Goal: Task Accomplishment & Management: Manage account settings

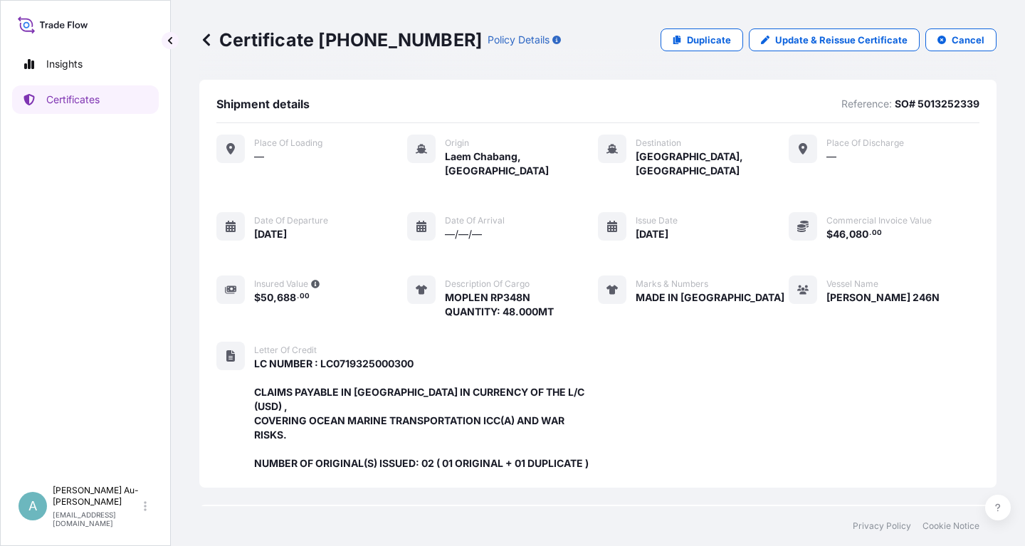
scroll to position [377, 0]
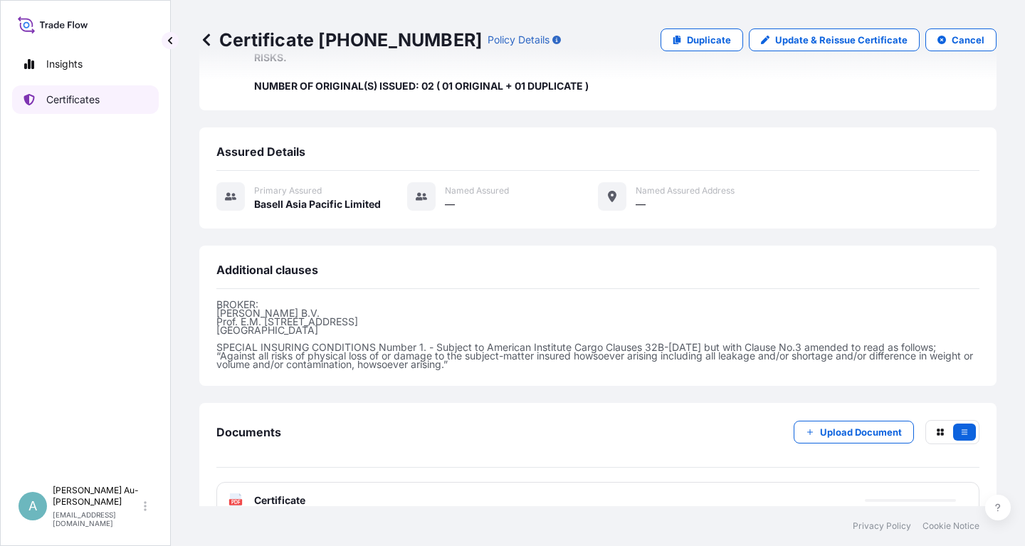
click at [97, 96] on p "Certificates" at bounding box center [72, 100] width 53 height 14
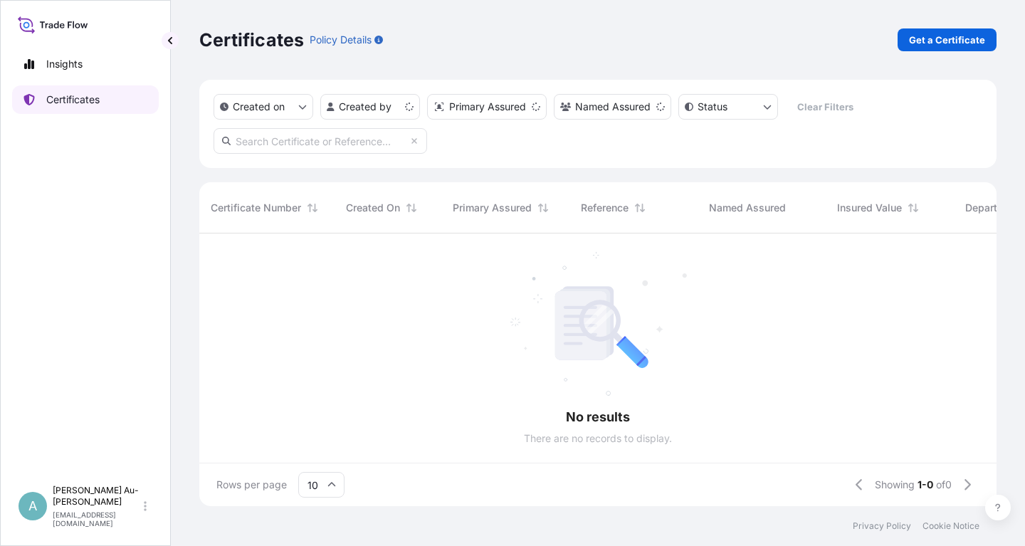
scroll to position [280, 797]
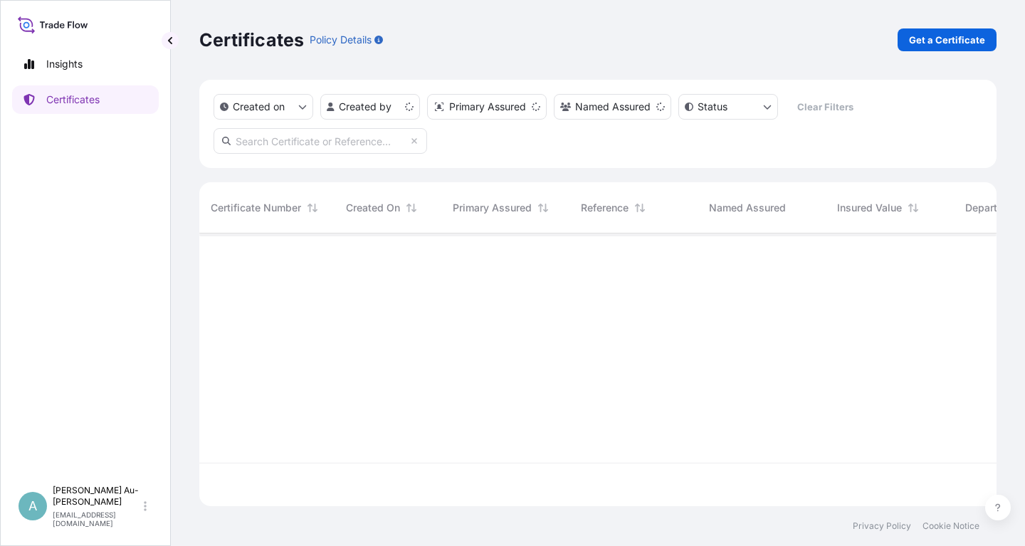
click at [302, 142] on input "text" at bounding box center [319, 141] width 213 height 26
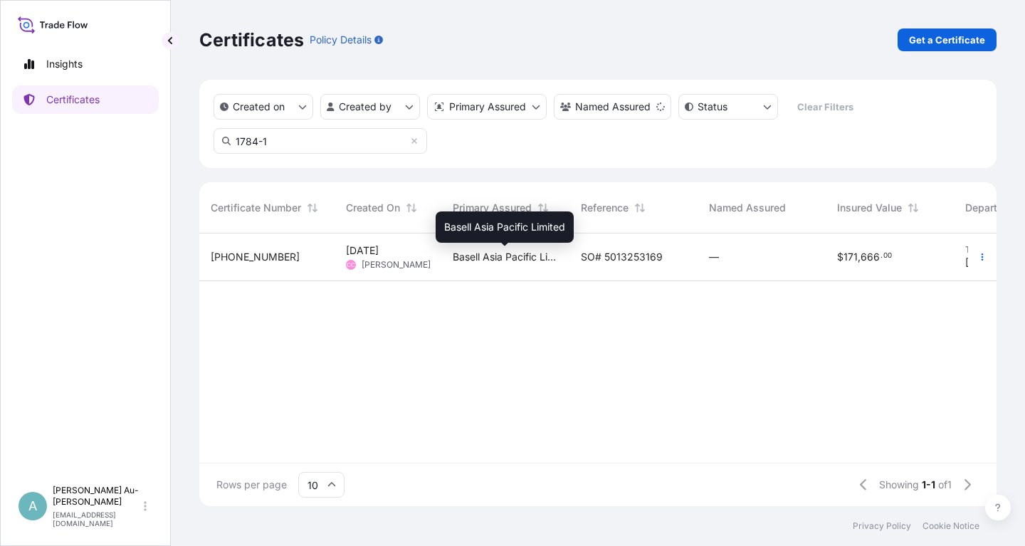
type input "1784-1"
click at [504, 260] on span "Basell Asia Pacific Limited" at bounding box center [505, 257] width 105 height 14
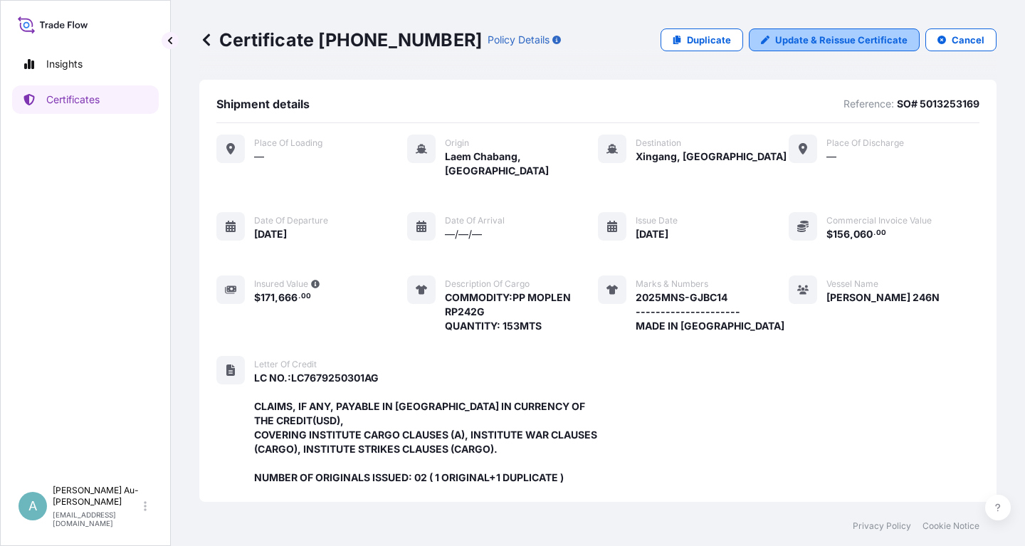
click at [813, 42] on p "Update & Reissue Certificate" at bounding box center [841, 40] width 132 height 14
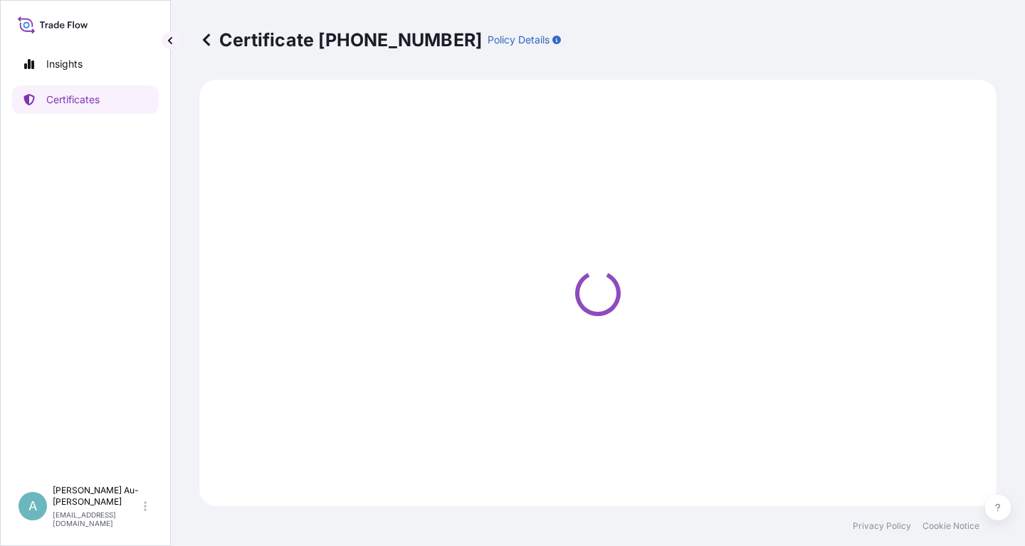
select select "Sea"
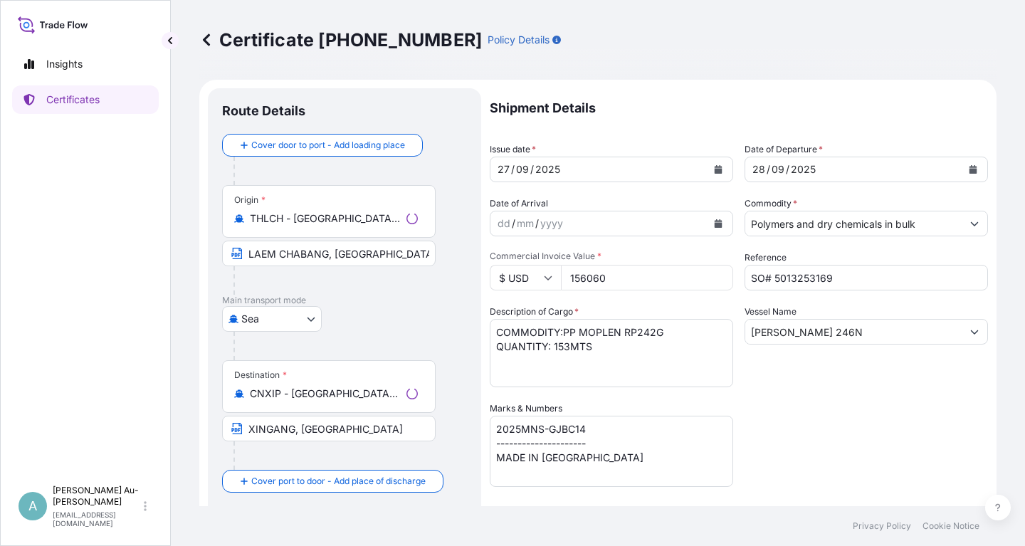
select select "32034"
click at [717, 169] on icon "Calendar" at bounding box center [718, 169] width 8 height 9
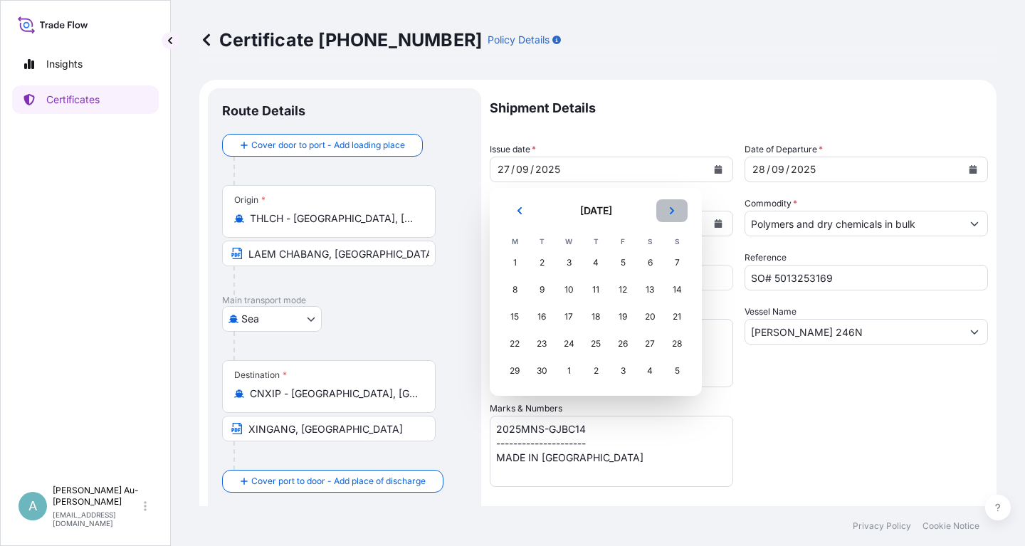
click at [672, 211] on icon "Next" at bounding box center [672, 210] width 4 height 7
click at [514, 292] on div "6" at bounding box center [515, 290] width 26 height 26
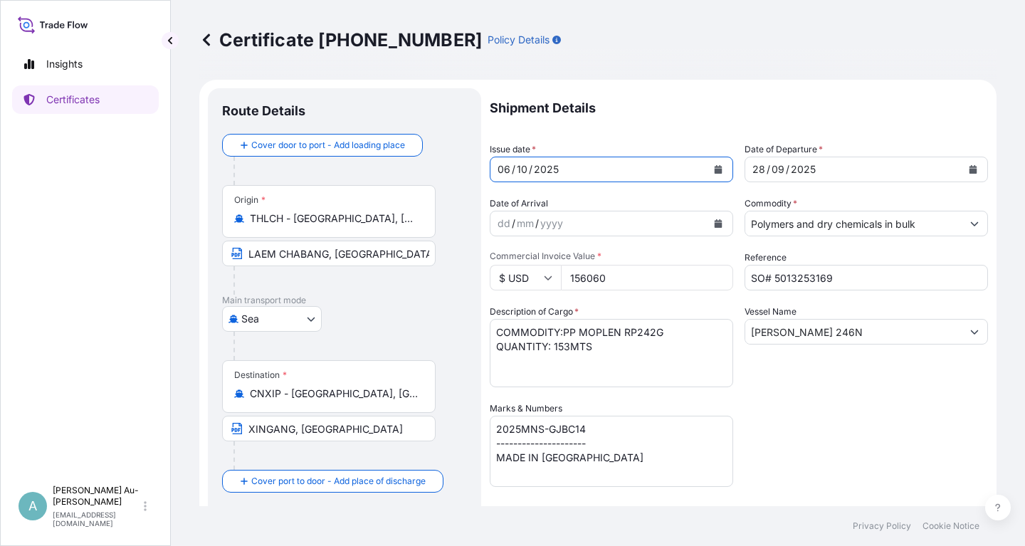
click at [972, 168] on icon "Calendar" at bounding box center [972, 169] width 9 height 9
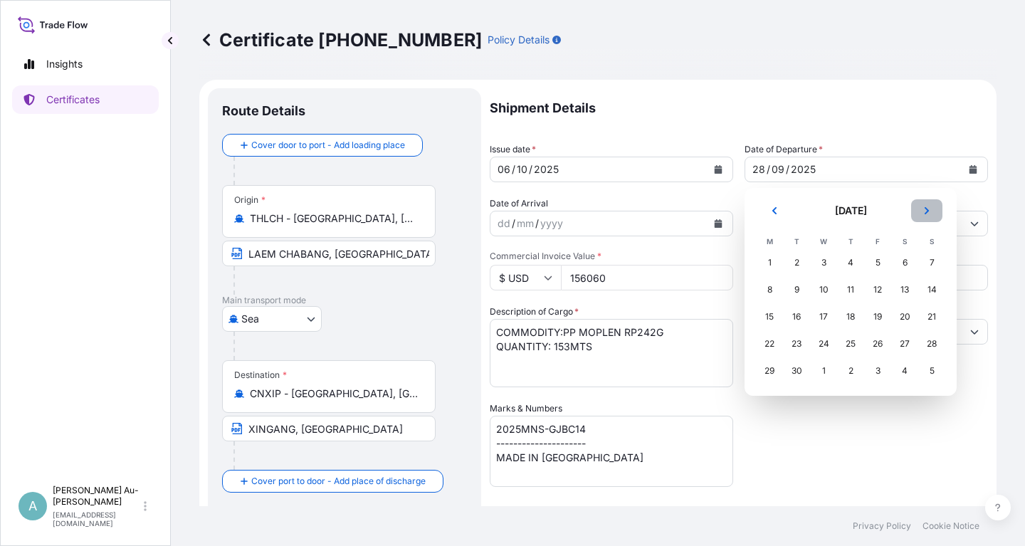
click at [926, 213] on icon "Next" at bounding box center [926, 210] width 4 height 7
click at [796, 291] on div "7" at bounding box center [796, 290] width 26 height 26
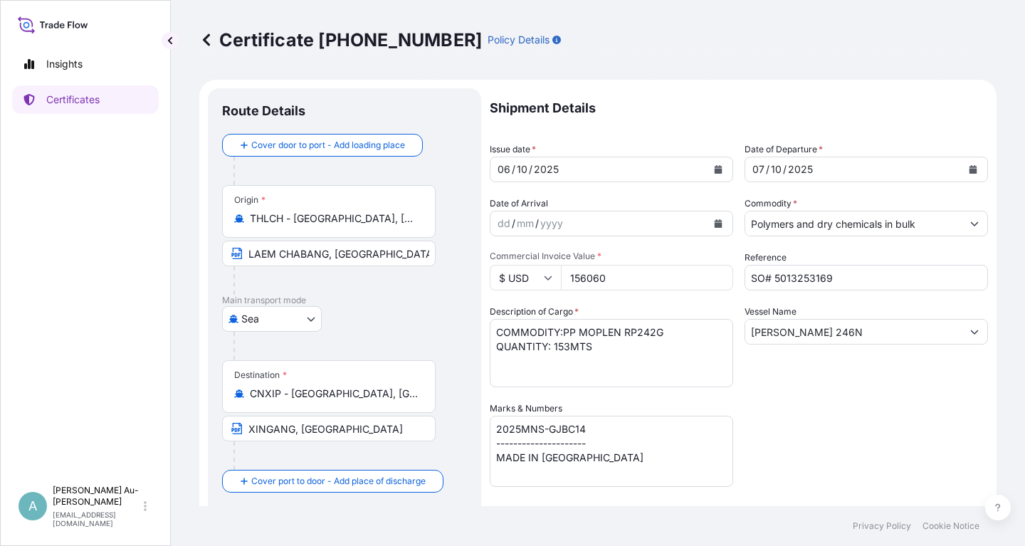
drag, startPoint x: 835, startPoint y: 379, endPoint x: 825, endPoint y: 366, distance: 16.2
click at [834, 378] on div "Vessel Name [PERSON_NAME] 246N" at bounding box center [865, 346] width 243 height 83
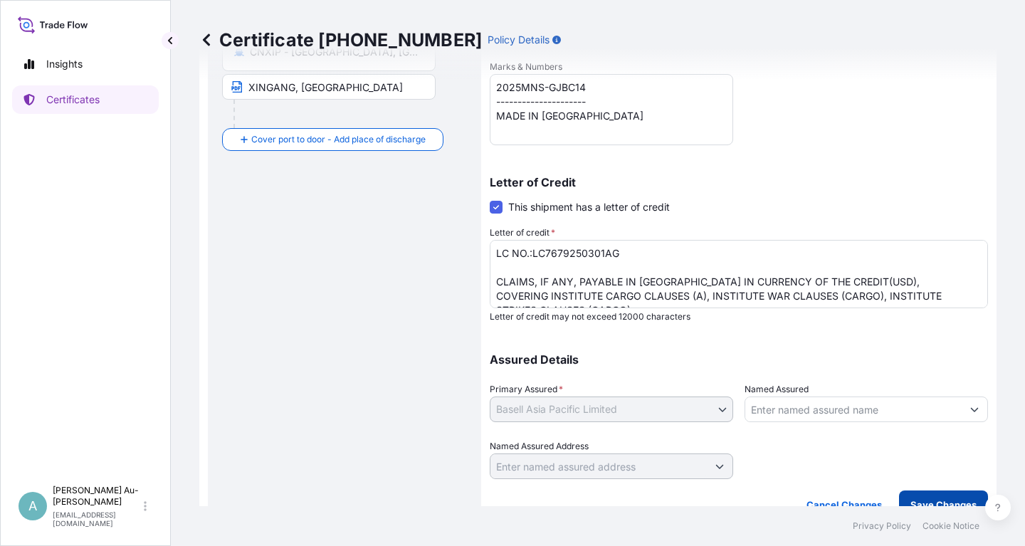
scroll to position [354, 0]
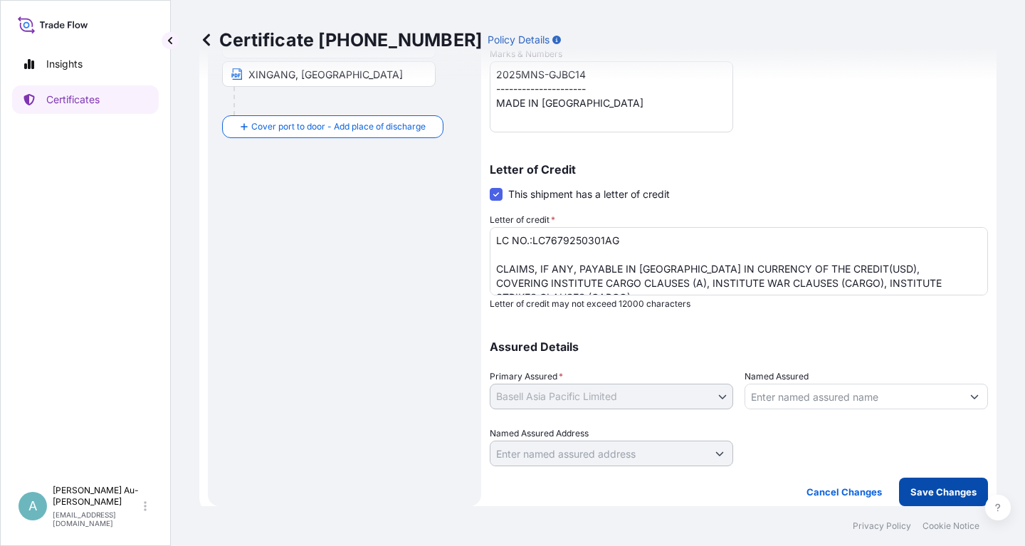
click at [933, 485] on p "Save Changes" at bounding box center [943, 492] width 66 height 14
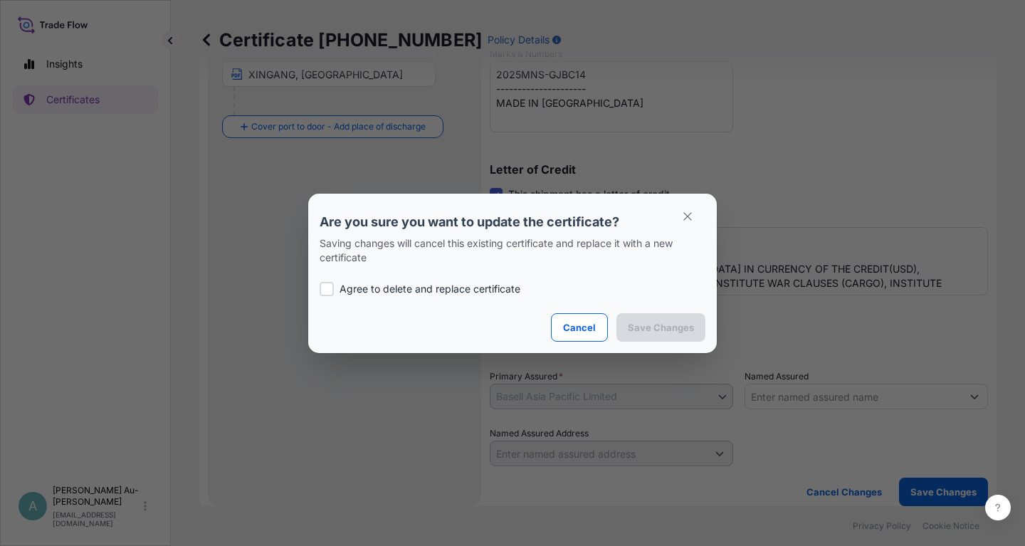
click at [357, 291] on p "Agree to delete and replace certificate" at bounding box center [429, 289] width 181 height 14
checkbox input "true"
click at [664, 329] on p "Save Changes" at bounding box center [661, 327] width 66 height 14
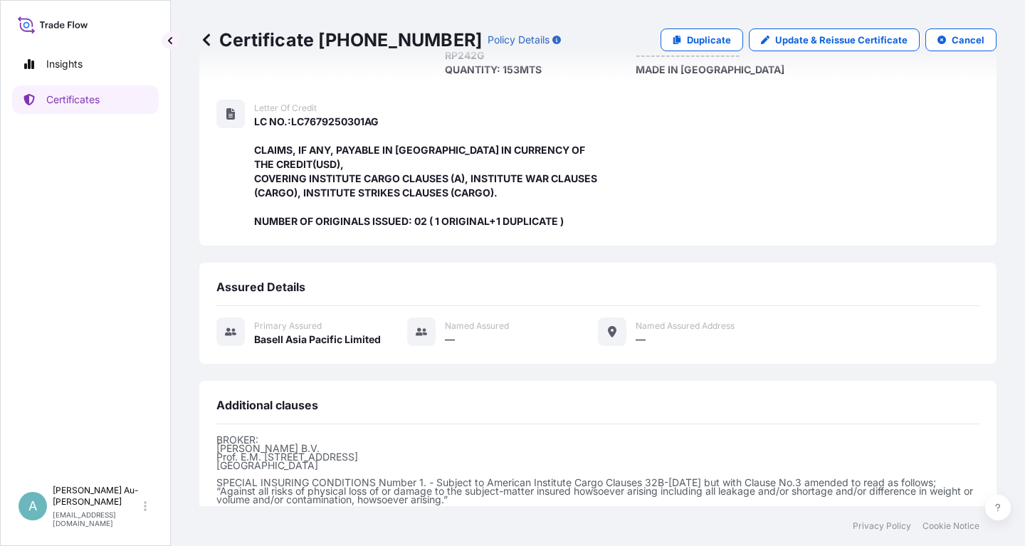
scroll to position [406, 0]
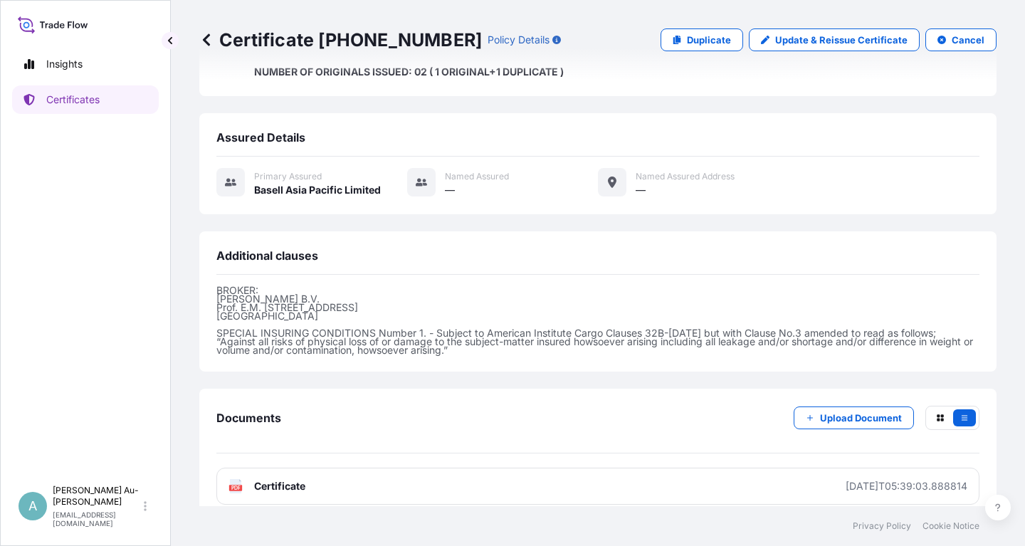
click at [419, 479] on link "PDF Certificate [DATE]T05:39:03.888814" at bounding box center [597, 486] width 763 height 37
click at [76, 106] on p "Certificates" at bounding box center [72, 100] width 53 height 14
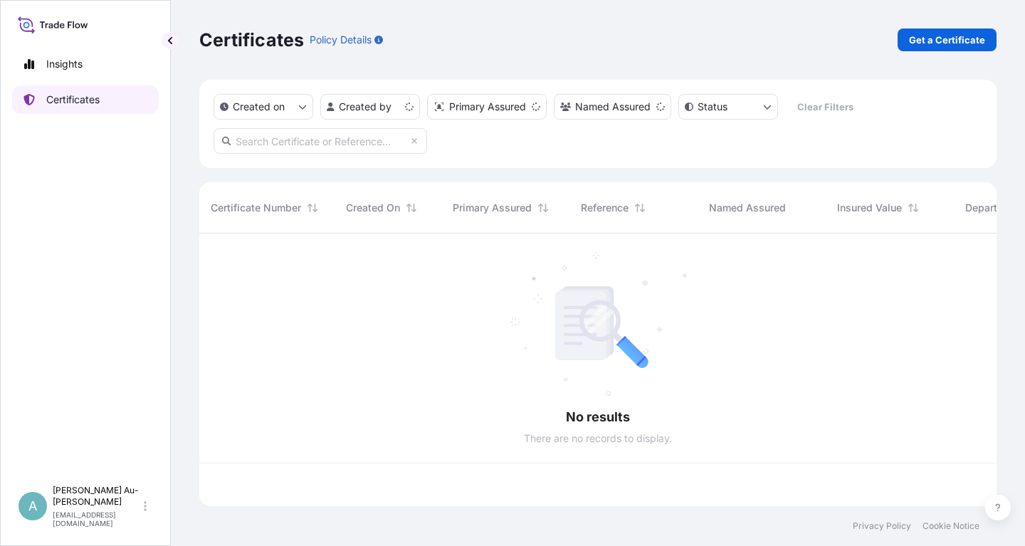
scroll to position [280, 797]
click at [293, 144] on input "text" at bounding box center [319, 141] width 213 height 26
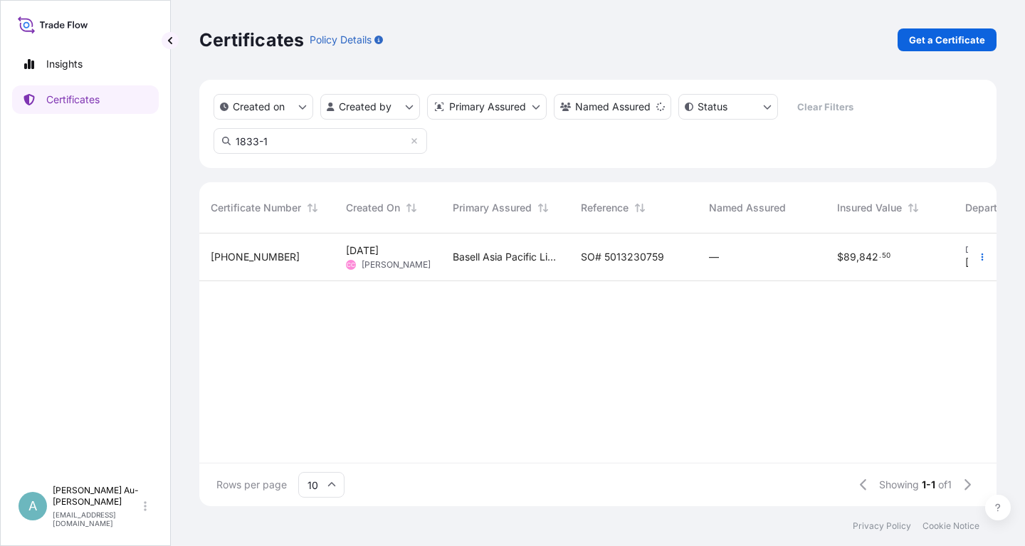
type input "1833-1"
click at [577, 257] on div "SO# 5013230759" at bounding box center [633, 257] width 128 height 48
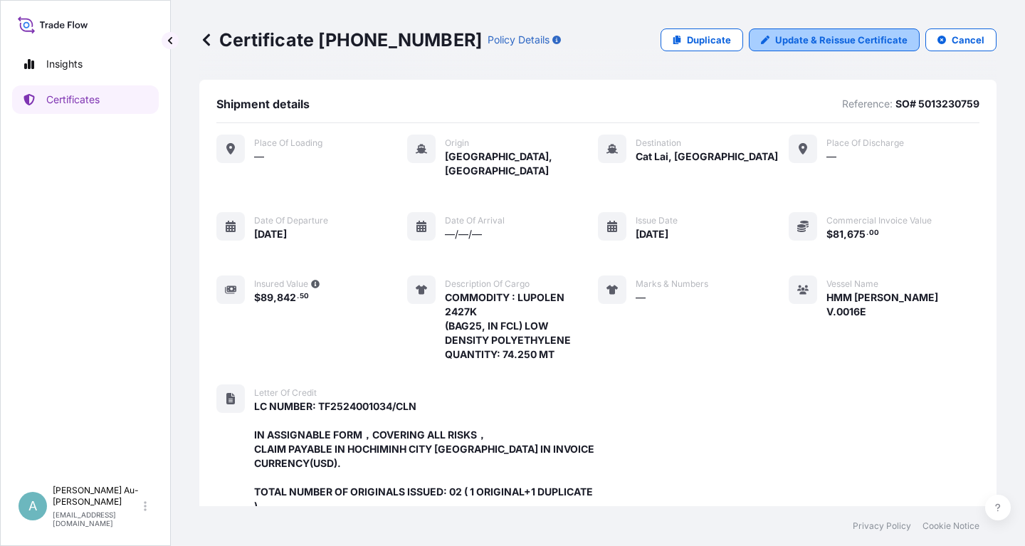
click at [869, 39] on p "Update & Reissue Certificate" at bounding box center [841, 40] width 132 height 14
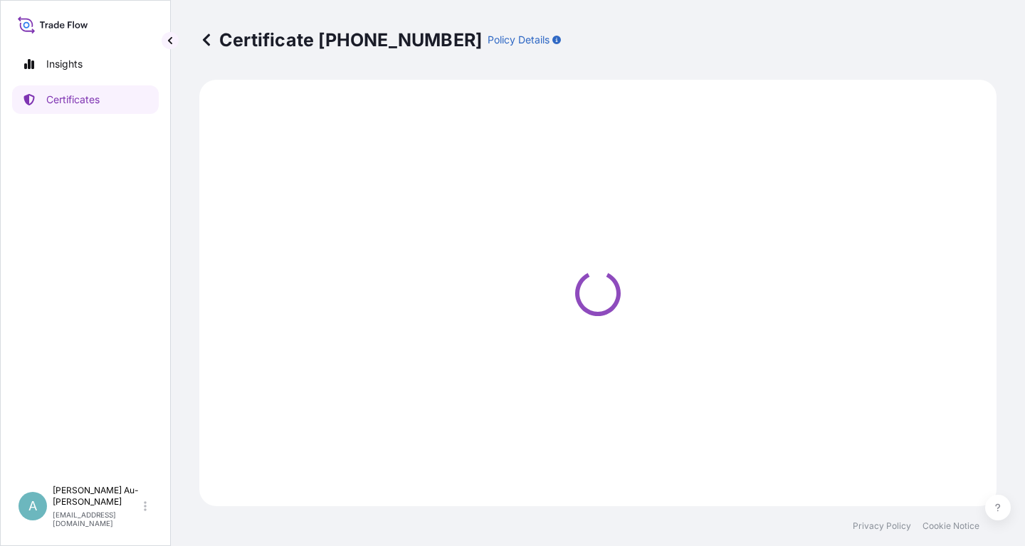
select select "Sea"
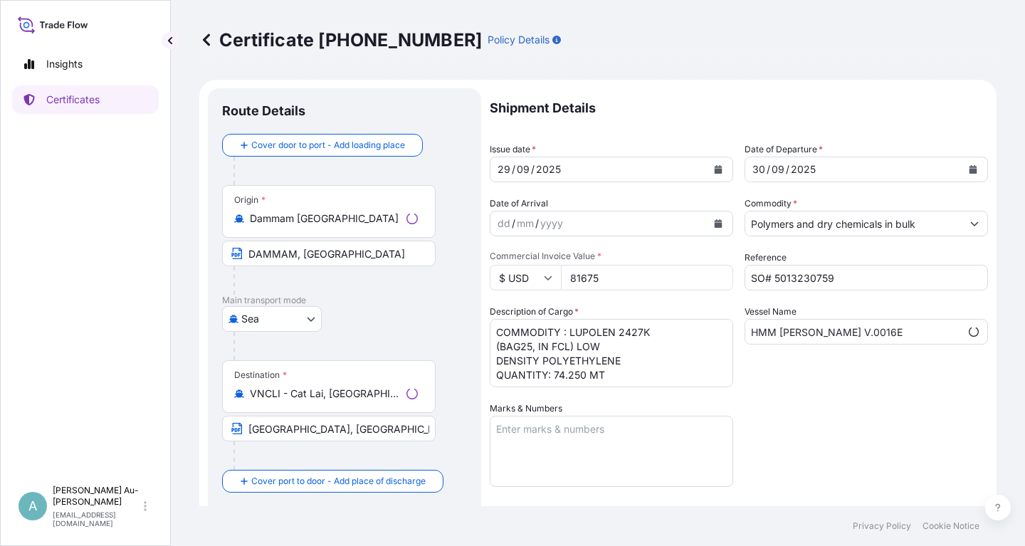
select select "32034"
click at [715, 167] on icon "Calendar" at bounding box center [718, 169] width 8 height 9
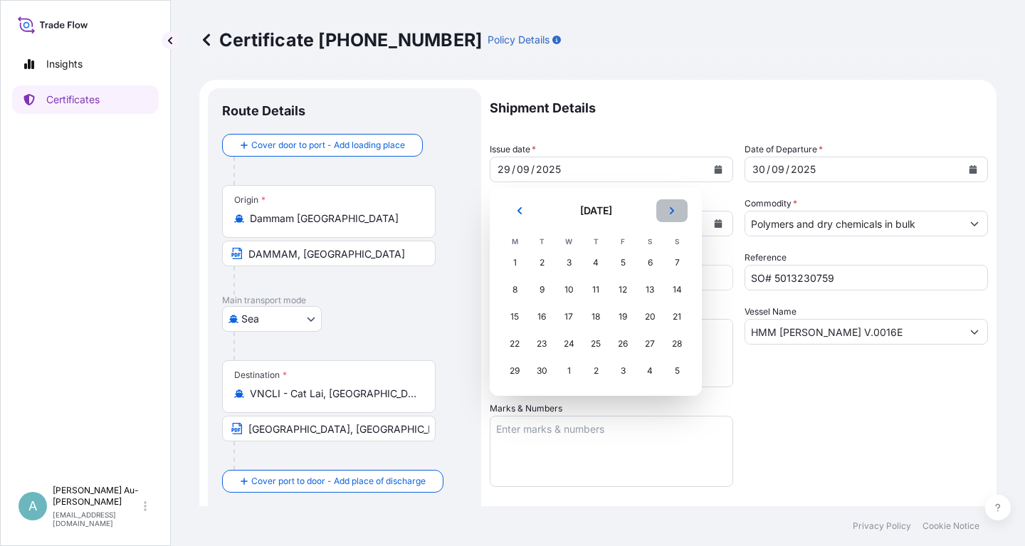
click at [672, 215] on button "Next" at bounding box center [671, 210] width 31 height 23
click at [597, 265] on div "2" at bounding box center [596, 263] width 26 height 26
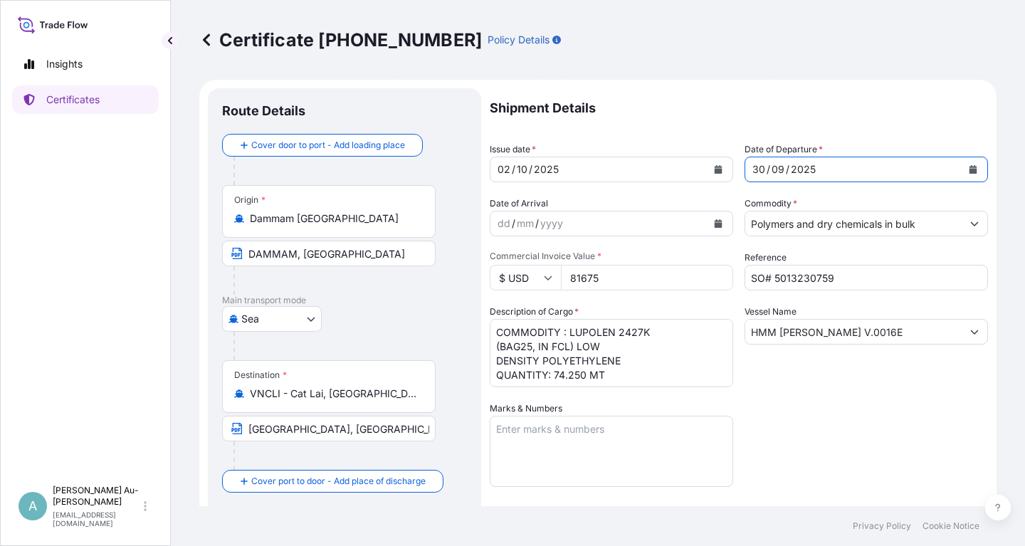
click at [968, 169] on button "Calendar" at bounding box center [972, 169] width 23 height 23
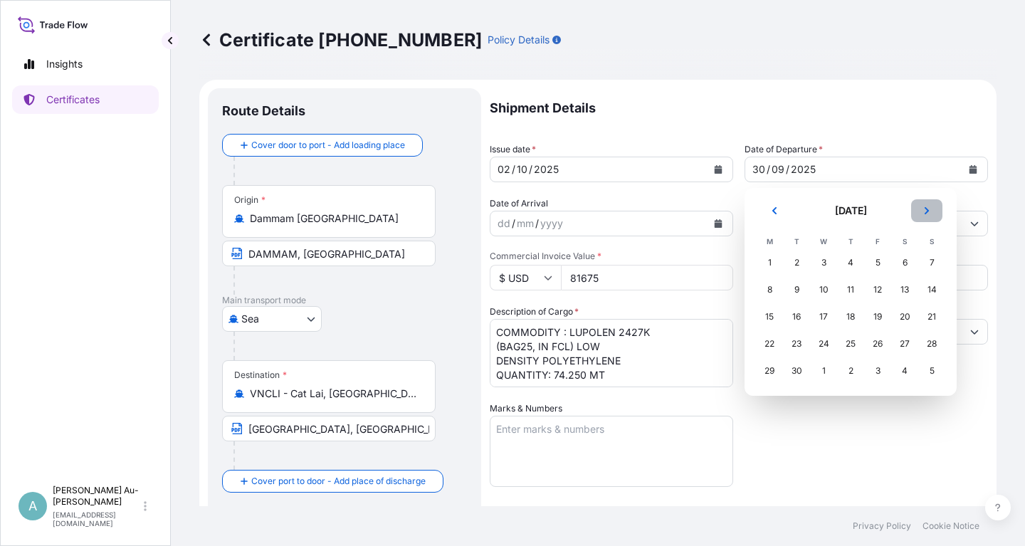
click at [934, 214] on button "Next" at bounding box center [926, 210] width 31 height 23
click at [879, 260] on div "3" at bounding box center [878, 263] width 26 height 26
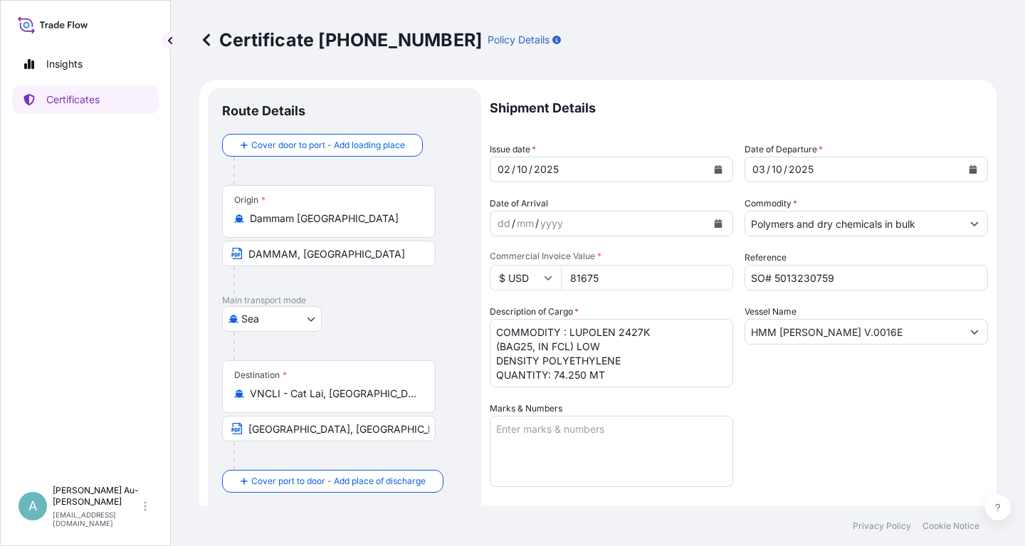
drag, startPoint x: 825, startPoint y: 405, endPoint x: 898, endPoint y: 375, distance: 79.2
click at [885, 382] on div "Shipment Details Issue date * [DATE] Date of Departure * [DATE] Date of Arrival…" at bounding box center [739, 454] width 498 height 732
click at [295, 260] on input "DAMMAM, [GEOGRAPHIC_DATA]" at bounding box center [328, 254] width 213 height 26
type input "[GEOGRAPHIC_DATA] IN [GEOGRAPHIC_DATA]"
click at [827, 406] on div "Shipment Details Issue date * [DATE] Date of Departure * [DATE] Date of Arrival…" at bounding box center [739, 454] width 498 height 732
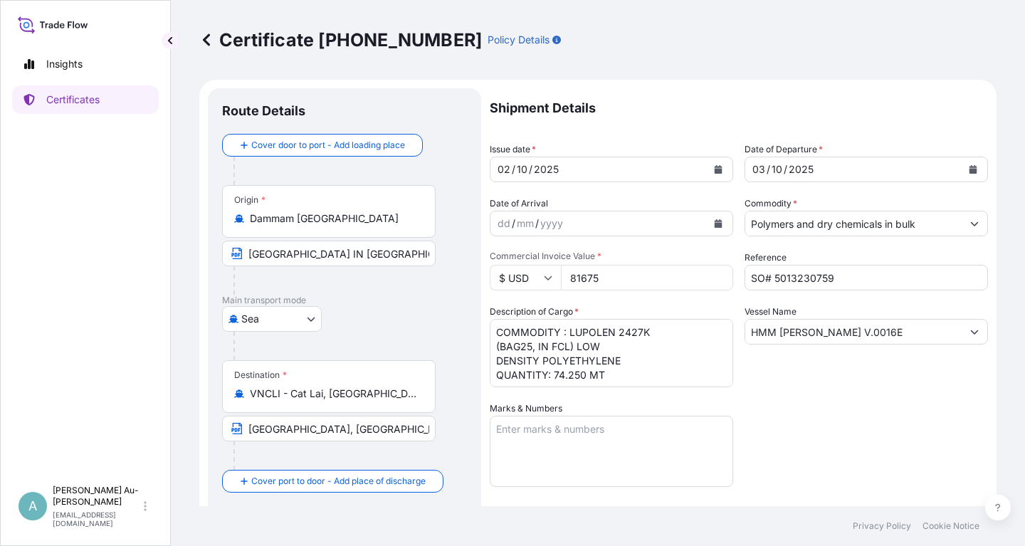
click at [783, 335] on input "HMM [PERSON_NAME] V.0016E" at bounding box center [853, 332] width 216 height 26
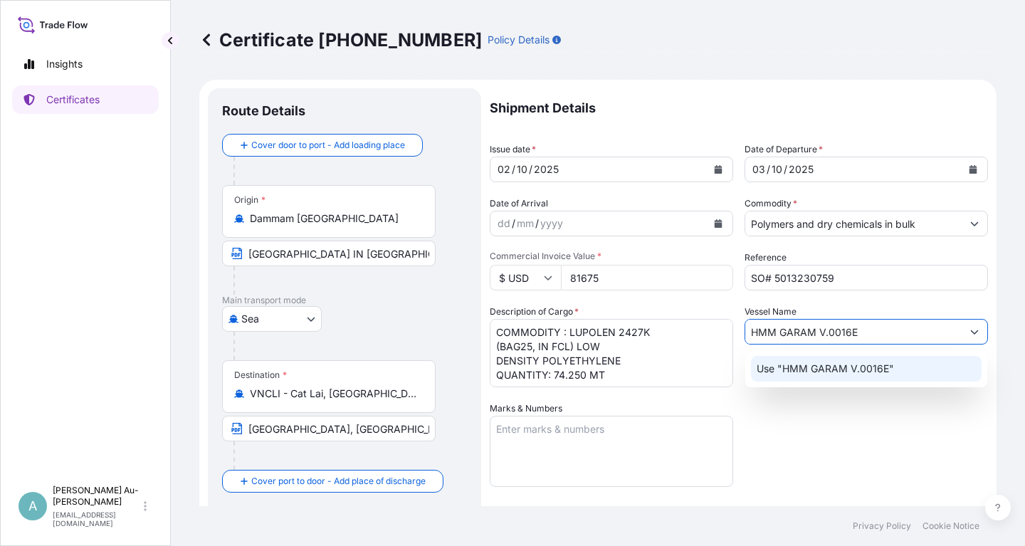
type input "HMM GARAM V.0016E"
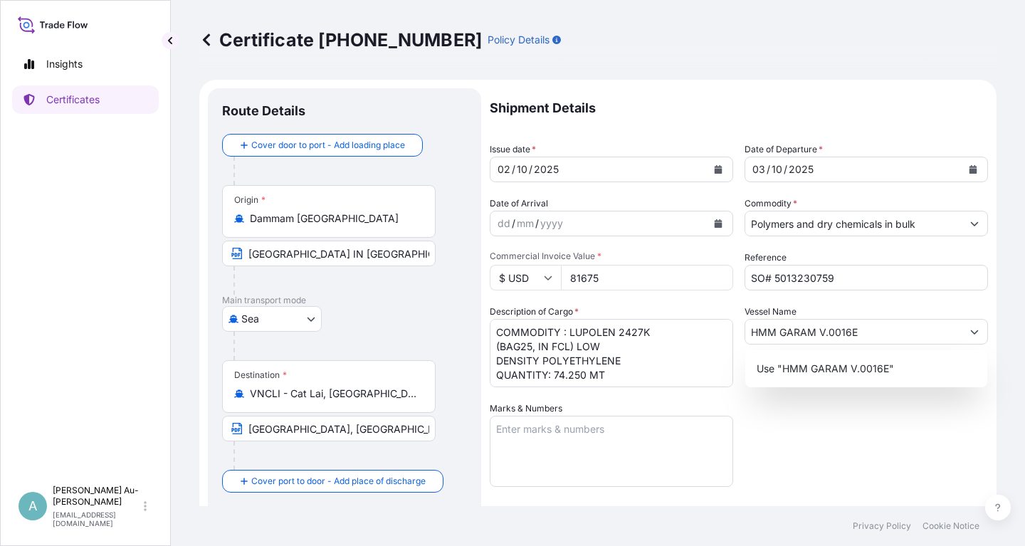
click at [797, 426] on div "Shipment Details Issue date * [DATE] Date of Departure * [DATE] Date of Arrival…" at bounding box center [739, 454] width 498 height 732
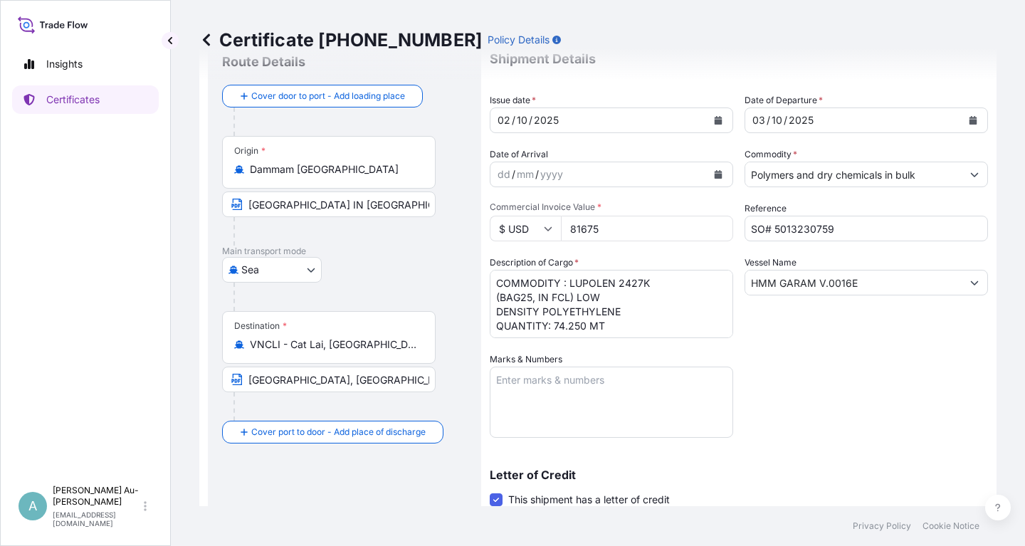
scroll to position [354, 0]
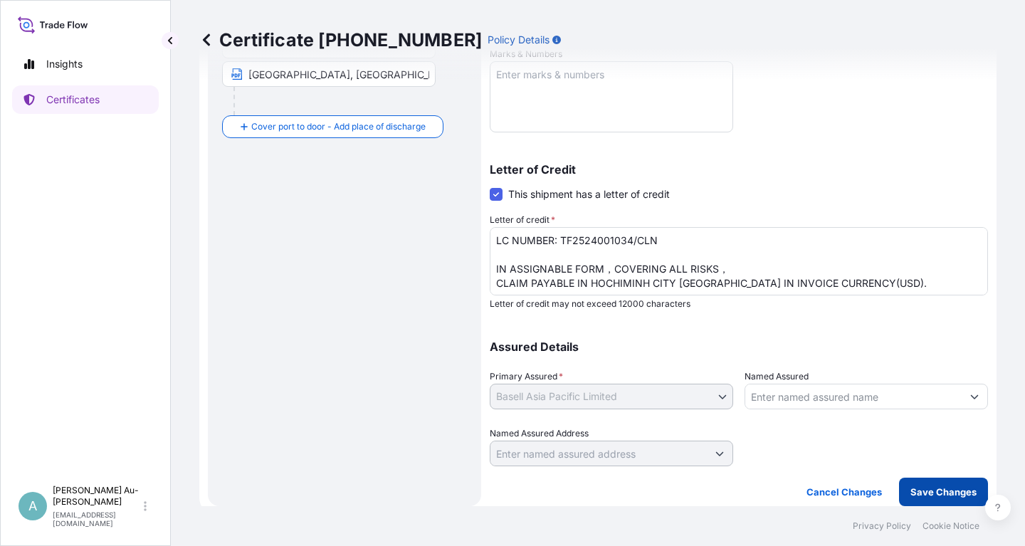
click at [941, 500] on button "Save Changes" at bounding box center [943, 491] width 89 height 28
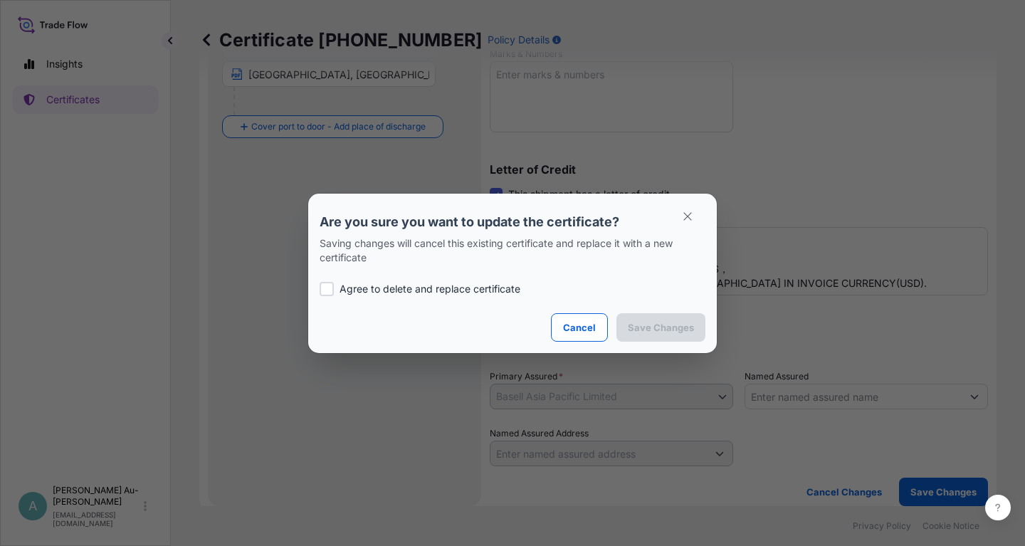
click at [343, 283] on p "Agree to delete and replace certificate" at bounding box center [429, 289] width 181 height 14
checkbox input "true"
click at [640, 332] on p "Save Changes" at bounding box center [661, 327] width 66 height 14
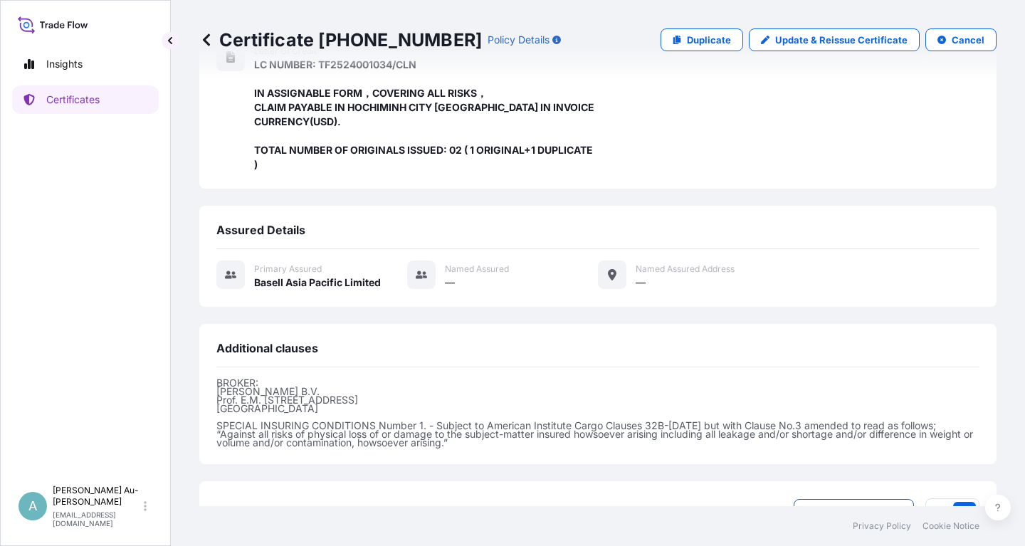
scroll to position [434, 0]
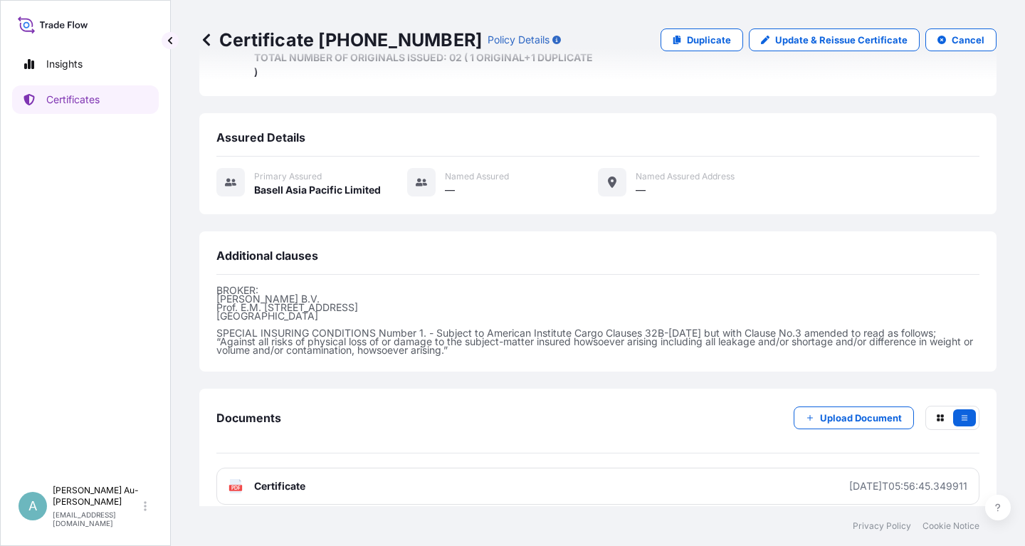
click at [398, 470] on link "PDF Certificate [DATE]T05:56:45.349911" at bounding box center [597, 486] width 763 height 37
click at [116, 108] on link "Certificates" at bounding box center [85, 99] width 147 height 28
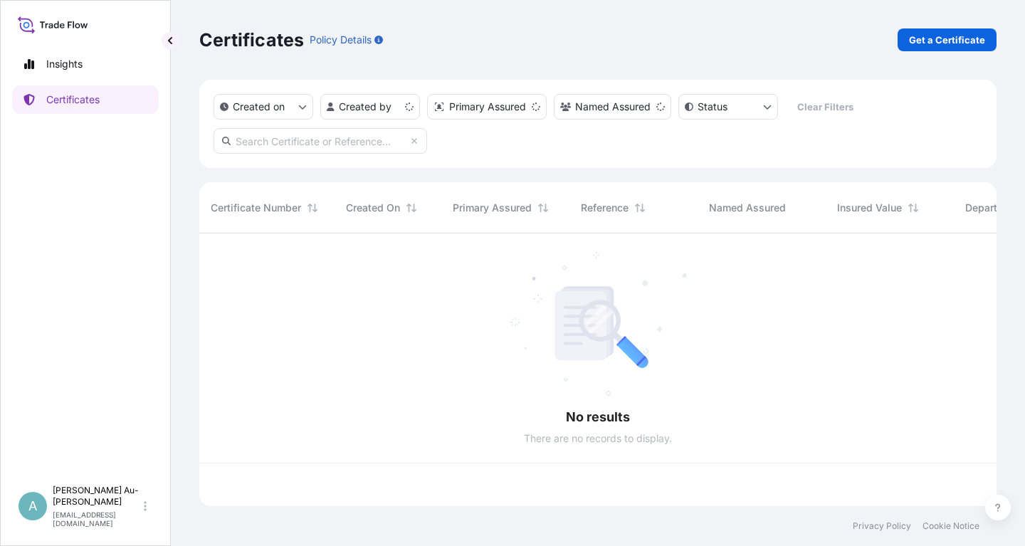
scroll to position [280, 797]
click at [330, 143] on input "text" at bounding box center [319, 141] width 213 height 26
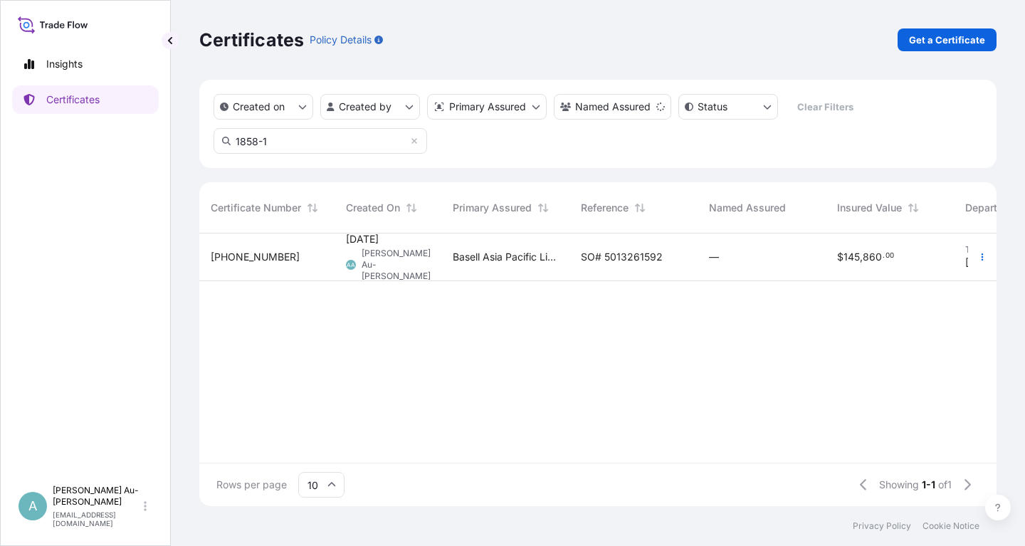
type input "1858-1"
click at [630, 248] on div "SO# 5013261592" at bounding box center [633, 257] width 128 height 48
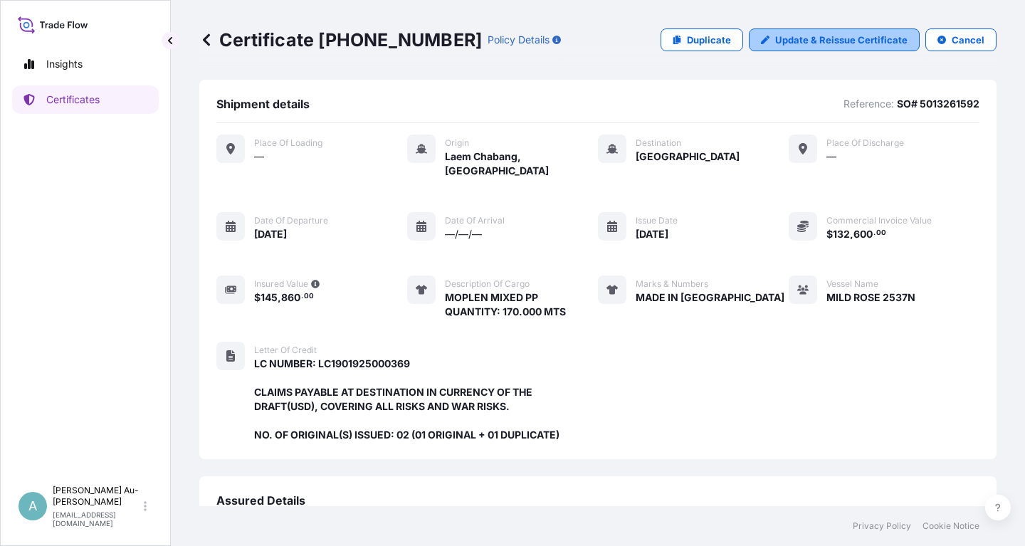
click at [840, 41] on p "Update & Reissue Certificate" at bounding box center [841, 40] width 132 height 14
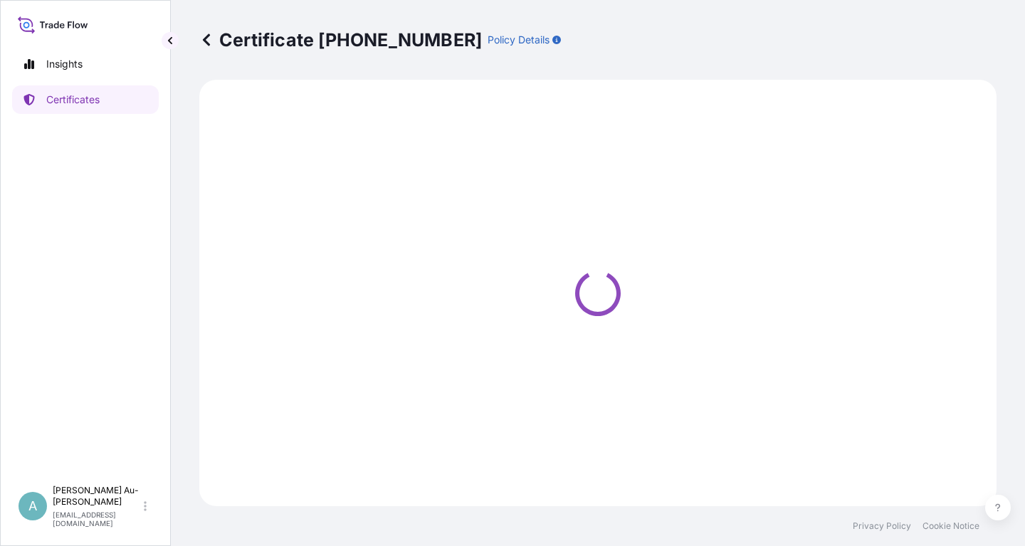
select select "Sea"
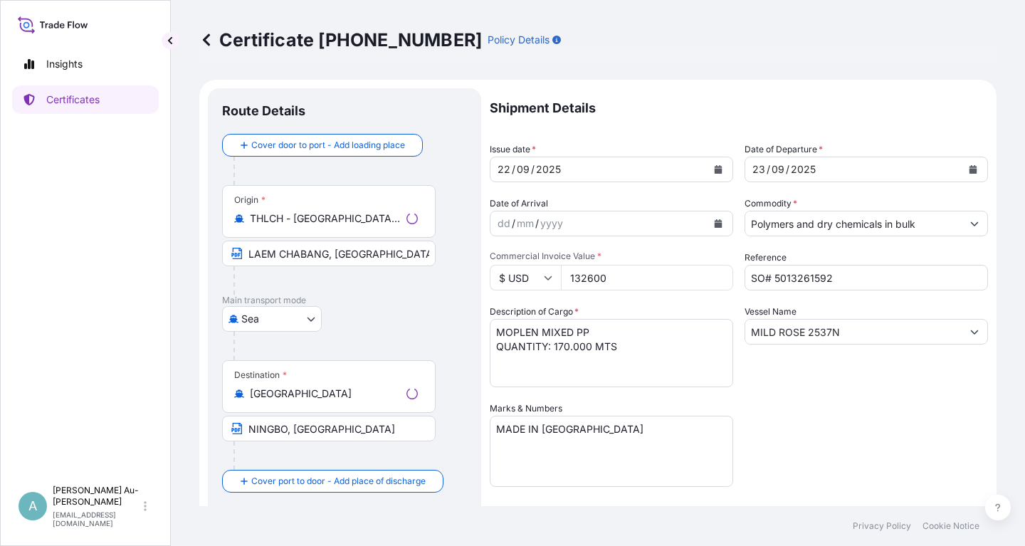
select select "32034"
click at [720, 172] on icon "Calendar" at bounding box center [718, 169] width 8 height 9
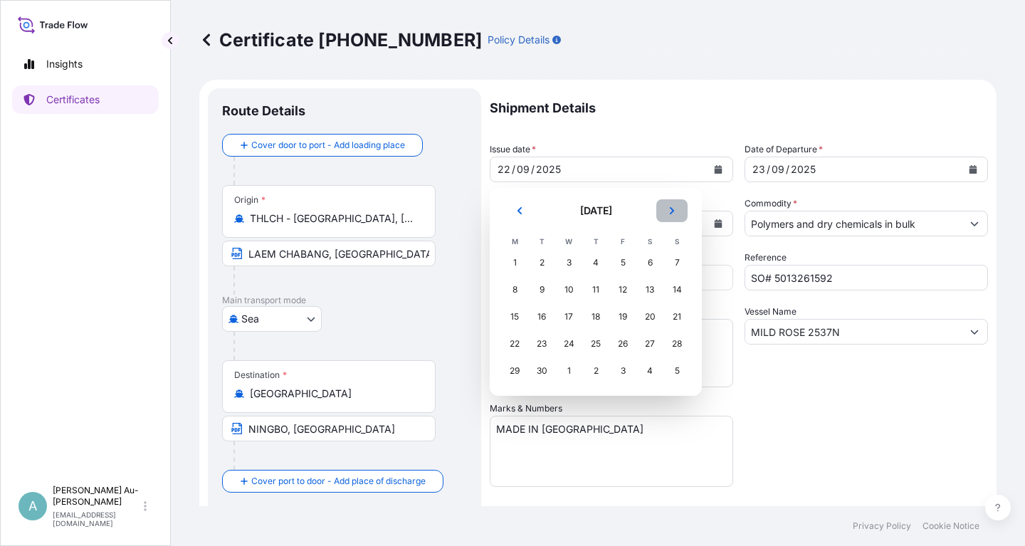
click at [670, 211] on icon "Next" at bounding box center [671, 210] width 9 height 9
click at [618, 268] on div "3" at bounding box center [623, 263] width 26 height 26
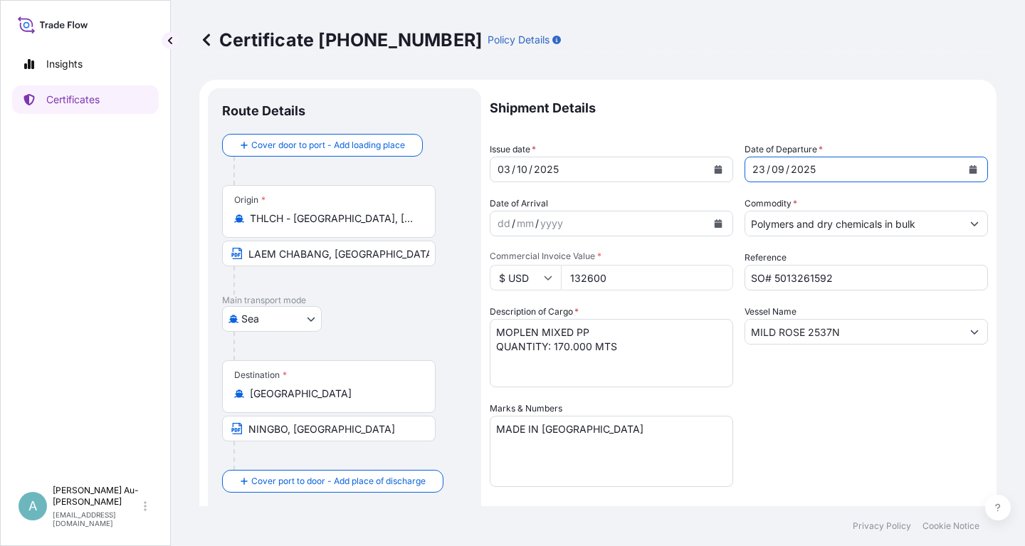
click at [972, 171] on icon "Calendar" at bounding box center [973, 169] width 8 height 9
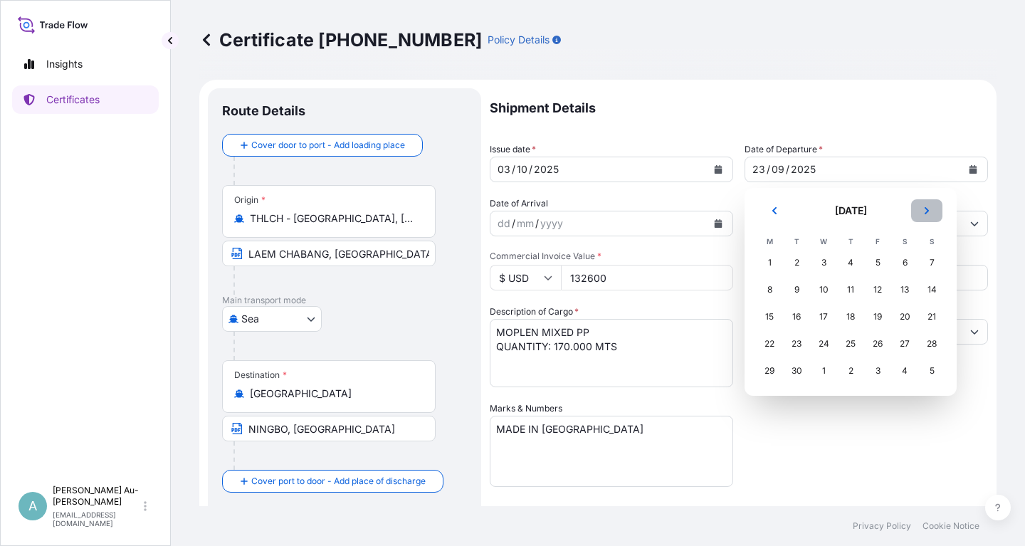
click at [926, 213] on button "Next" at bounding box center [926, 210] width 31 height 23
click at [903, 264] on div "4" at bounding box center [905, 263] width 26 height 26
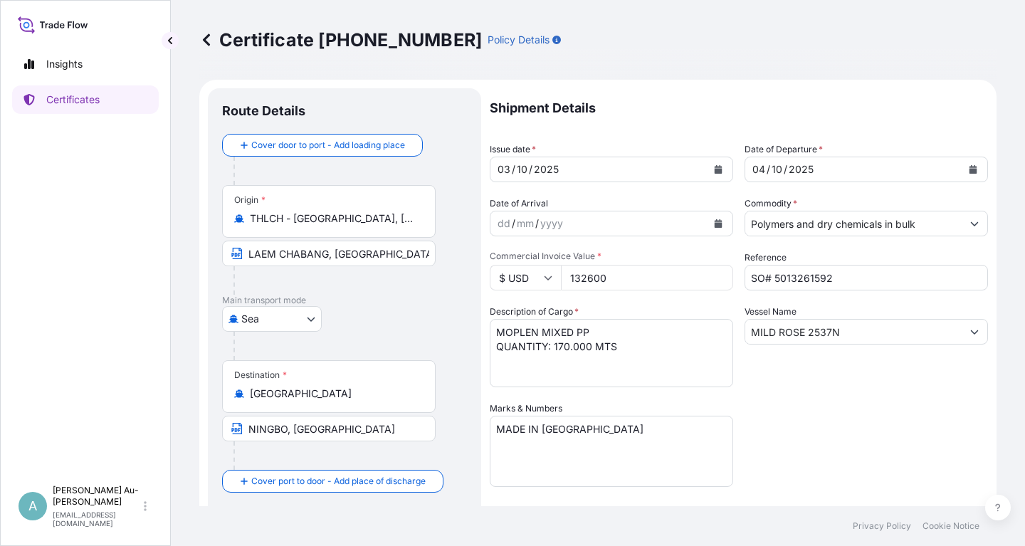
drag, startPoint x: 804, startPoint y: 432, endPoint x: 840, endPoint y: 423, distance: 37.5
click at [818, 431] on div "Shipment Details Issue date * [DATE] Date of Departure * [DATE] Date of Arrival…" at bounding box center [739, 454] width 498 height 732
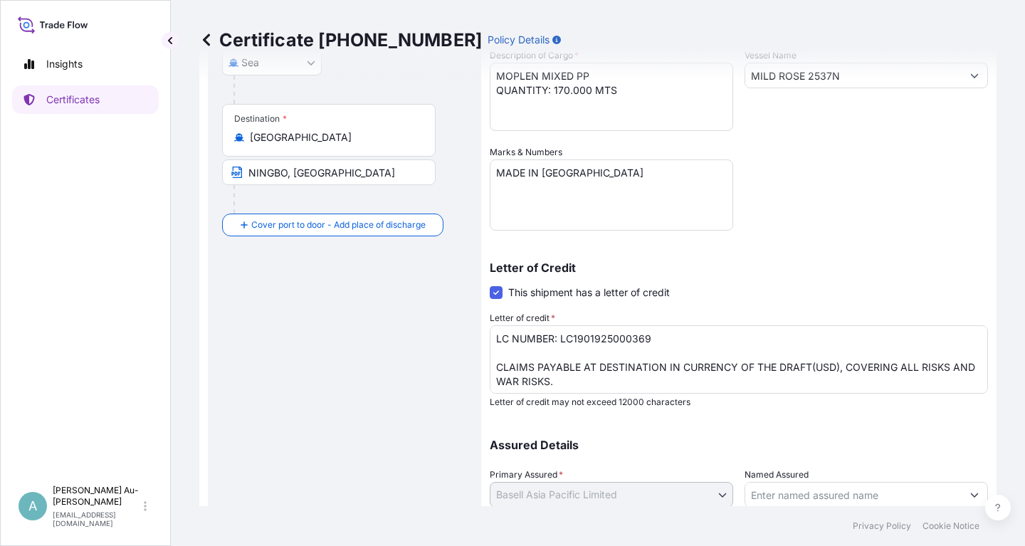
scroll to position [354, 0]
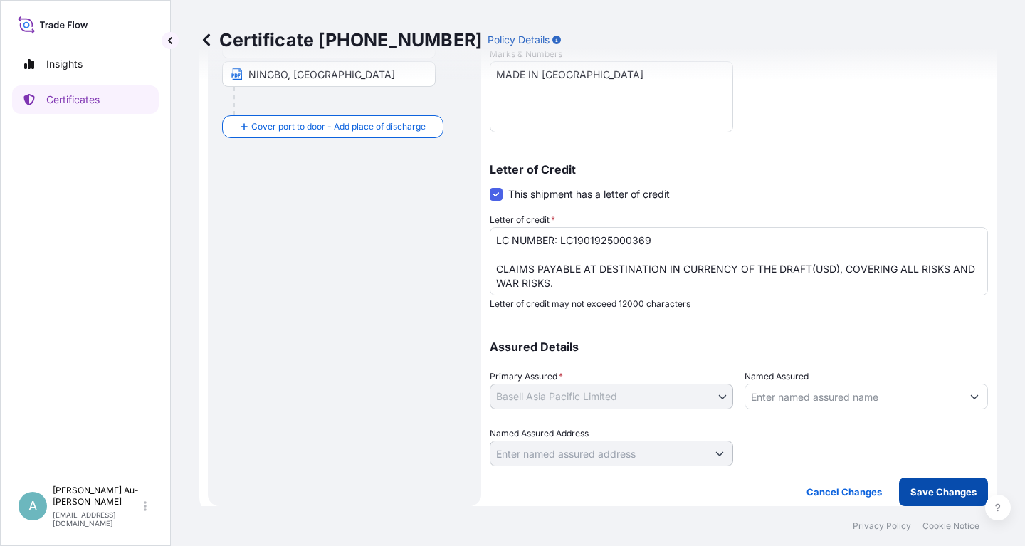
click at [954, 497] on p "Save Changes" at bounding box center [943, 492] width 66 height 14
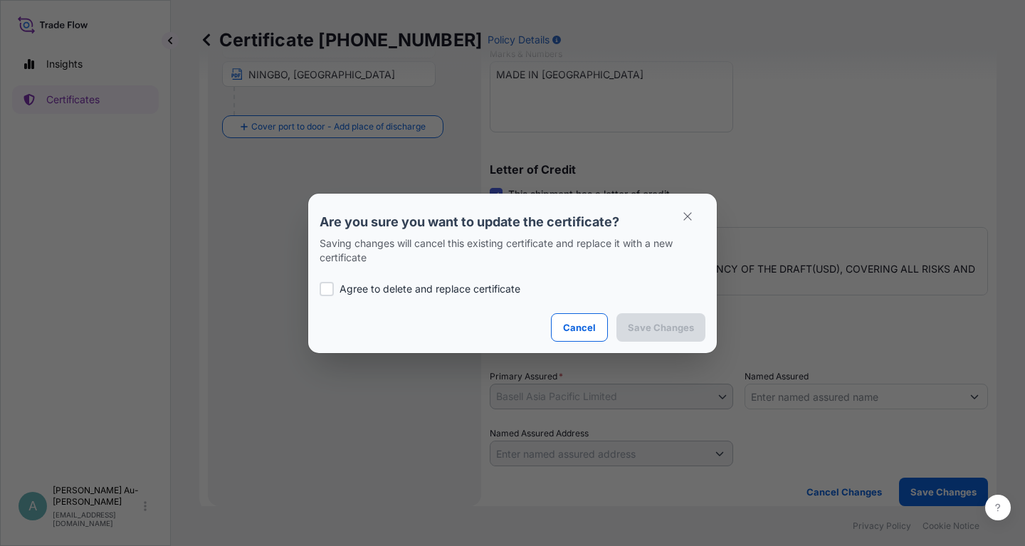
click at [372, 282] on p "Agree to delete and replace certificate" at bounding box center [429, 289] width 181 height 14
checkbox input "true"
click at [656, 334] on button "Save Changes" at bounding box center [660, 327] width 89 height 28
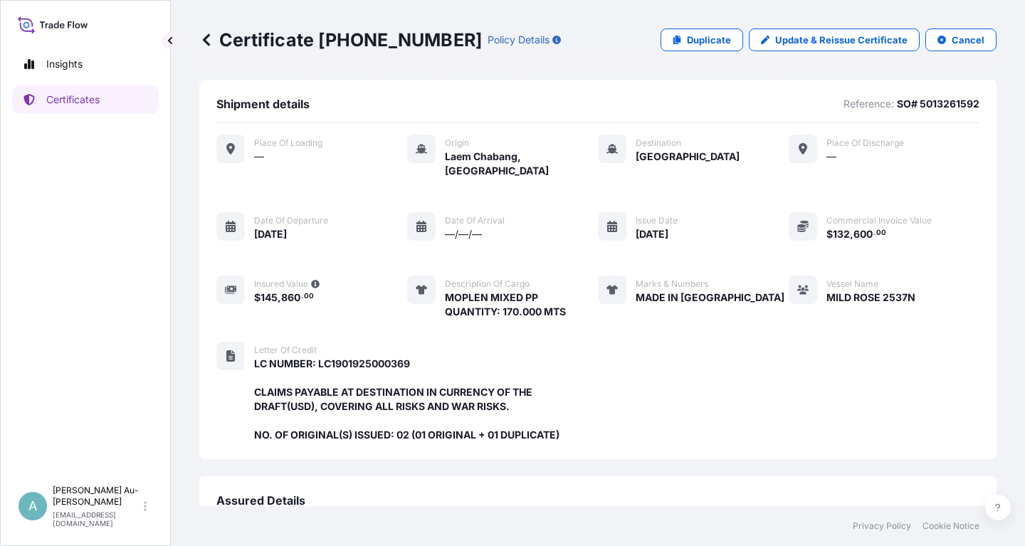
scroll to position [363, 0]
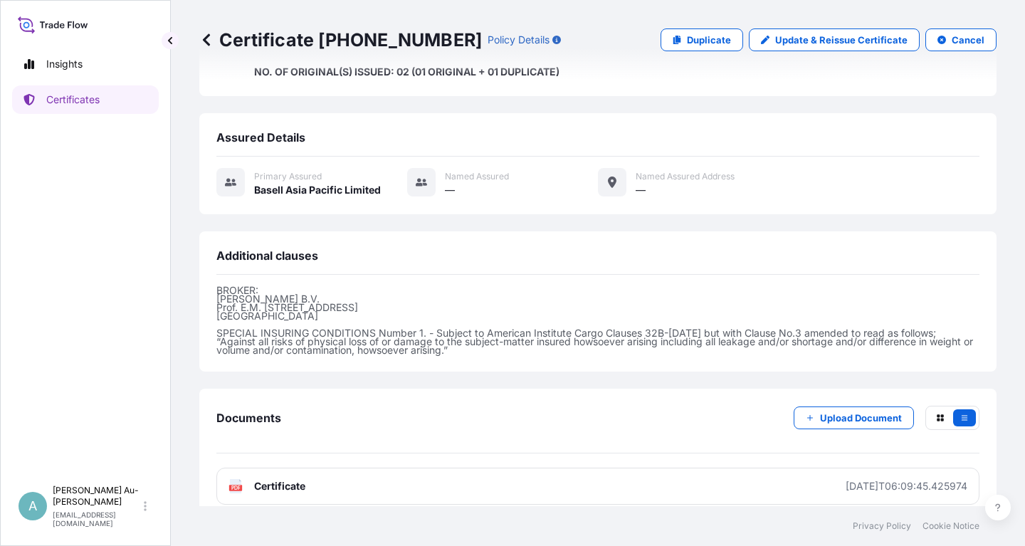
click at [459, 468] on link "PDF Certificate [DATE]T06:09:45.425974" at bounding box center [597, 486] width 763 height 37
click at [84, 95] on p "Certificates" at bounding box center [72, 100] width 53 height 14
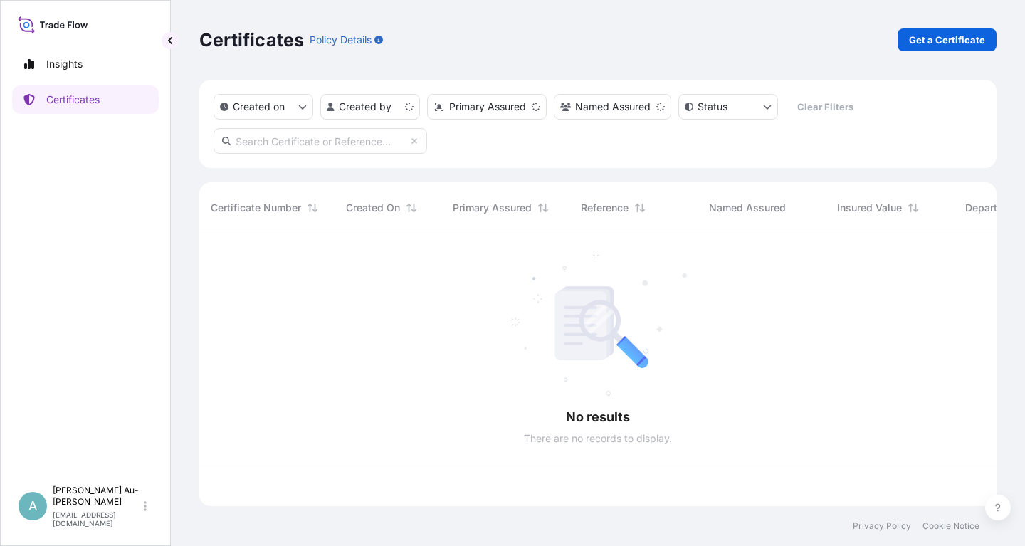
scroll to position [280, 797]
click at [310, 148] on input "text" at bounding box center [319, 141] width 213 height 26
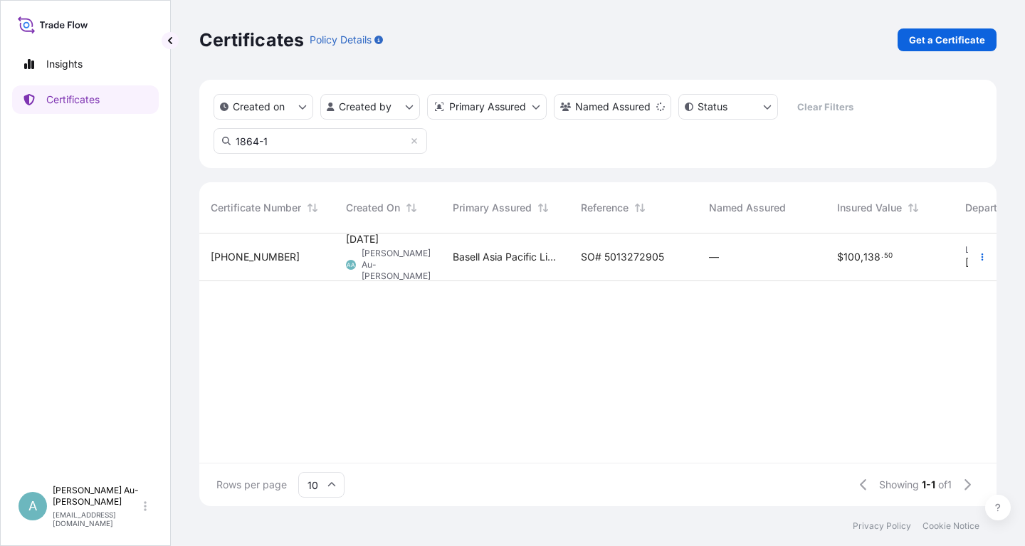
type input "1864-1"
click at [613, 263] on span "SO# 5013272905" at bounding box center [622, 257] width 83 height 14
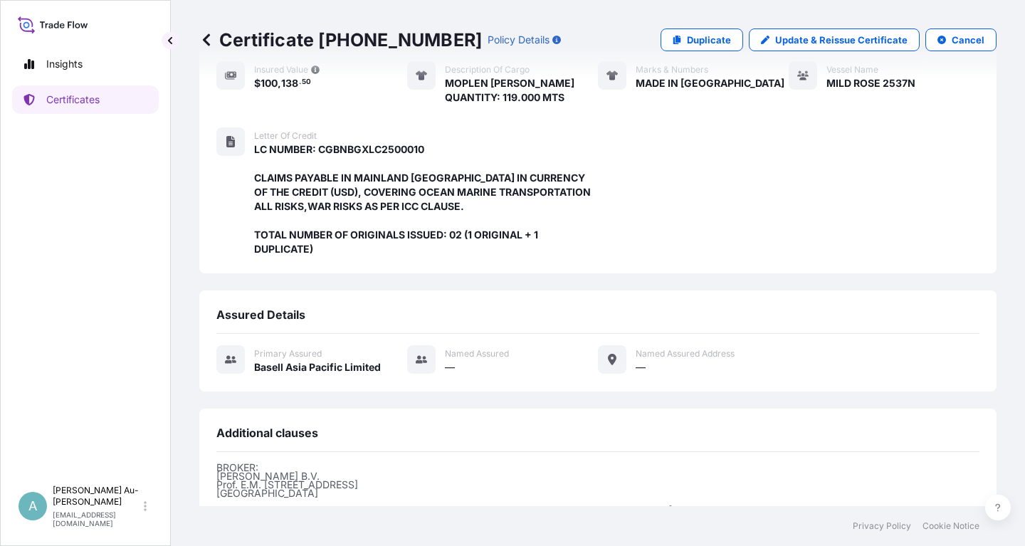
scroll to position [171, 0]
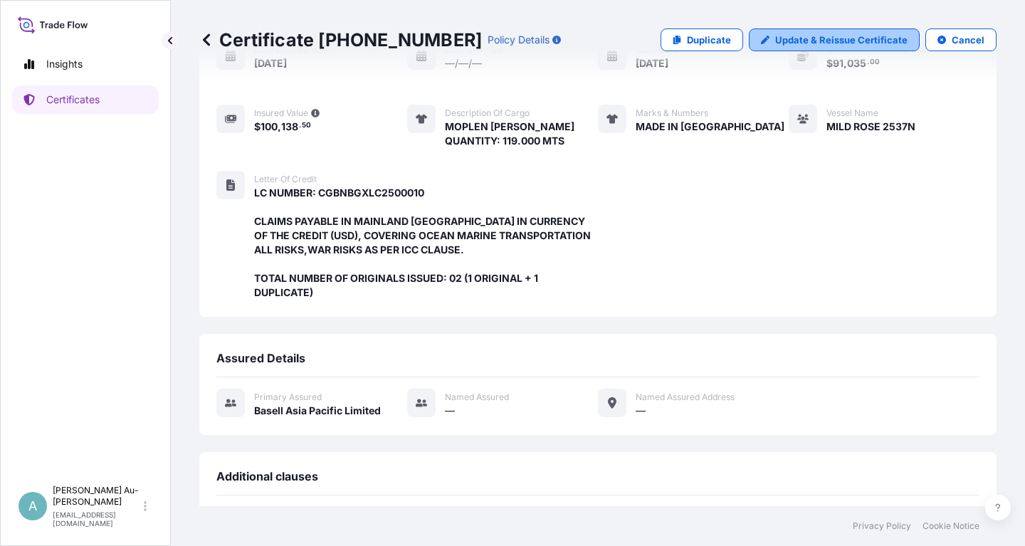
click at [812, 45] on p "Update & Reissue Certificate" at bounding box center [841, 40] width 132 height 14
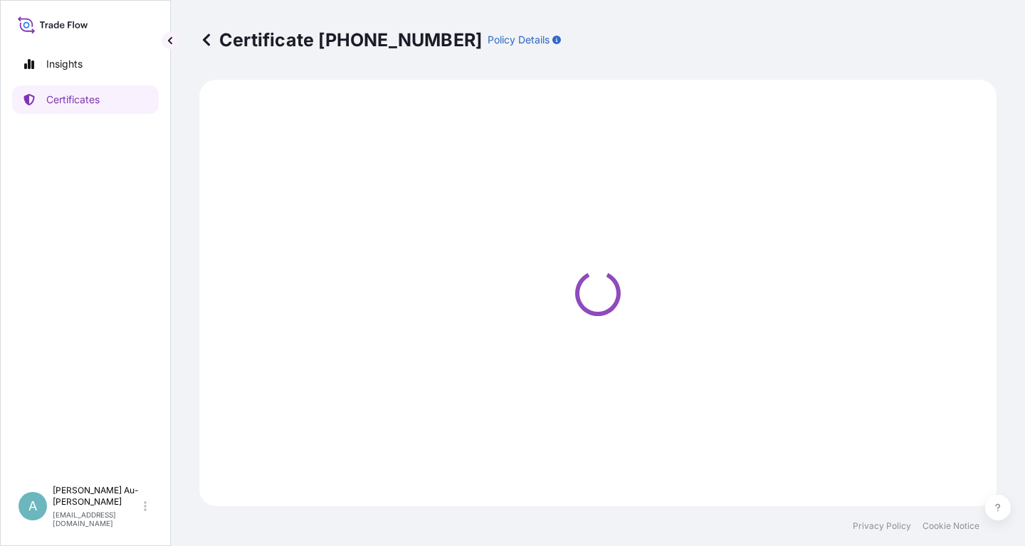
select select "Sea"
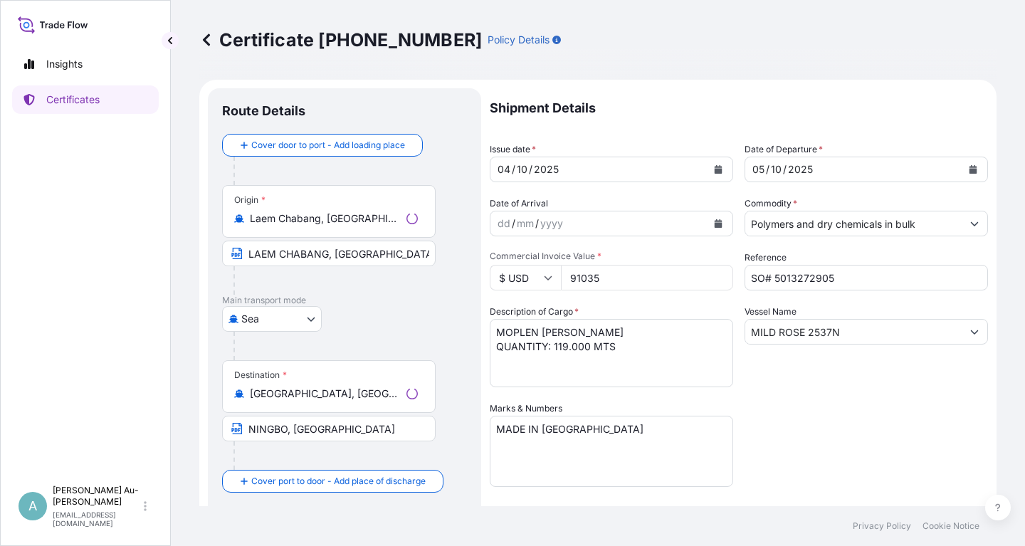
select select "32034"
click at [720, 170] on icon "Calendar" at bounding box center [718, 169] width 8 height 9
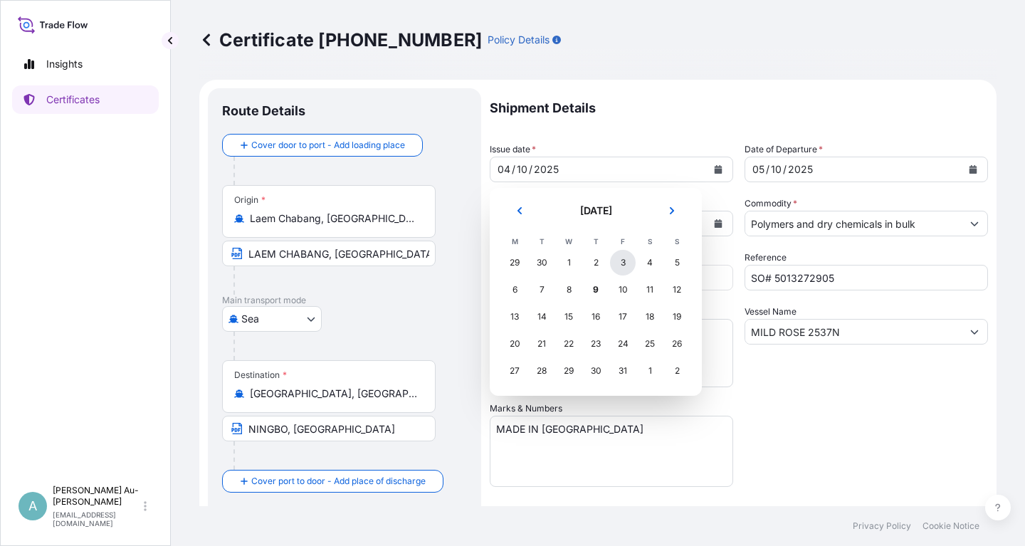
click at [628, 263] on div "3" at bounding box center [623, 263] width 26 height 26
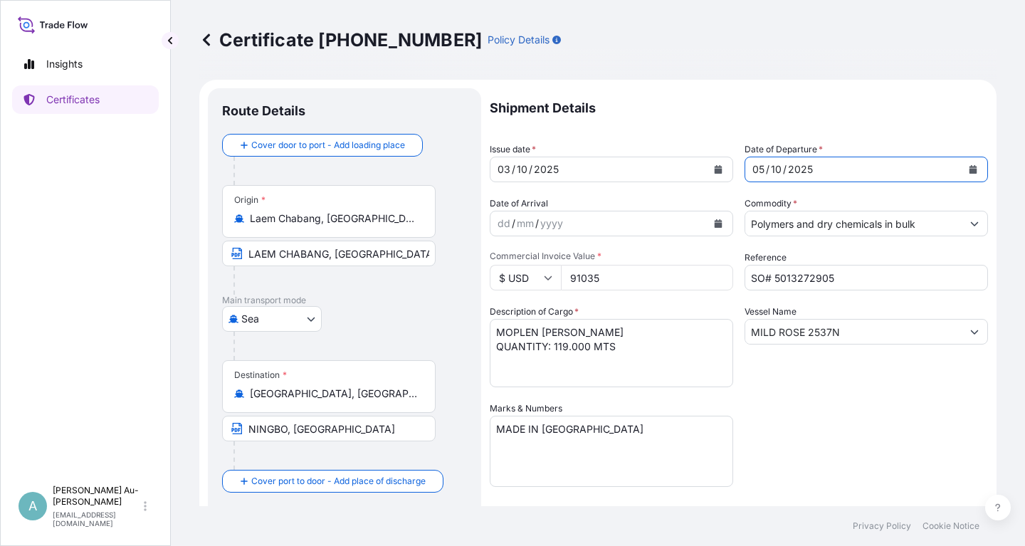
click at [976, 168] on icon "Calendar" at bounding box center [972, 169] width 9 height 9
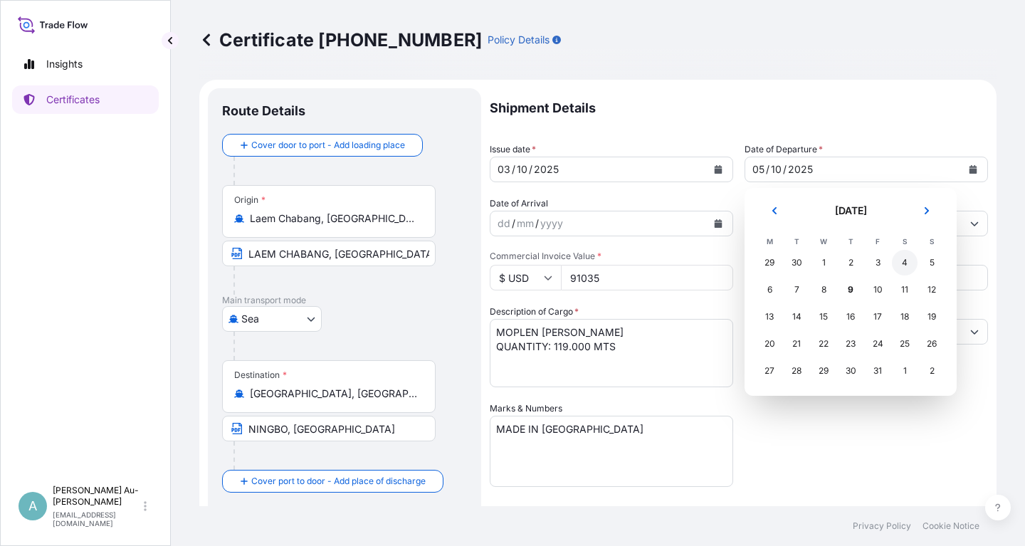
click at [899, 265] on div "4" at bounding box center [905, 263] width 26 height 26
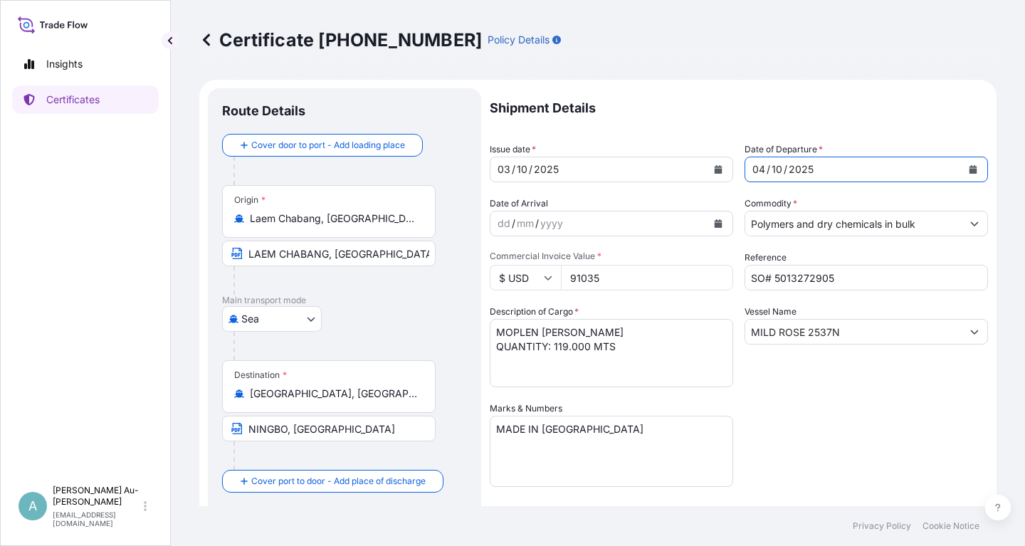
drag, startPoint x: 822, startPoint y: 462, endPoint x: 830, endPoint y: 461, distance: 8.6
click at [830, 461] on div "Shipment Details Issue date * [DATE] Date of Departure * [DATE] Date of Arrival…" at bounding box center [739, 454] width 498 height 732
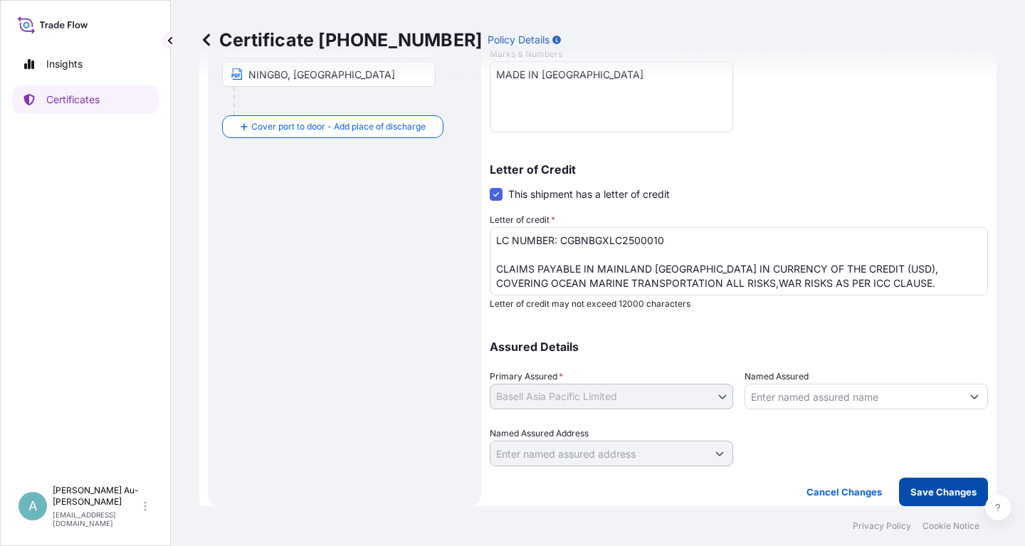
click at [936, 497] on p "Save Changes" at bounding box center [943, 492] width 66 height 14
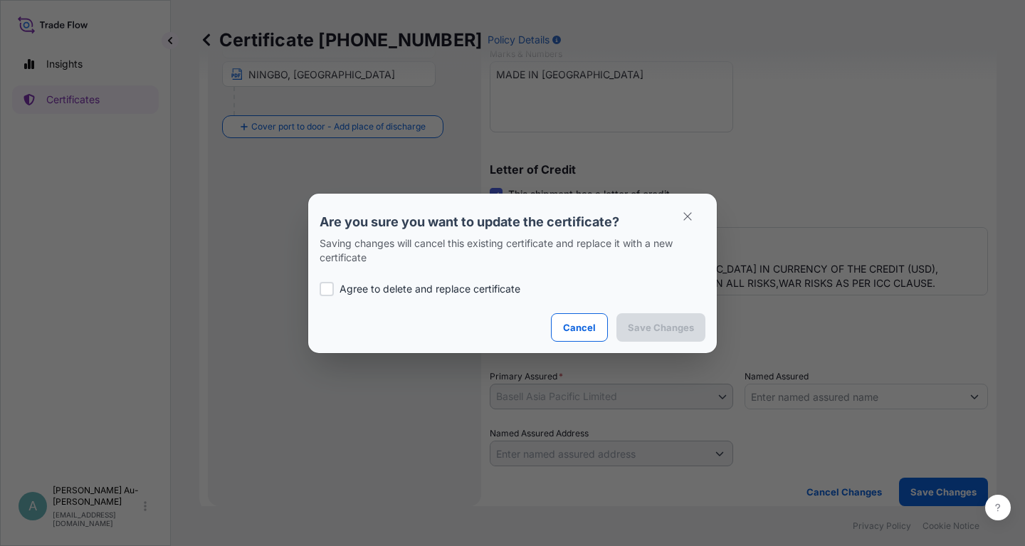
click at [329, 291] on div at bounding box center [327, 289] width 14 height 14
checkbox input "true"
click at [648, 324] on p "Save Changes" at bounding box center [661, 327] width 66 height 14
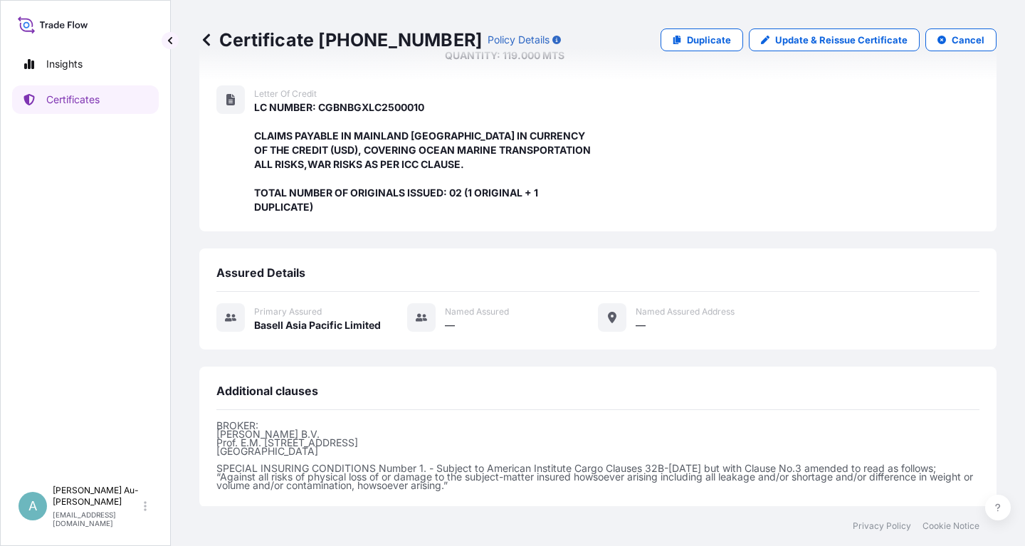
scroll to position [391, 0]
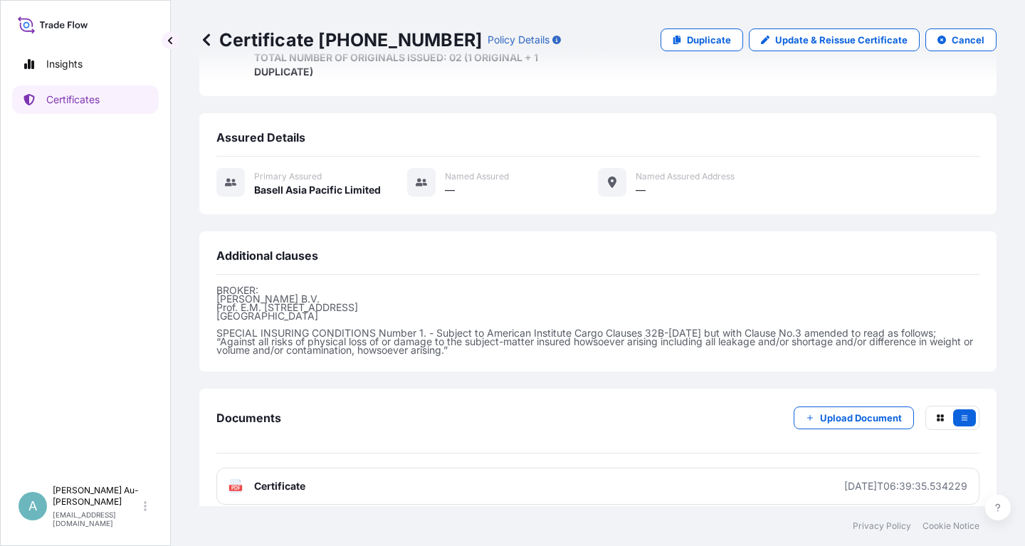
click at [445, 476] on link "PDF Certificate [DATE]T06:39:35.534229" at bounding box center [597, 486] width 763 height 37
click at [101, 105] on link "Certificates" at bounding box center [85, 99] width 147 height 28
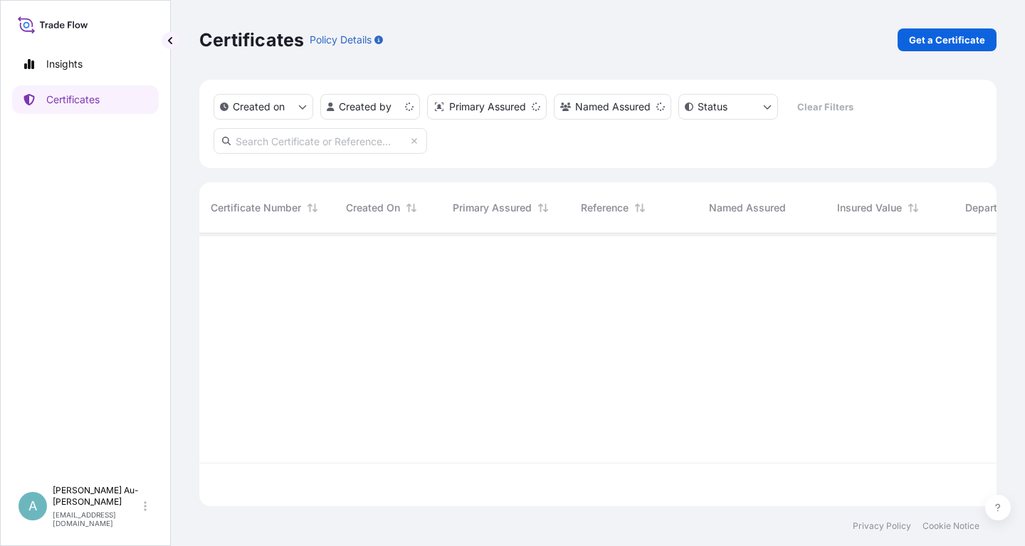
scroll to position [280, 797]
click at [305, 145] on input "text" at bounding box center [319, 141] width 213 height 26
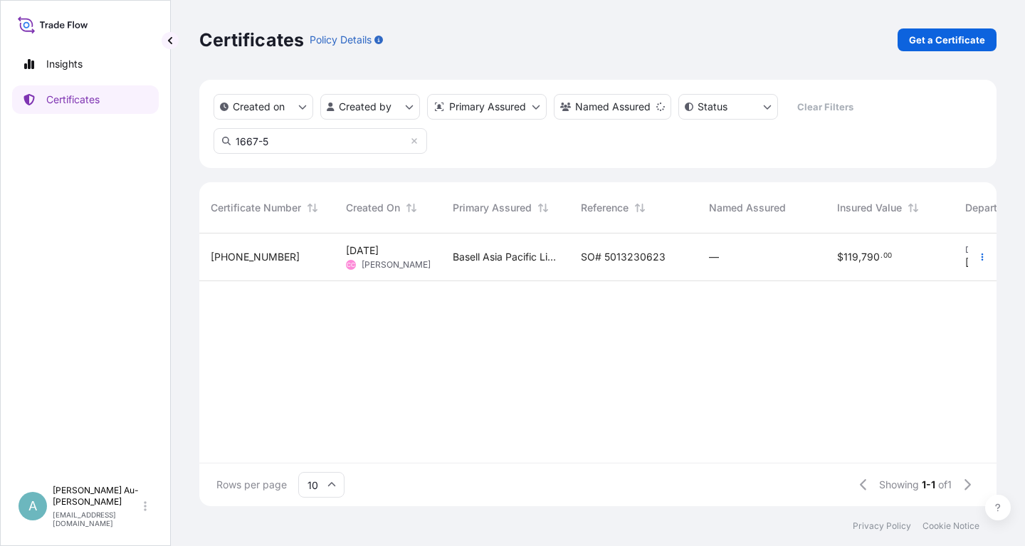
type input "1667-5"
click at [613, 250] on span "SO# 5013230623" at bounding box center [623, 257] width 85 height 14
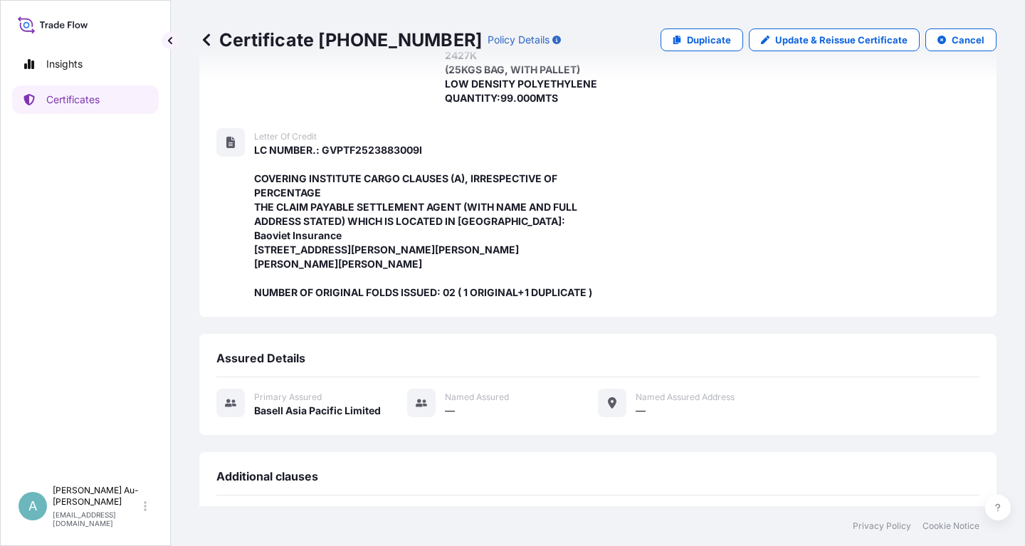
scroll to position [477, 0]
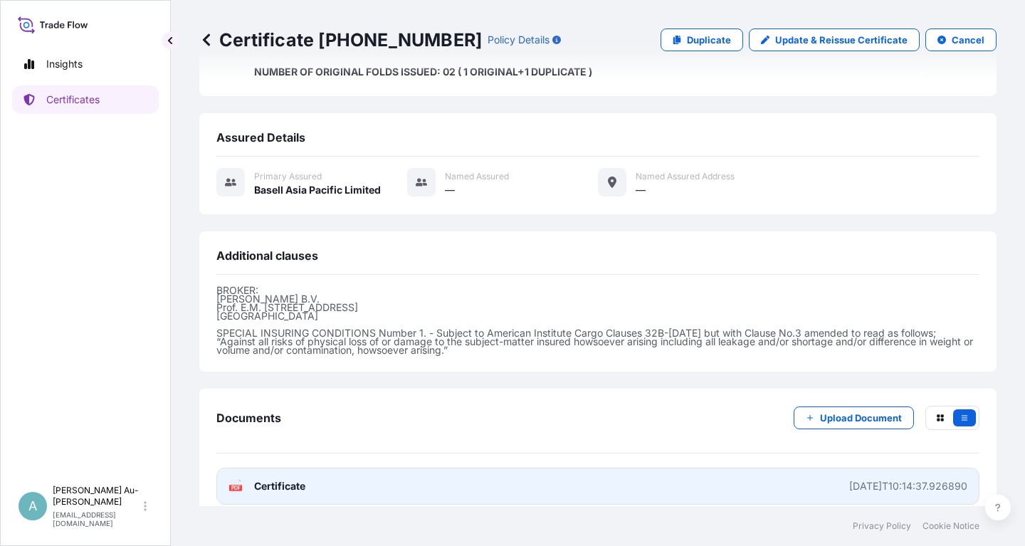
click at [395, 480] on link "PDF Certificate [DATE]T10:14:37.926890" at bounding box center [597, 486] width 763 height 37
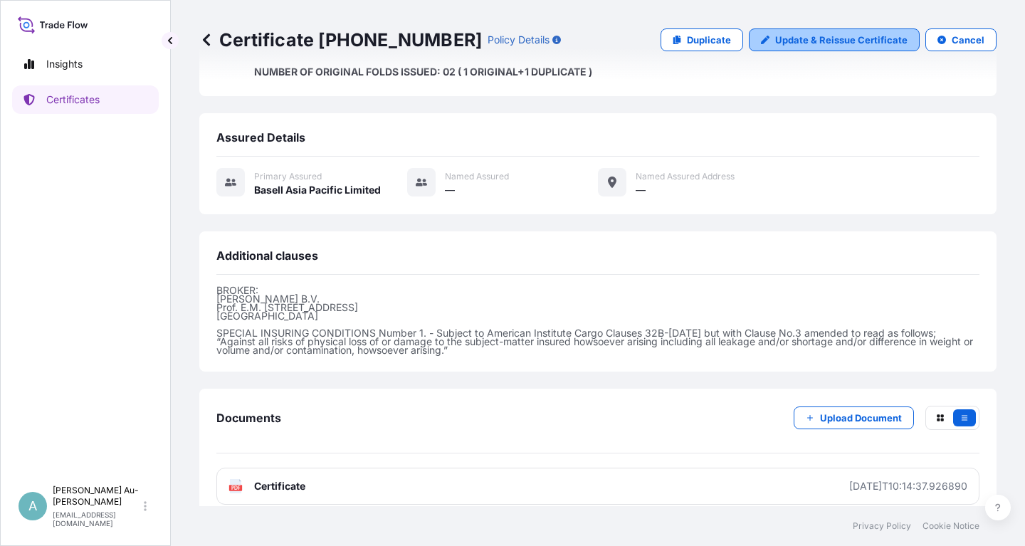
click at [815, 43] on p "Update & Reissue Certificate" at bounding box center [841, 40] width 132 height 14
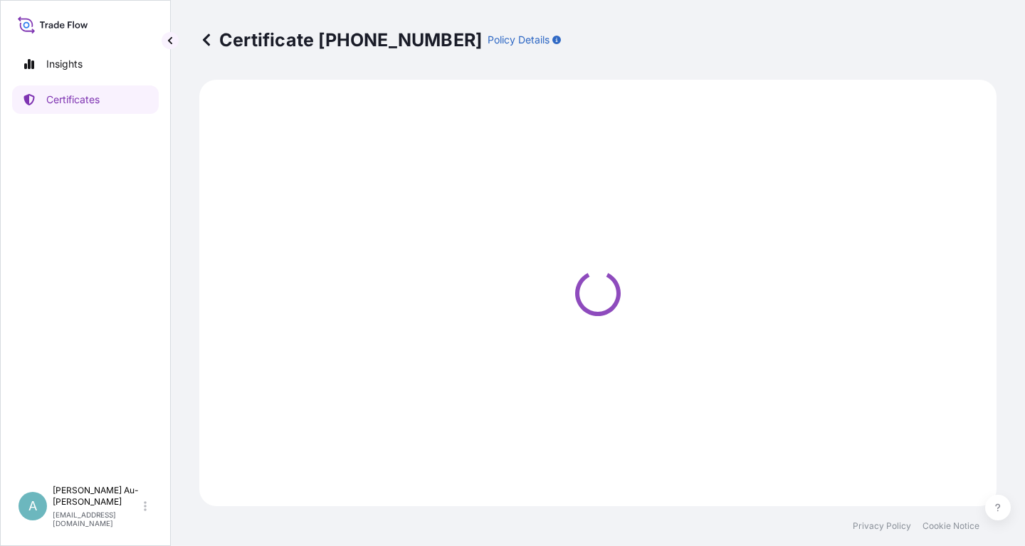
select select "Sea"
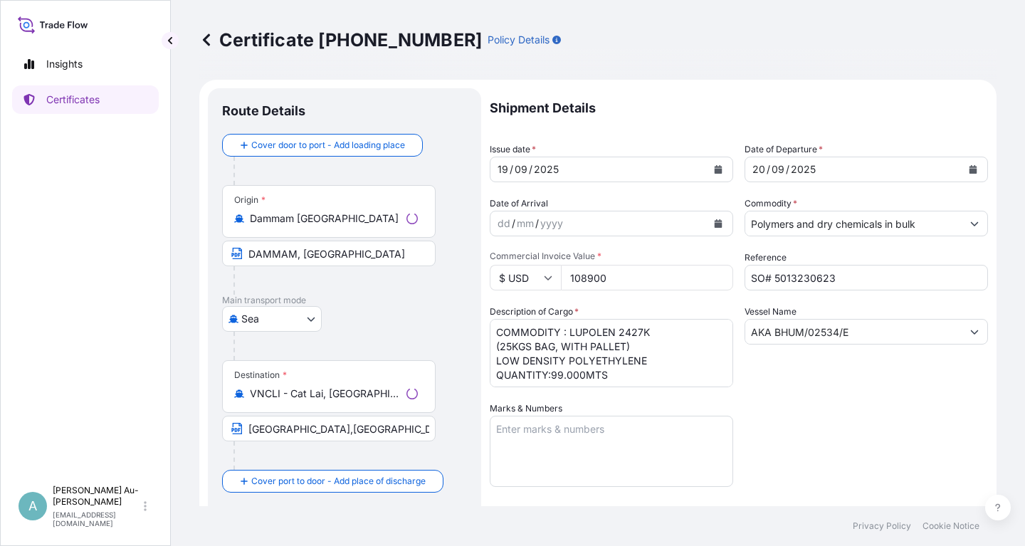
select select "32034"
click at [719, 171] on icon "Calendar" at bounding box center [718, 169] width 8 height 9
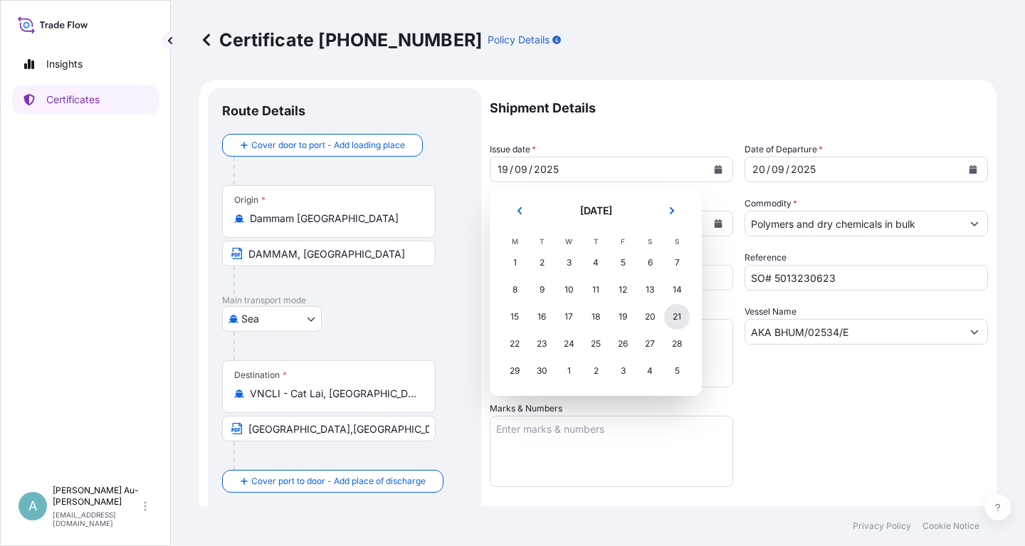
click at [682, 315] on div "21" at bounding box center [677, 317] width 26 height 26
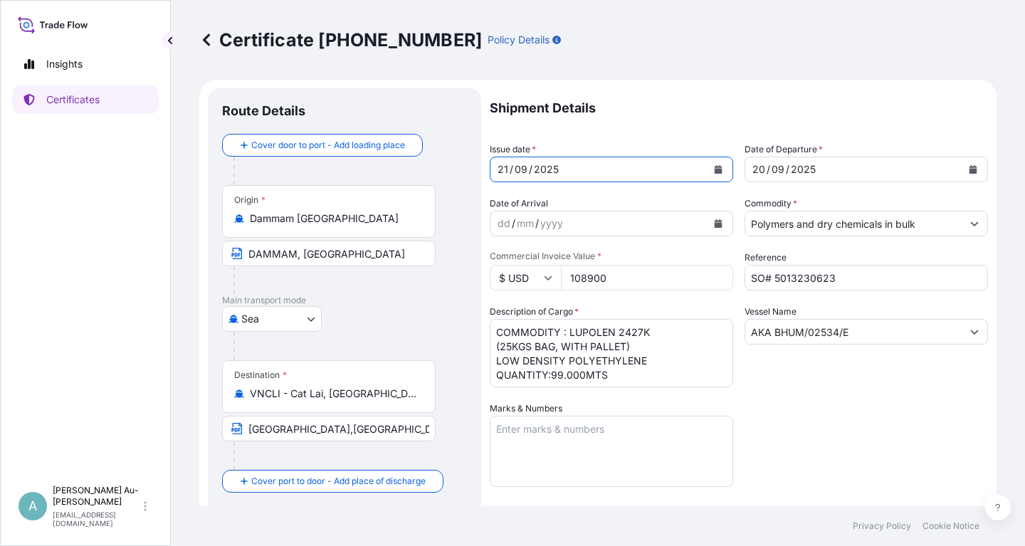
click at [966, 167] on button "Calendar" at bounding box center [972, 169] width 23 height 23
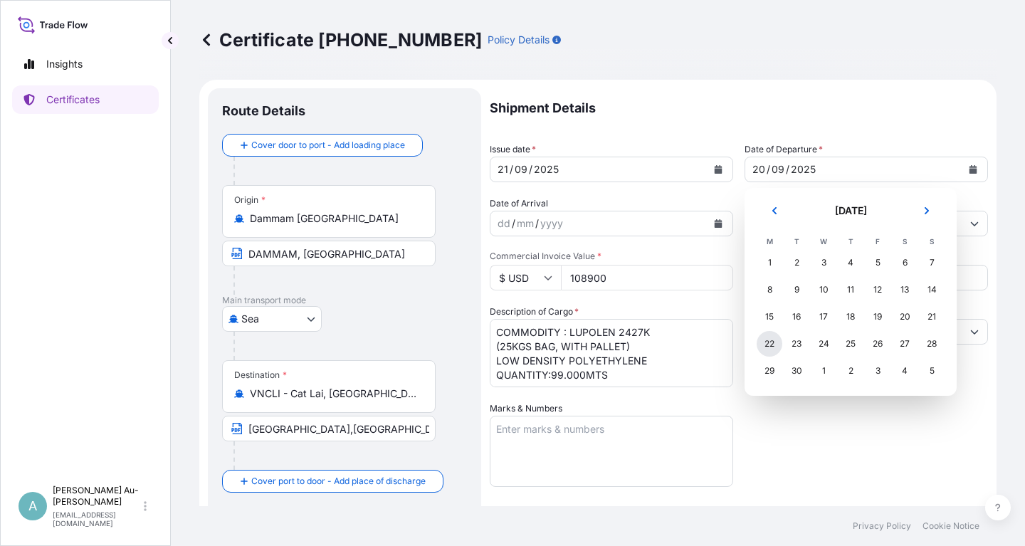
click at [775, 347] on div "22" at bounding box center [769, 344] width 26 height 26
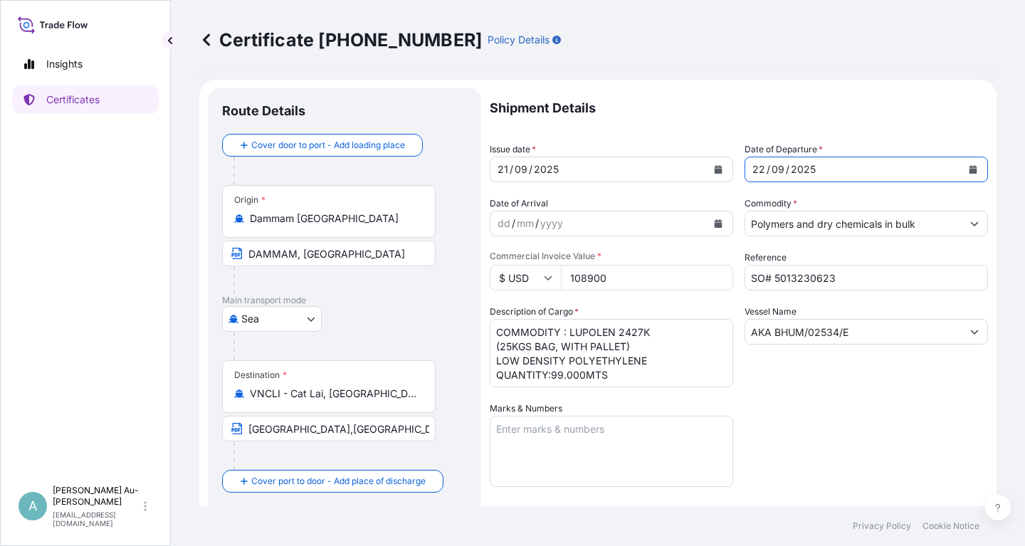
click at [851, 450] on div "Shipment Details Issue date * [DATE] Date of Departure * [DATE] Date of Arrival…" at bounding box center [739, 454] width 498 height 732
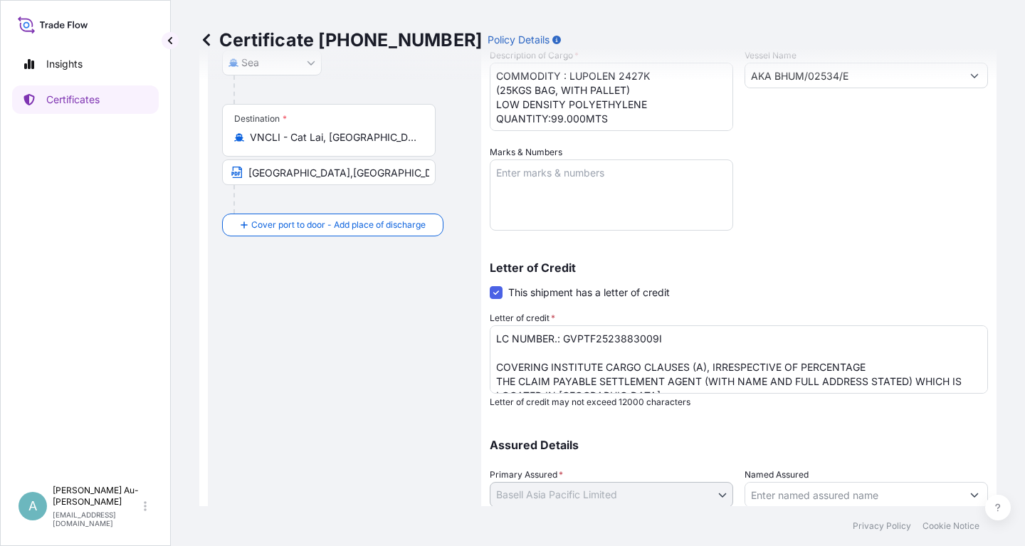
scroll to position [342, 0]
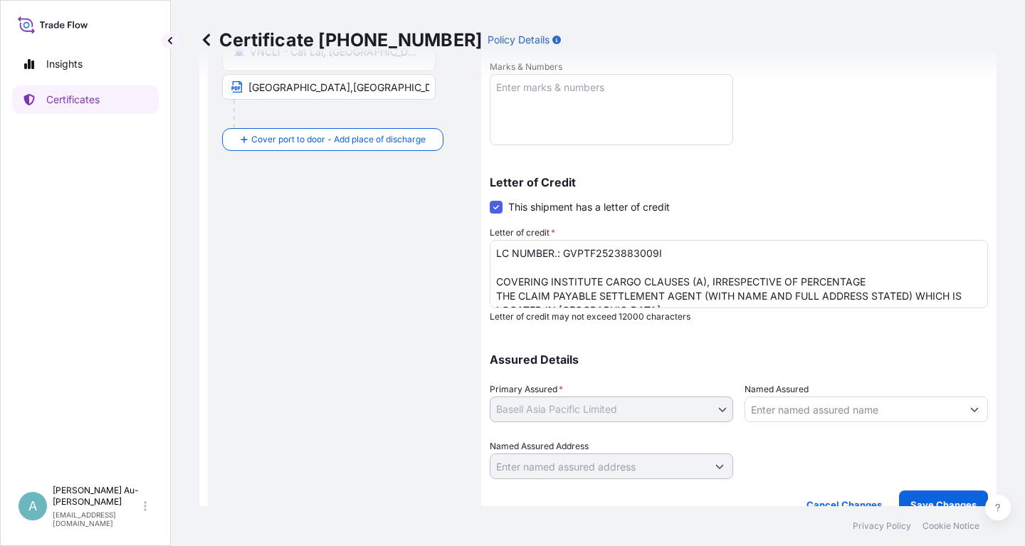
drag, startPoint x: 598, startPoint y: 298, endPoint x: 608, endPoint y: 304, distance: 11.5
click at [601, 299] on textarea "LC NUMBER.: GVPTF2523883009I COVERING INSTITUTE CARGO CLAUSES (A), IRRESPECTIVE…" at bounding box center [739, 274] width 498 height 68
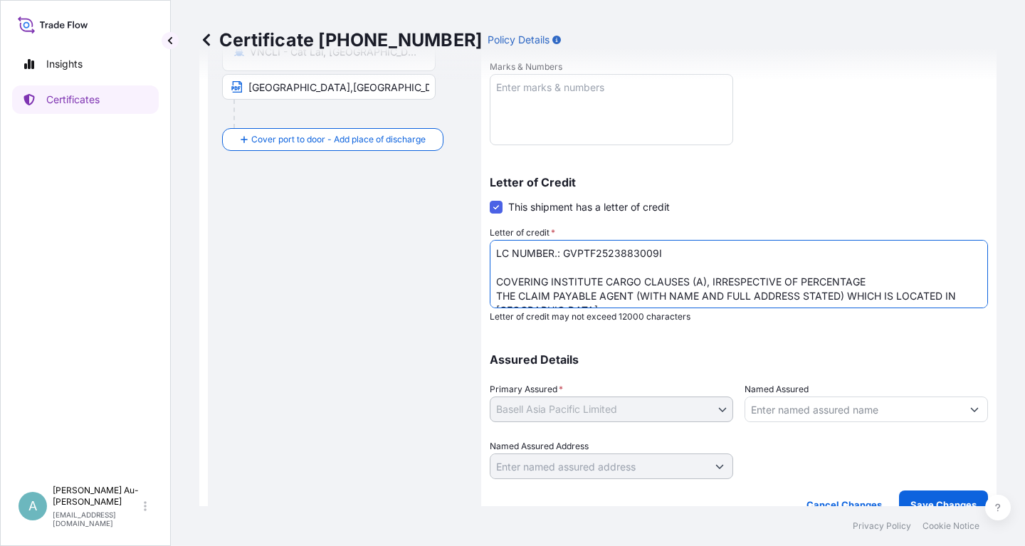
click at [630, 298] on textarea "LC NUMBER.: GVPTF2523883009I COVERING INSTITUTE CARGO CLAUSES (A), IRRESPECTIVE…" at bounding box center [739, 274] width 498 height 68
type textarea "LC NUMBER.: GVPTF2523883009I COVERING INSTITUTE CARGO CLAUSES (A), IRRESPECTIVE…"
click at [847, 182] on p "Letter of Credit" at bounding box center [739, 181] width 498 height 11
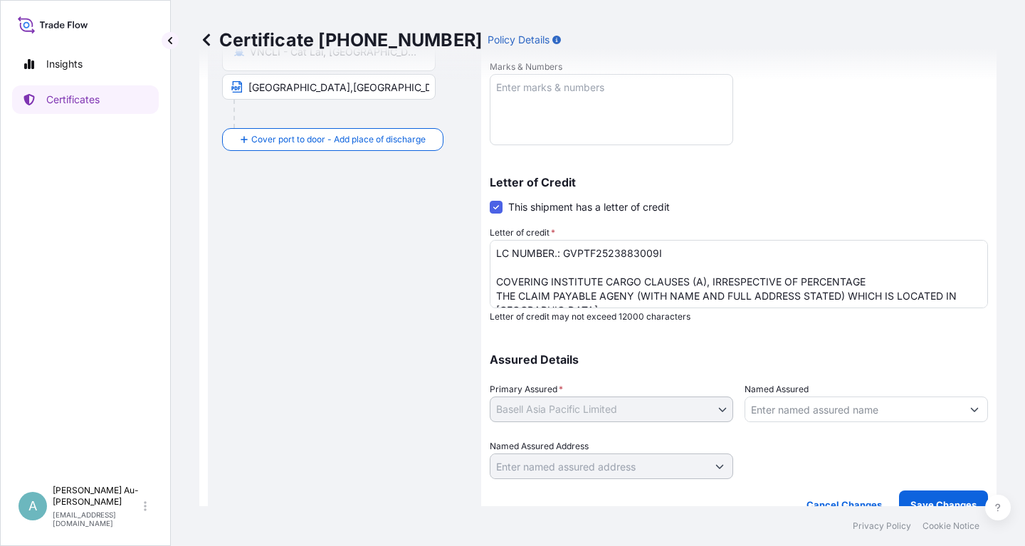
scroll to position [354, 0]
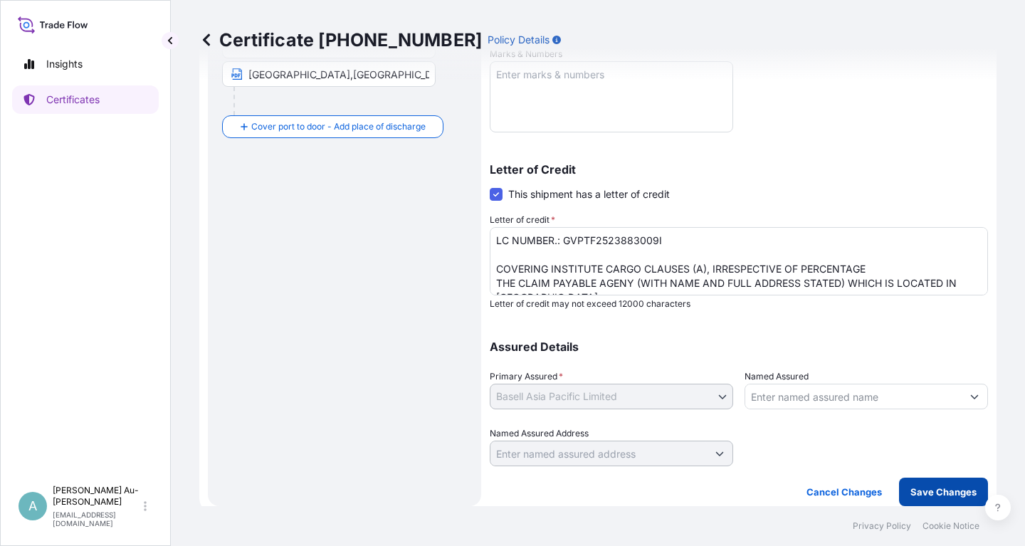
click at [927, 491] on p "Save Changes" at bounding box center [943, 492] width 66 height 14
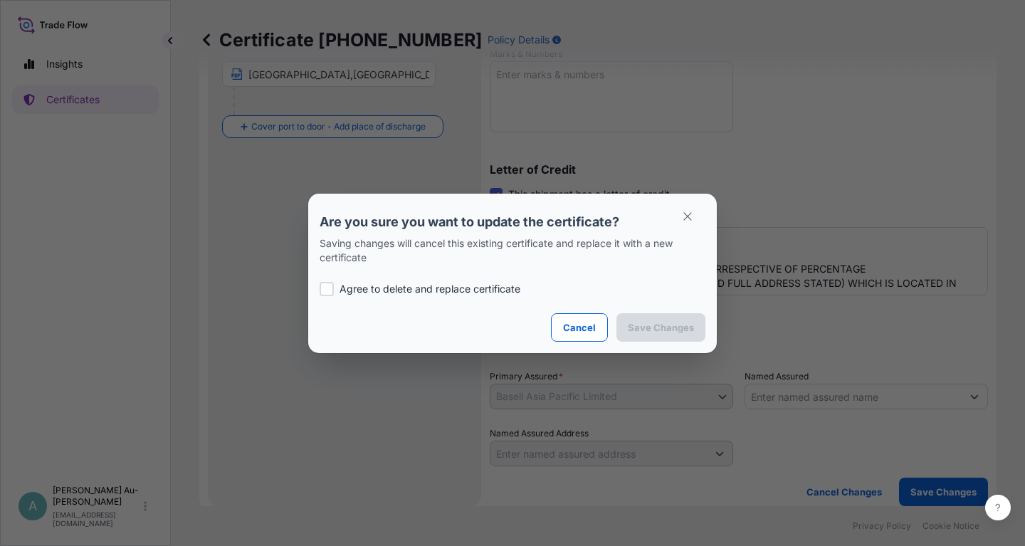
click at [354, 290] on p "Agree to delete and replace certificate" at bounding box center [429, 289] width 181 height 14
checkbox input "true"
click at [672, 329] on p "Save Changes" at bounding box center [661, 327] width 66 height 14
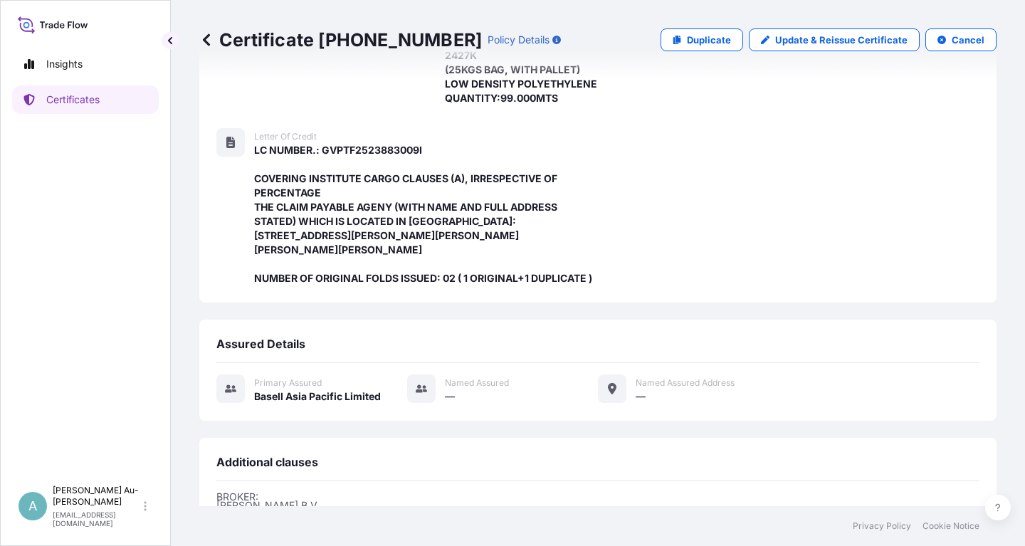
scroll to position [477, 0]
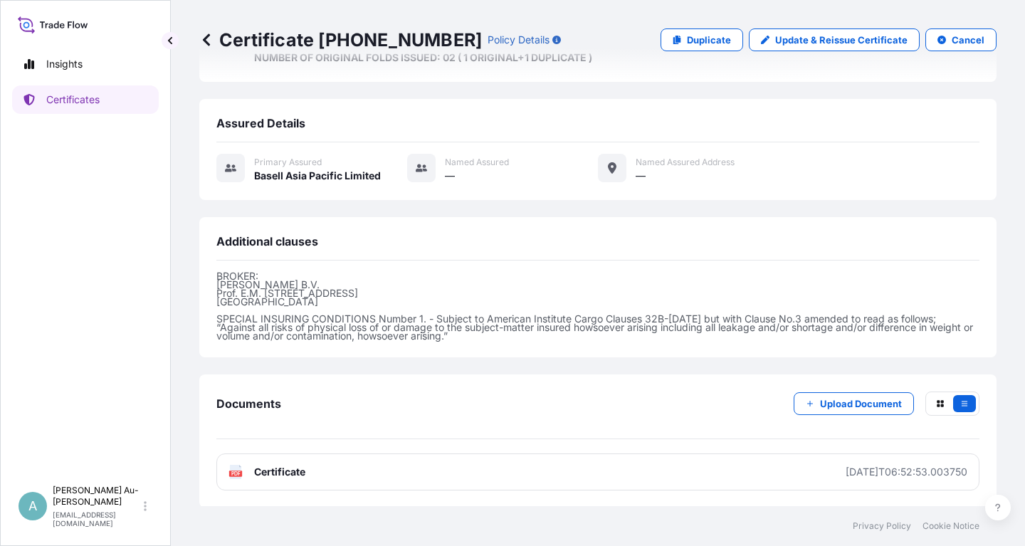
click at [476, 475] on link "PDF Certificate [DATE]T06:52:53.003750" at bounding box center [597, 471] width 763 height 37
click at [83, 100] on p "Certificates" at bounding box center [72, 100] width 53 height 14
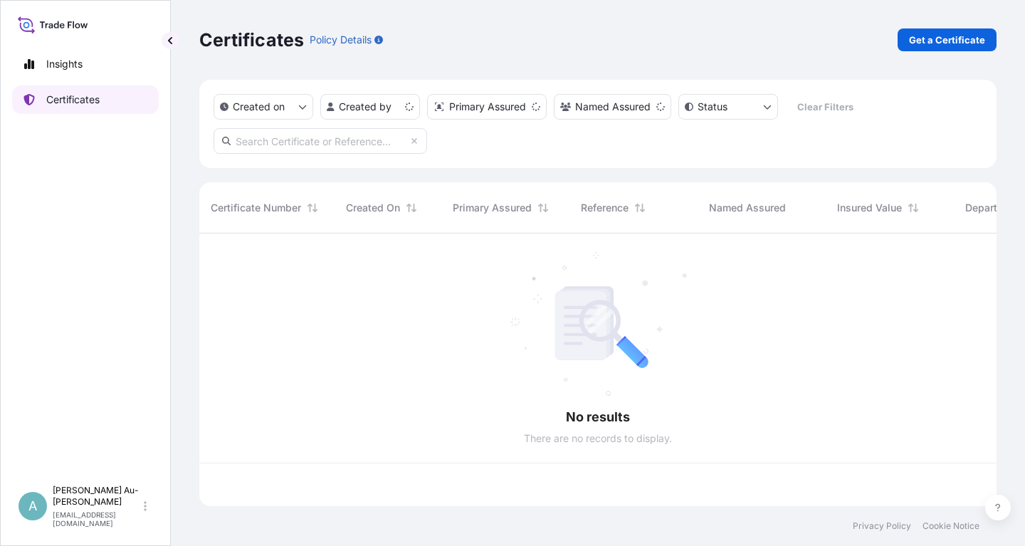
scroll to position [280, 797]
click at [334, 143] on input "text" at bounding box center [319, 141] width 213 height 26
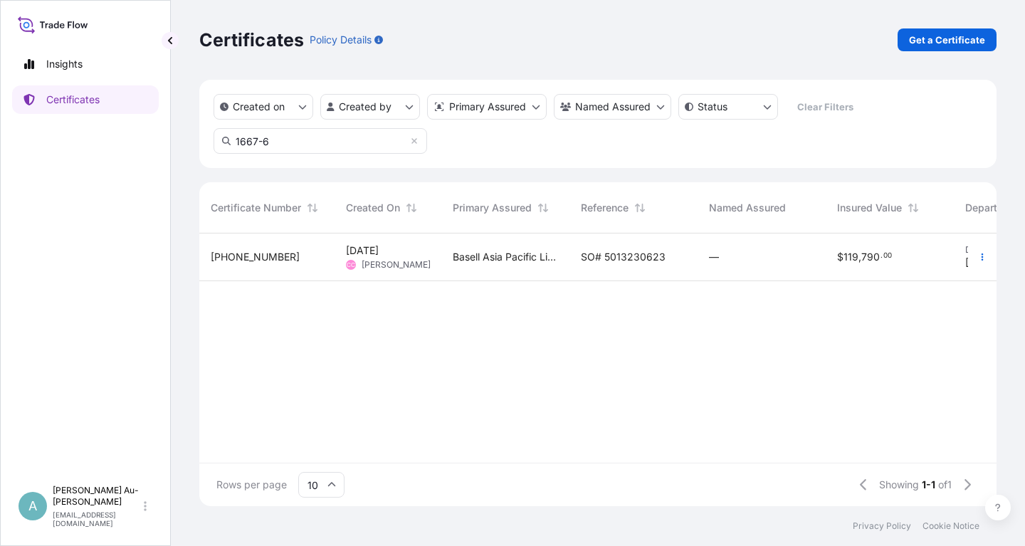
type input "1667-6"
click at [624, 260] on span "SO# 5013230623" at bounding box center [623, 257] width 85 height 14
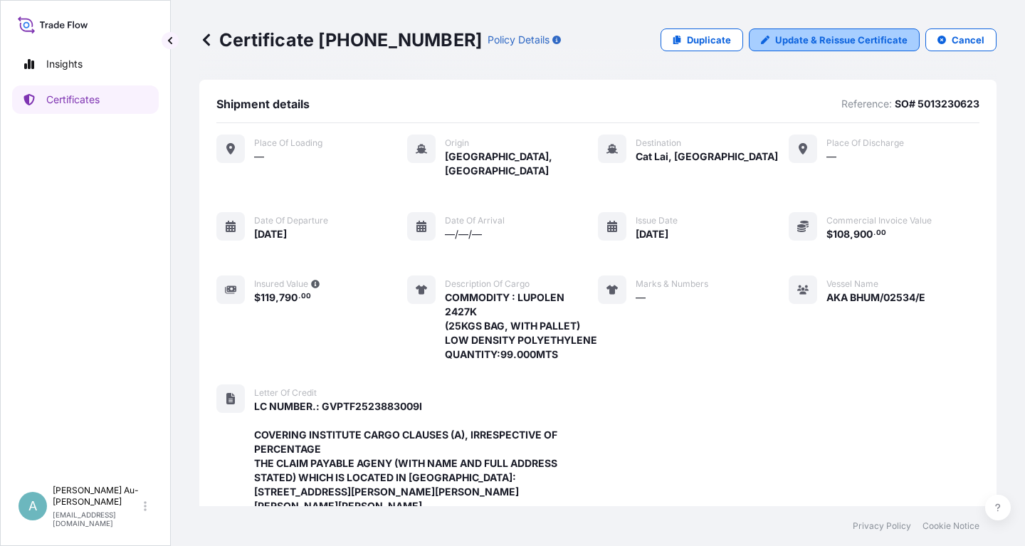
click at [834, 42] on p "Update & Reissue Certificate" at bounding box center [841, 40] width 132 height 14
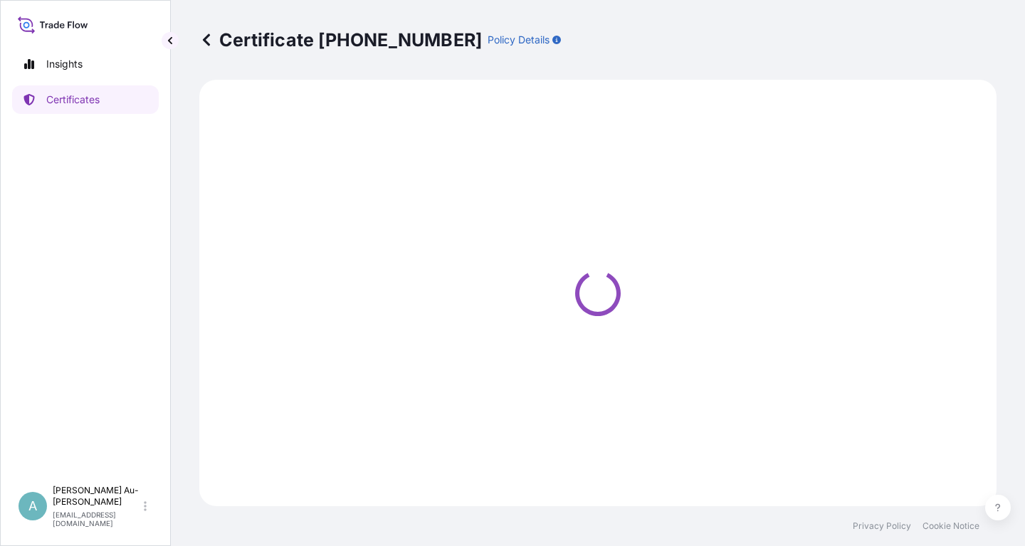
select select "Sea"
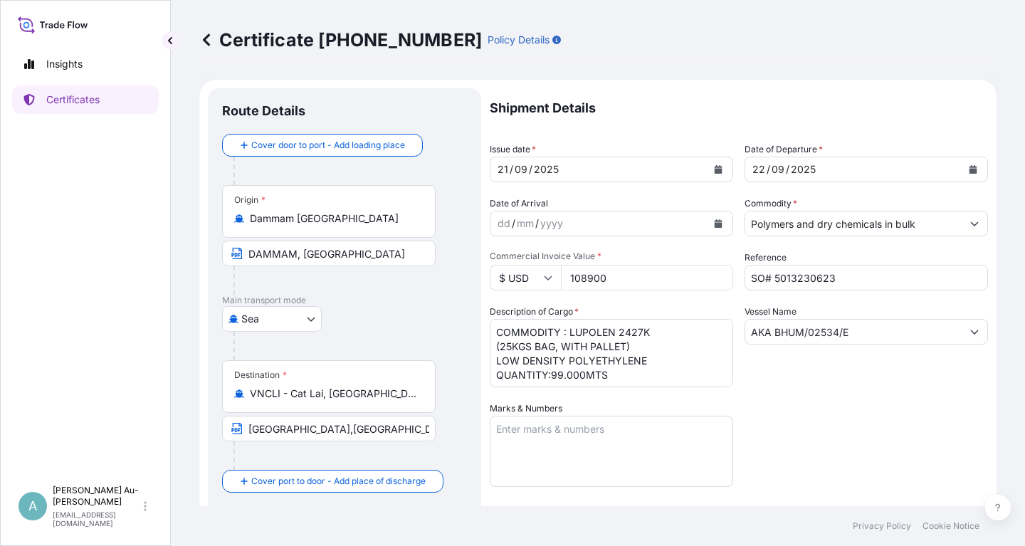
click at [710, 174] on button "Calendar" at bounding box center [718, 169] width 23 height 23
select select "32034"
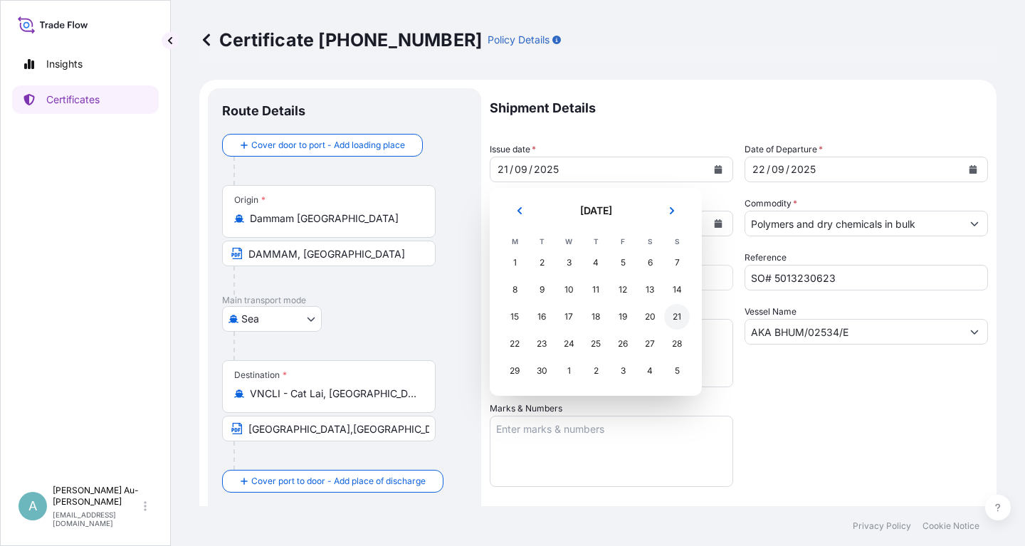
click at [676, 320] on div "21" at bounding box center [677, 317] width 26 height 26
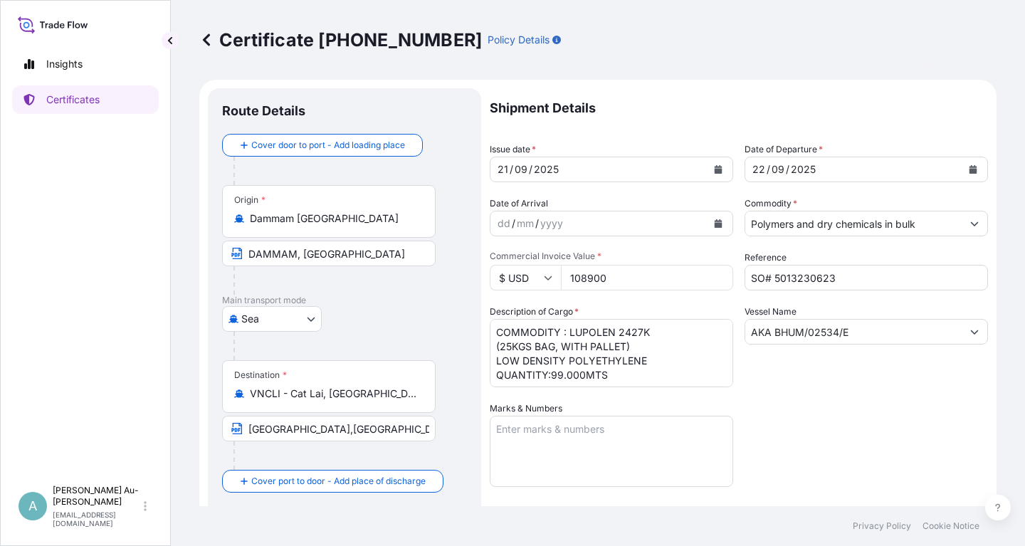
drag, startPoint x: 838, startPoint y: 424, endPoint x: 825, endPoint y: 420, distance: 12.8
click at [830, 422] on div "Shipment Details Issue date * [DATE] Date of Departure * [DATE] Date of Arrival…" at bounding box center [739, 454] width 498 height 732
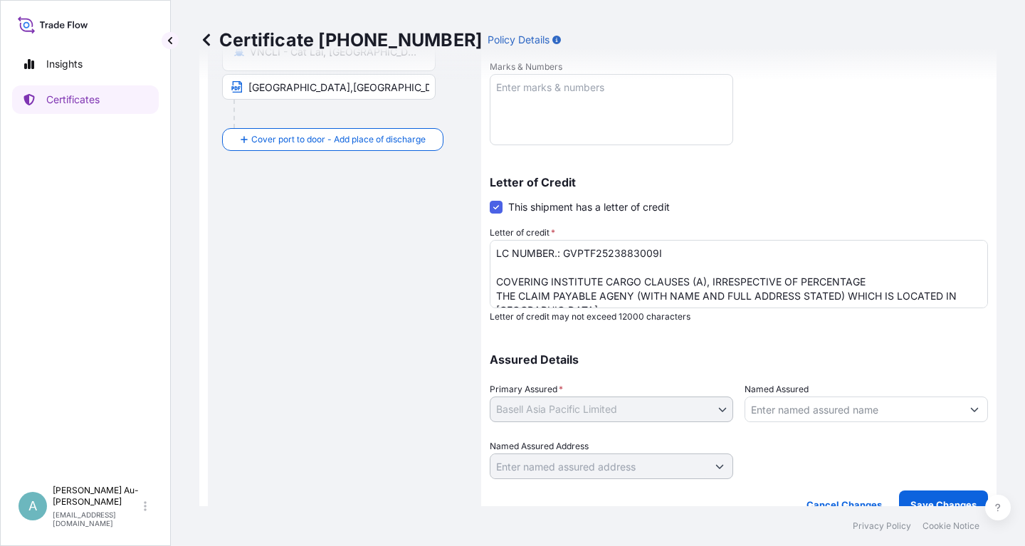
scroll to position [354, 0]
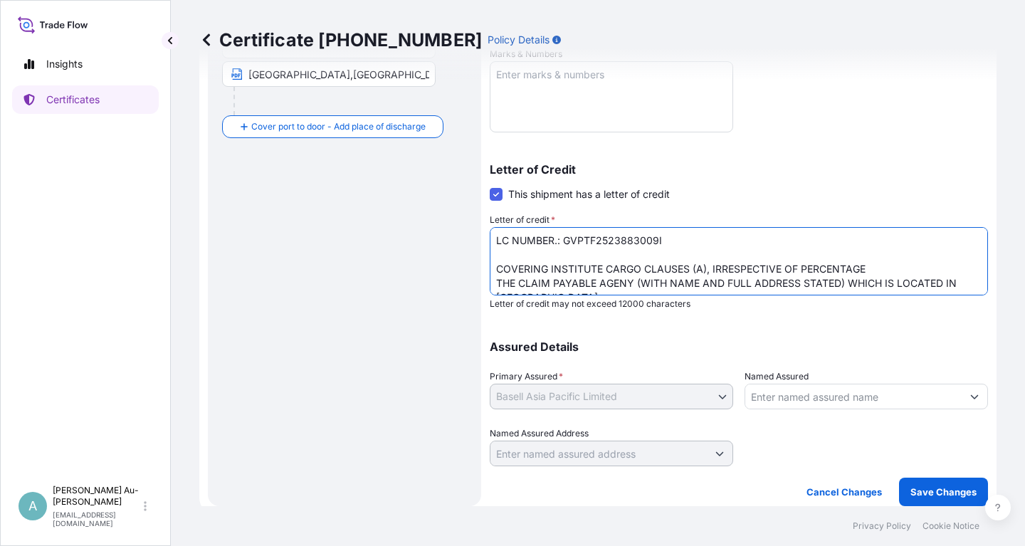
click at [624, 285] on textarea "LC NUMBER.: GVPTF2523883009I COVERING INSTITUTE CARGO CLAUSES (A), IRRESPECTIVE…" at bounding box center [739, 261] width 498 height 68
type textarea "LC NUMBER.: GVPTF2523883009I COVERING INSTITUTE CARGO CLAUSES (A), IRRESPECTIVE…"
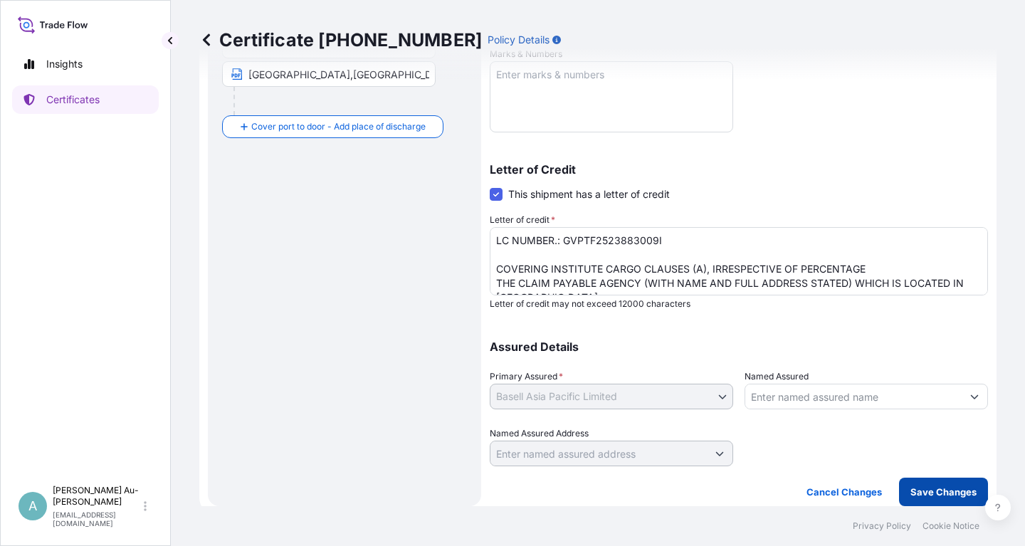
click at [926, 487] on p "Save Changes" at bounding box center [943, 492] width 66 height 14
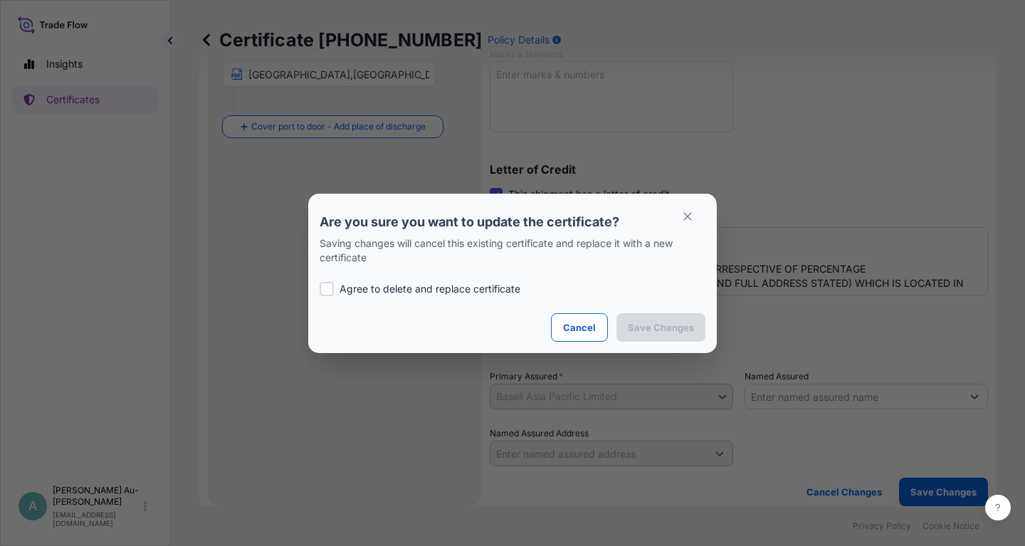
click at [333, 287] on div at bounding box center [327, 289] width 14 height 14
checkbox input "true"
click at [677, 334] on p "Save Changes" at bounding box center [661, 327] width 66 height 14
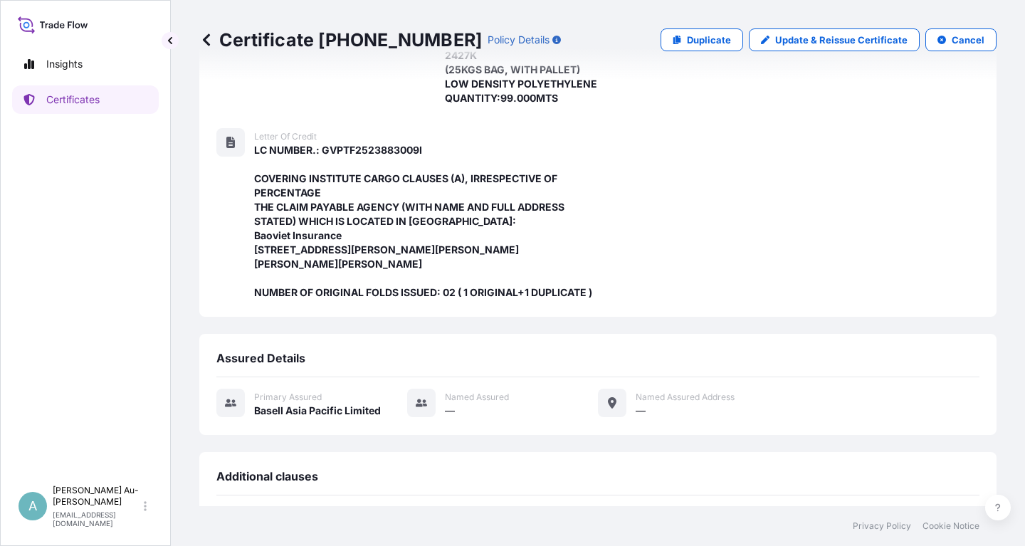
scroll to position [477, 0]
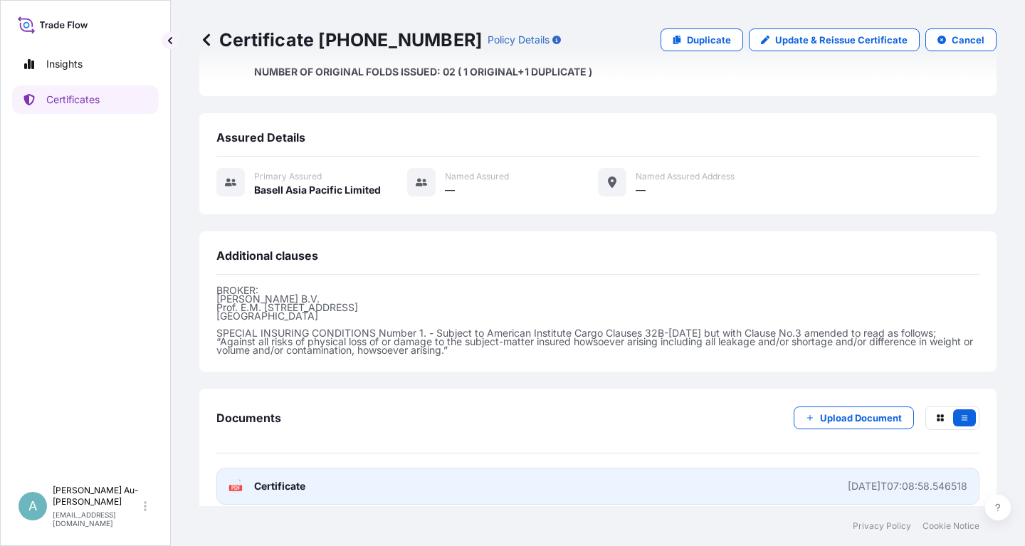
click at [310, 472] on link "PDF Certificate [DATE]T07:08:58.546518" at bounding box center [597, 486] width 763 height 37
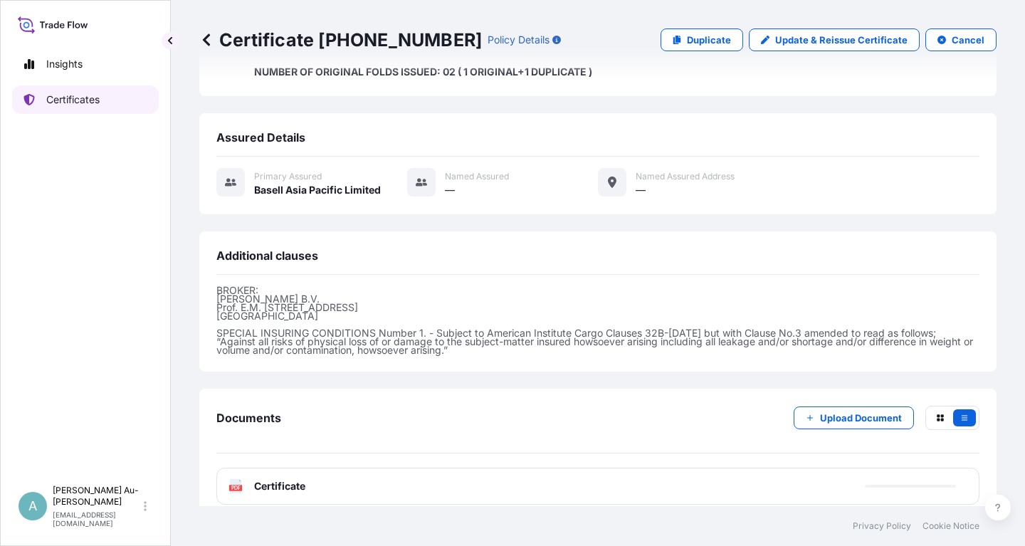
click at [57, 101] on p "Certificates" at bounding box center [72, 100] width 53 height 14
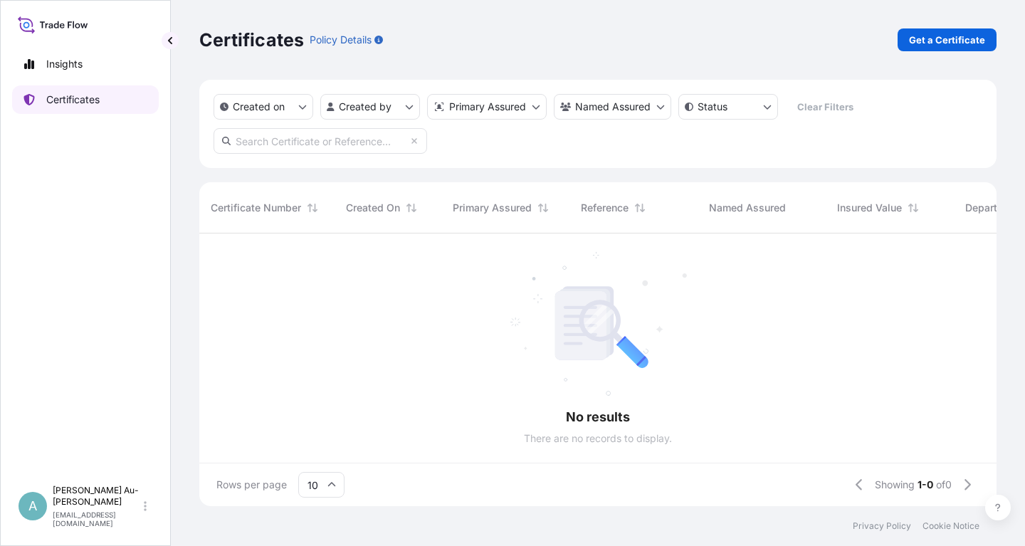
scroll to position [280, 797]
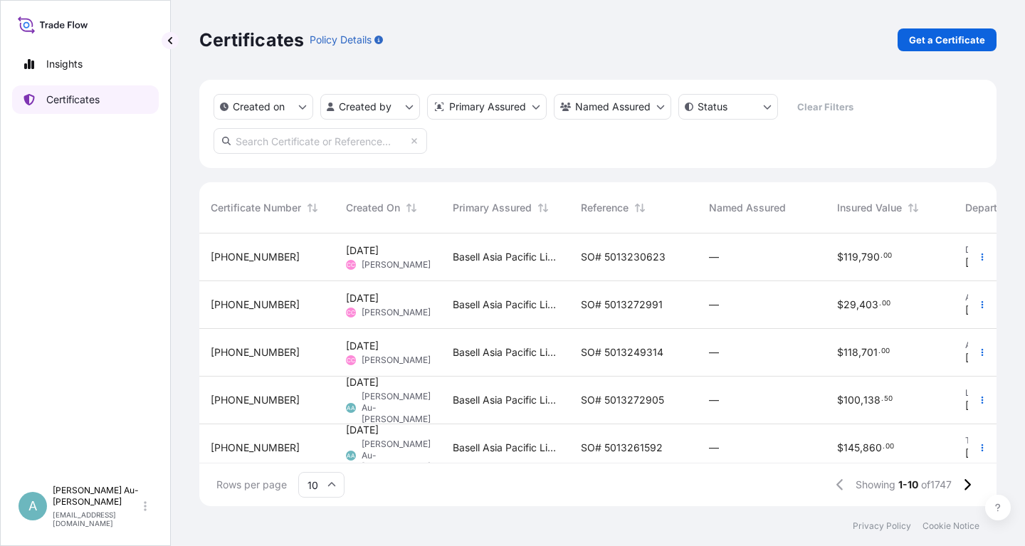
click at [60, 105] on p "Certificates" at bounding box center [72, 100] width 53 height 14
click at [270, 147] on input "text" at bounding box center [319, 141] width 213 height 26
click at [314, 142] on input "text" at bounding box center [319, 141] width 213 height 26
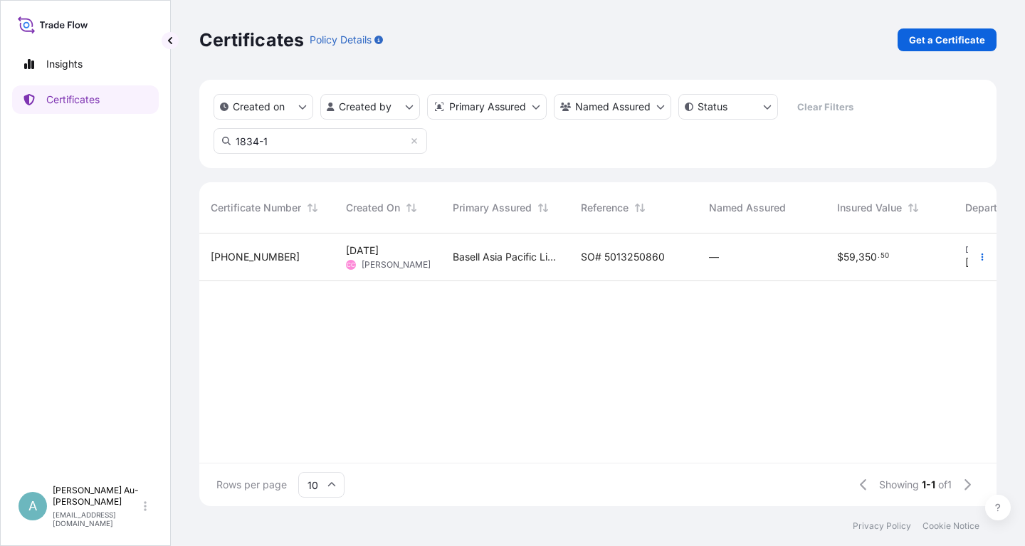
type input "1834-1"
click at [630, 261] on span "SO# 5013250860" at bounding box center [623, 257] width 84 height 14
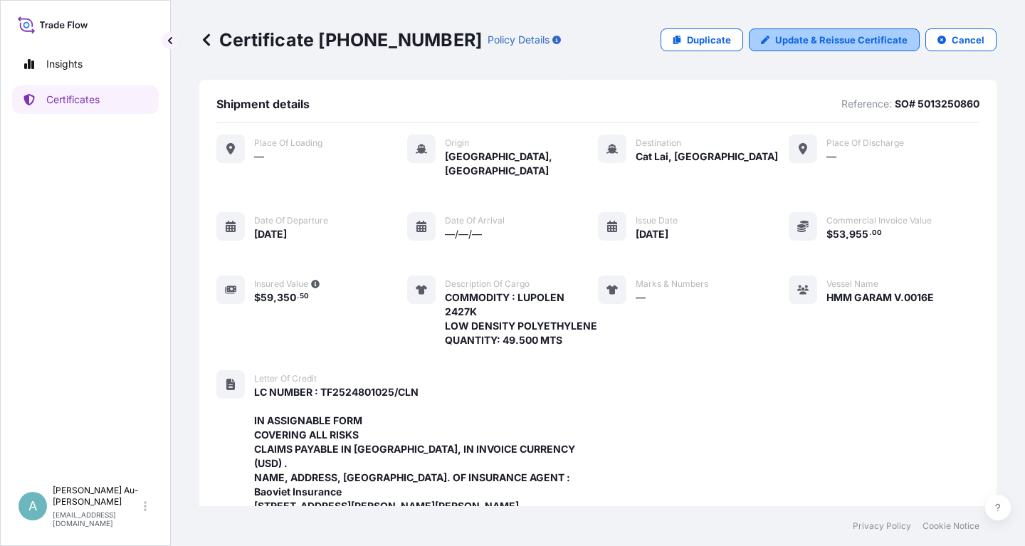
click at [828, 41] on p "Update & Reissue Certificate" at bounding box center [841, 40] width 132 height 14
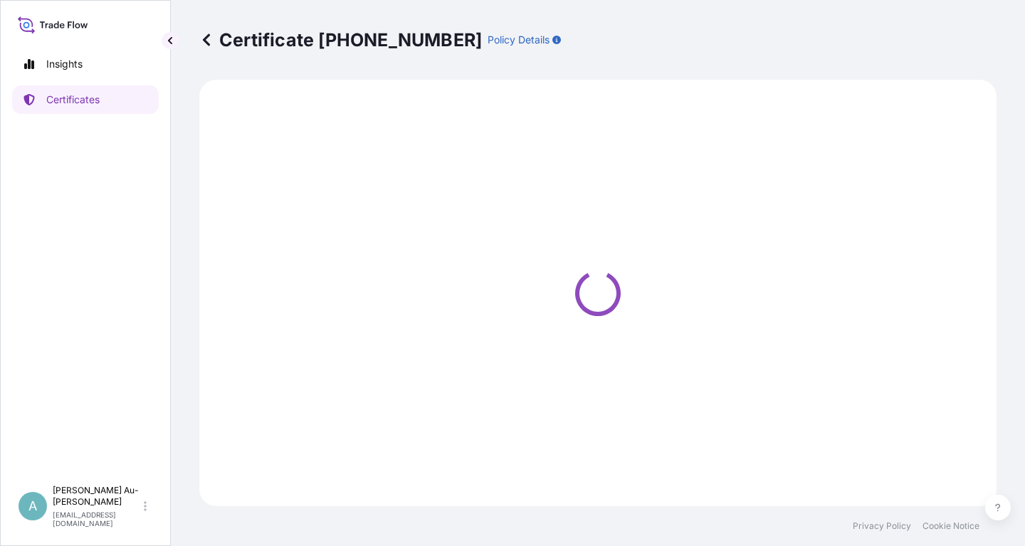
select select "Sea"
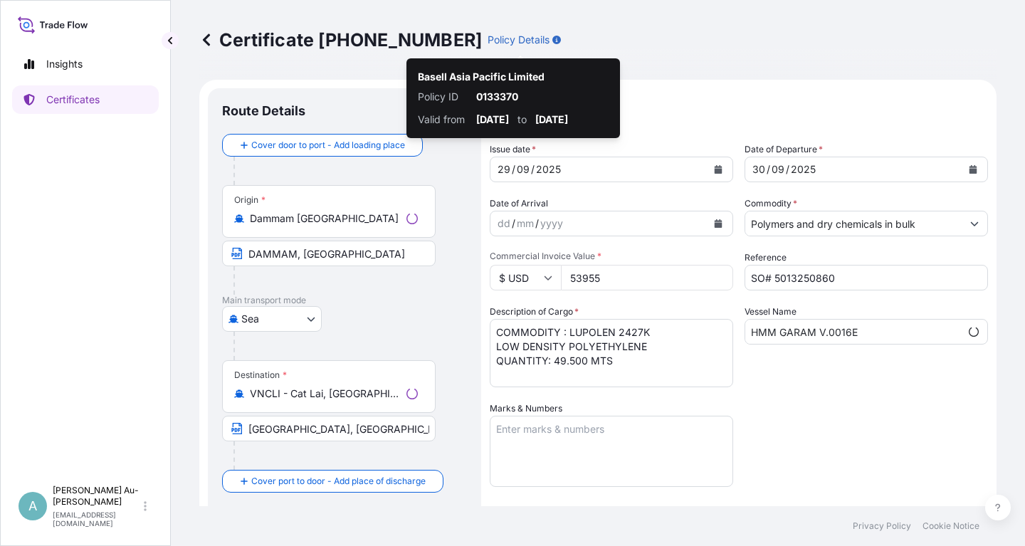
select select "32034"
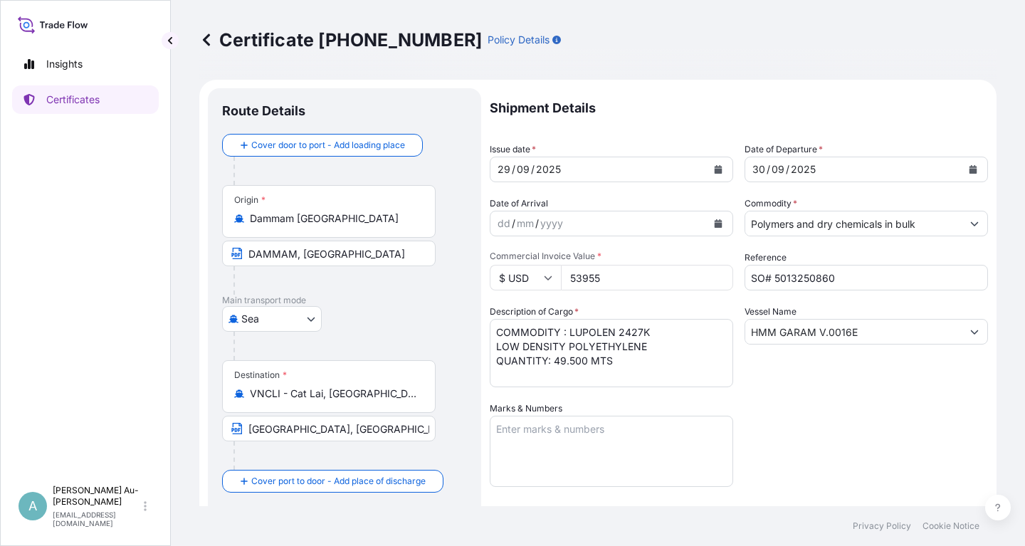
click at [714, 174] on button "Calendar" at bounding box center [718, 169] width 23 height 23
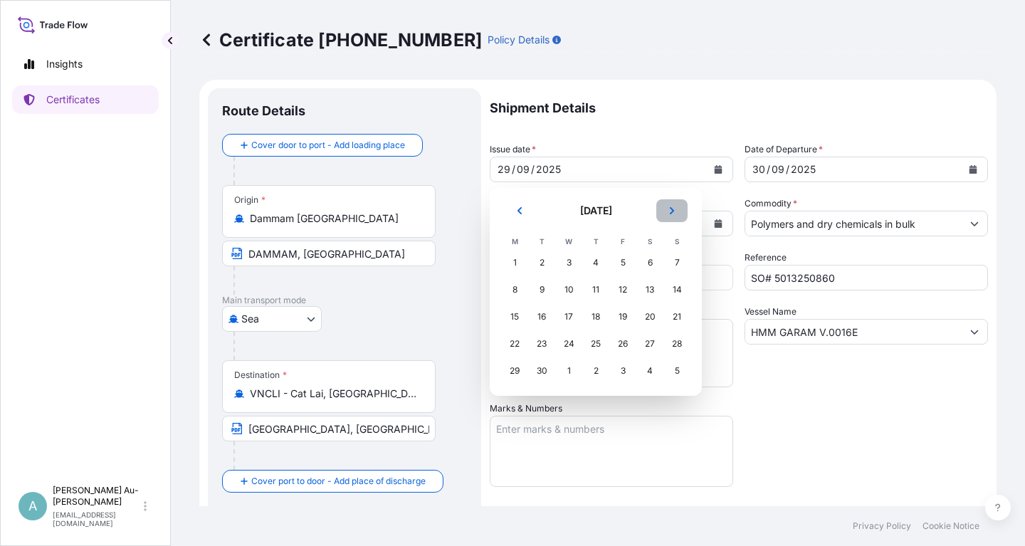
click at [667, 212] on button "Next" at bounding box center [671, 210] width 31 height 23
click at [596, 265] on div "2" at bounding box center [596, 263] width 26 height 26
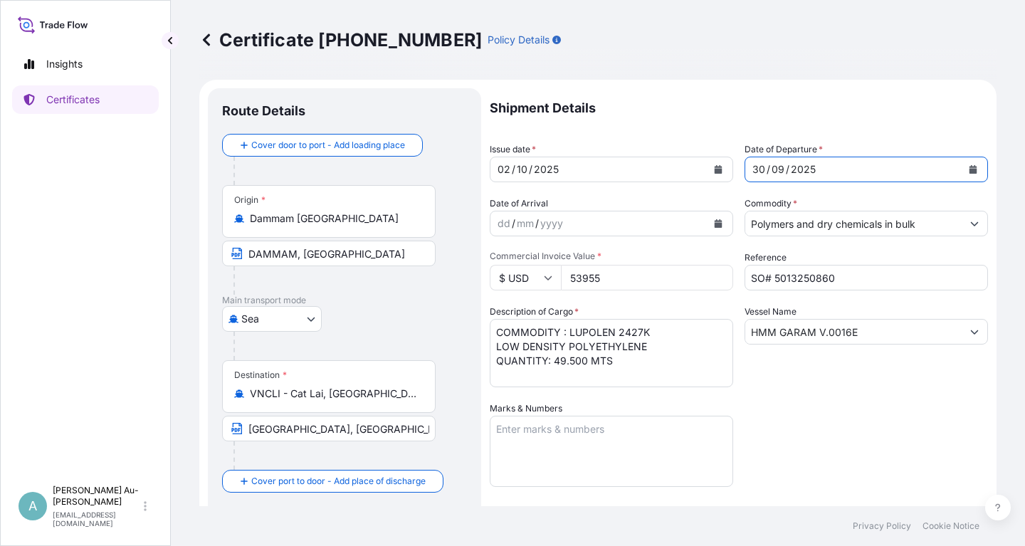
click at [973, 171] on icon "Calendar" at bounding box center [973, 169] width 8 height 9
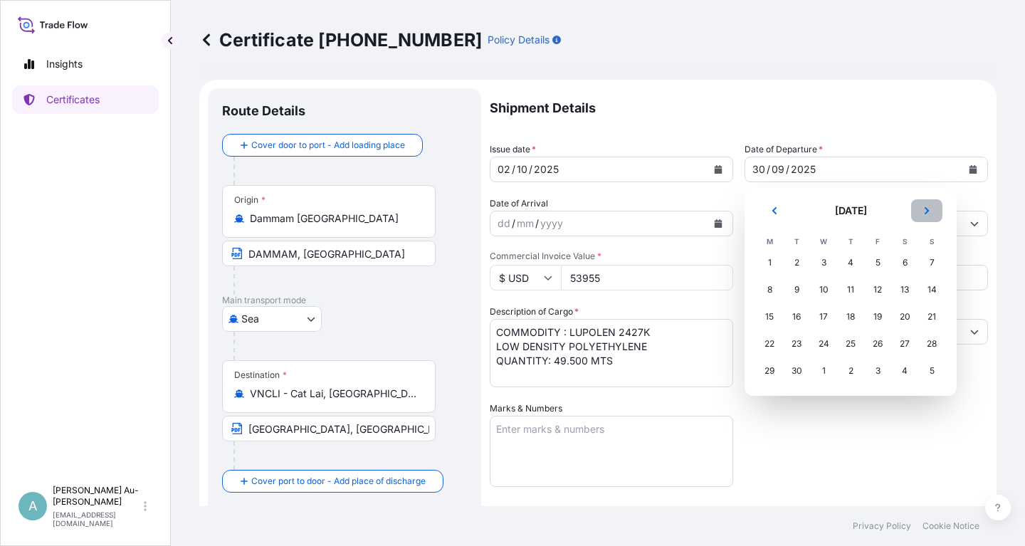
click at [924, 212] on icon "Next" at bounding box center [926, 210] width 9 height 9
click at [878, 264] on div "3" at bounding box center [878, 263] width 26 height 26
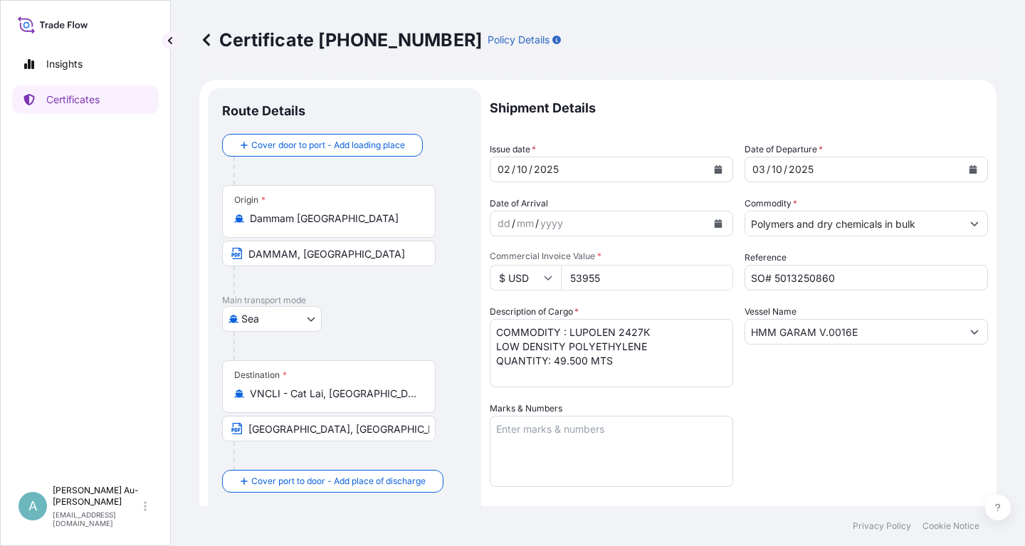
click at [823, 403] on div "Shipment Details Issue date * [DATE] Date of Departure * [DATE] Date of Arrival…" at bounding box center [739, 454] width 498 height 732
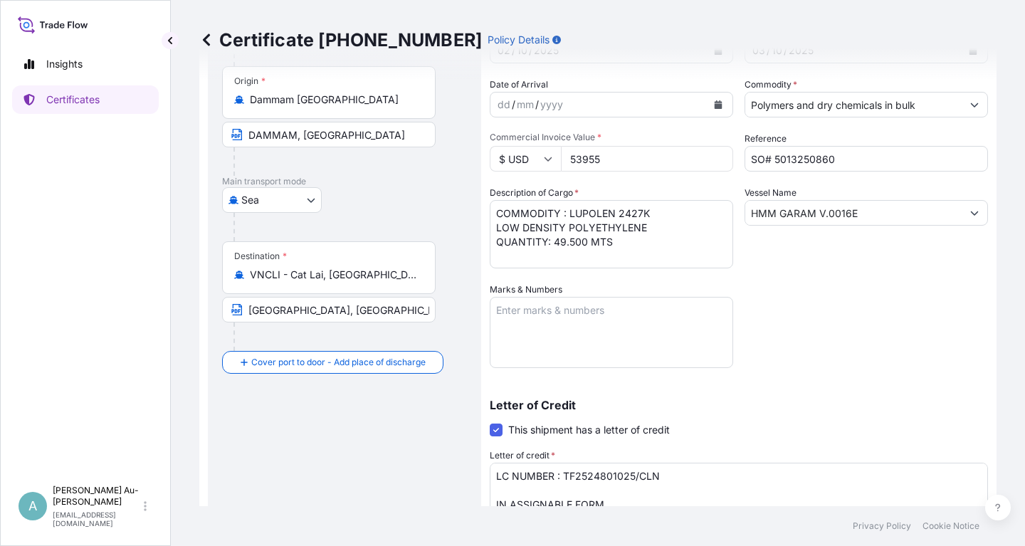
scroll to position [171, 0]
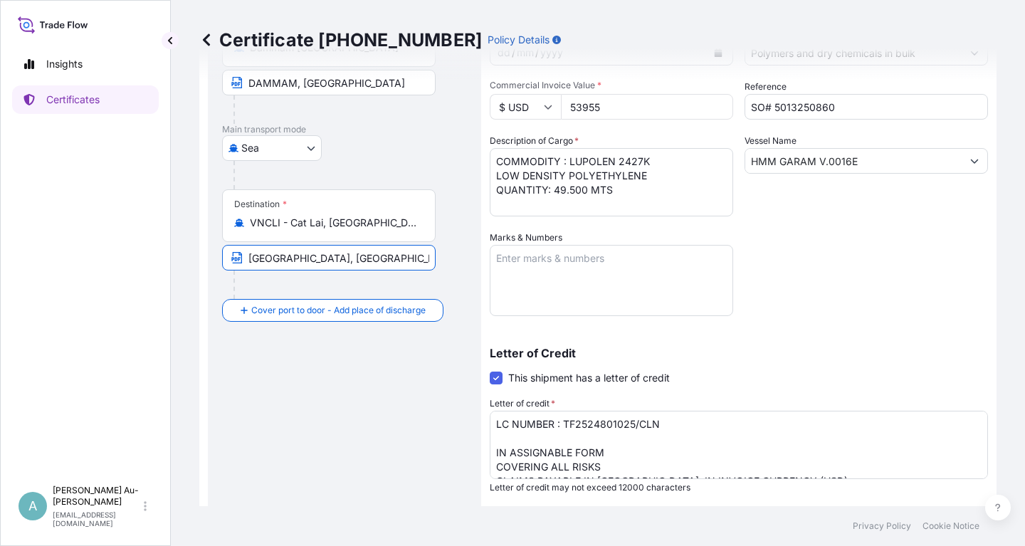
drag, startPoint x: 245, startPoint y: 261, endPoint x: 276, endPoint y: 271, distance: 32.9
click at [261, 268] on input "[GEOGRAPHIC_DATA], [GEOGRAPHIC_DATA]; PLACE OF DELIVERY: [GEOGRAPHIC_DATA], [GE…" at bounding box center [328, 258] width 213 height 26
click at [376, 261] on input "[GEOGRAPHIC_DATA], [GEOGRAPHIC_DATA]; PLACE OF DELIVERY: [GEOGRAPHIC_DATA], [GE…" at bounding box center [328, 258] width 213 height 26
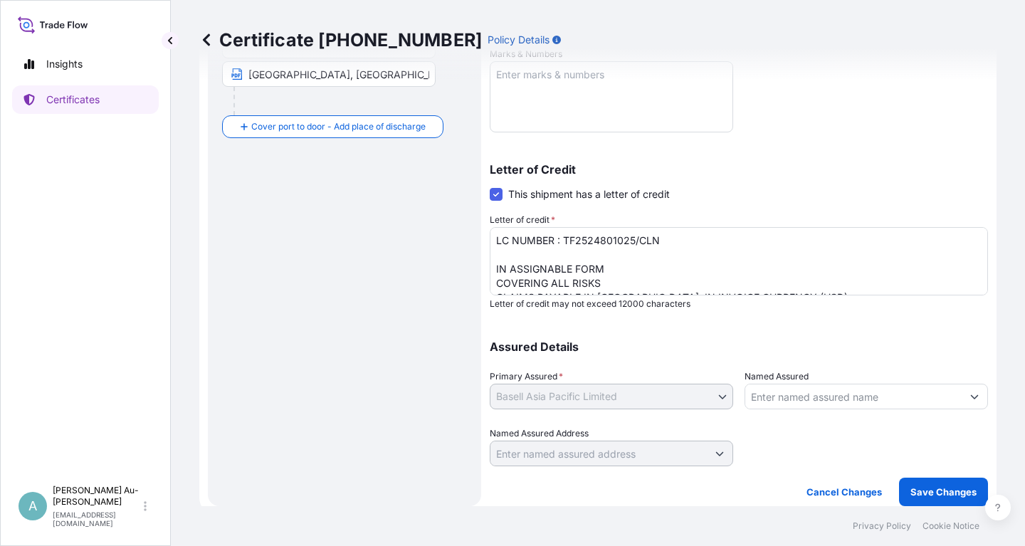
drag, startPoint x: 812, startPoint y: 333, endPoint x: 798, endPoint y: 329, distance: 14.7
click at [811, 332] on div "Assured Details Primary Assured * Basell Asia Pacific Limited Basell Asia Pacif…" at bounding box center [739, 395] width 498 height 142
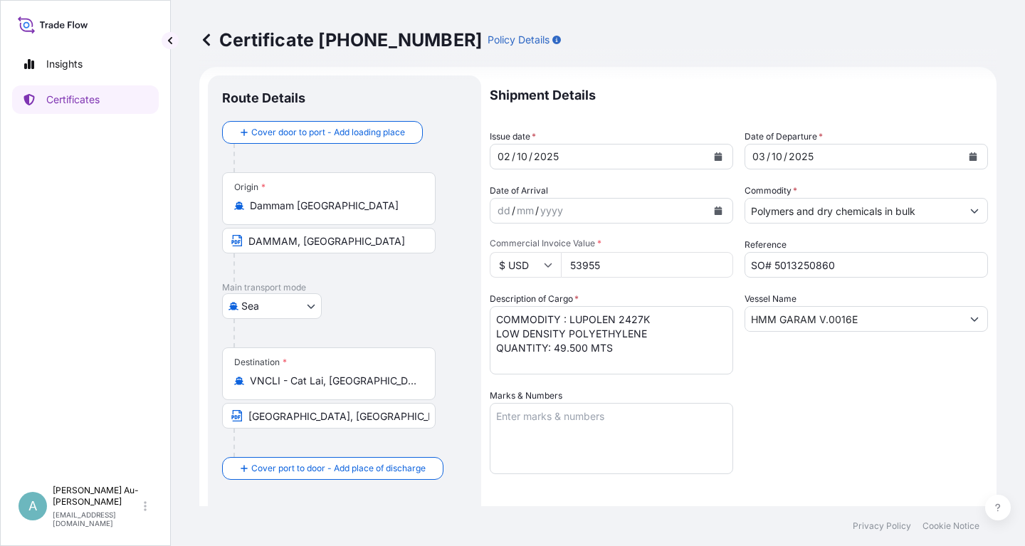
scroll to position [0, 0]
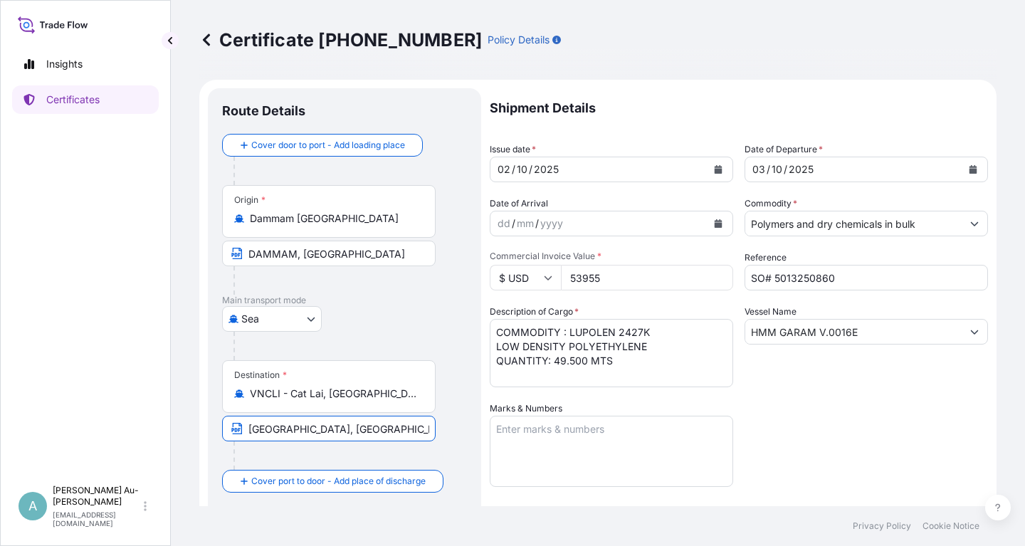
click at [250, 430] on input "[GEOGRAPHIC_DATA], [GEOGRAPHIC_DATA]; PLACE OF DELIVERY: [GEOGRAPHIC_DATA], [GE…" at bounding box center [328, 429] width 213 height 26
type input "M"
paste input "[GEOGRAPHIC_DATA], [GEOGRAPHIC_DATA] VIA PORT OF DISCHARGE: [GEOGRAPHIC_DATA], …"
type input "[GEOGRAPHIC_DATA], [GEOGRAPHIC_DATA] VIA PORT OF DISCHARGE: [GEOGRAPHIC_DATA], …"
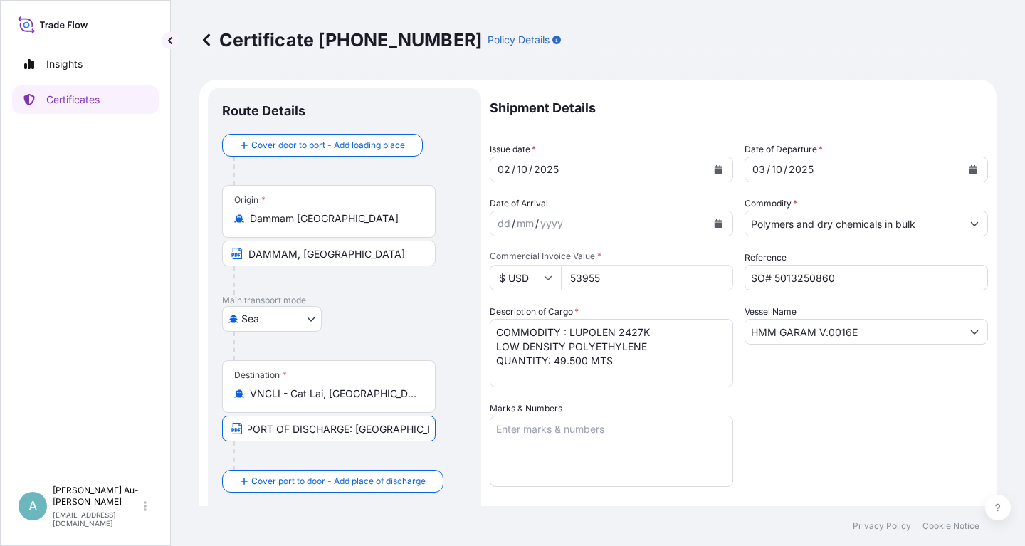
click at [788, 441] on div "Shipment Details Issue date * [DATE] Date of Departure * [DATE] Date of Arrival…" at bounding box center [739, 454] width 498 height 732
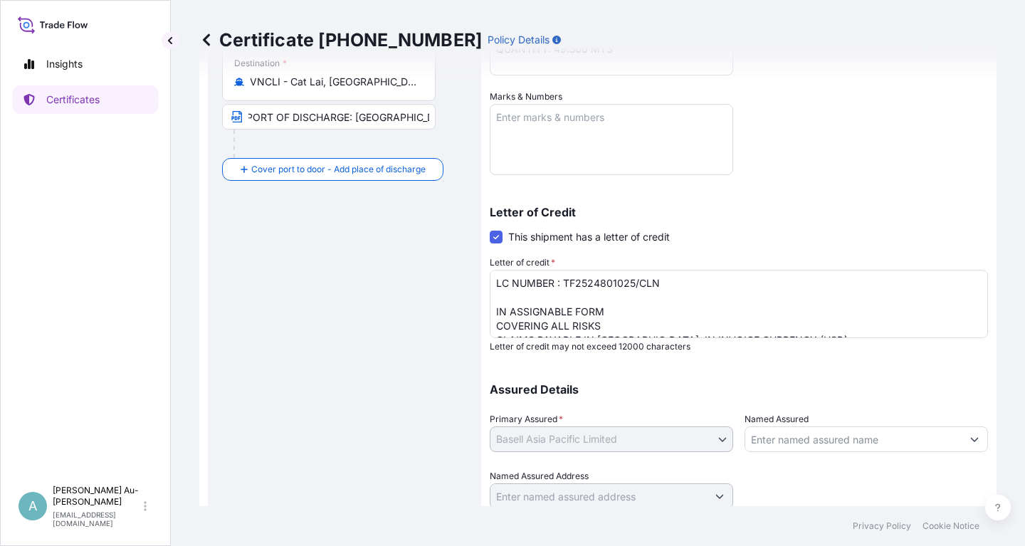
scroll to position [354, 0]
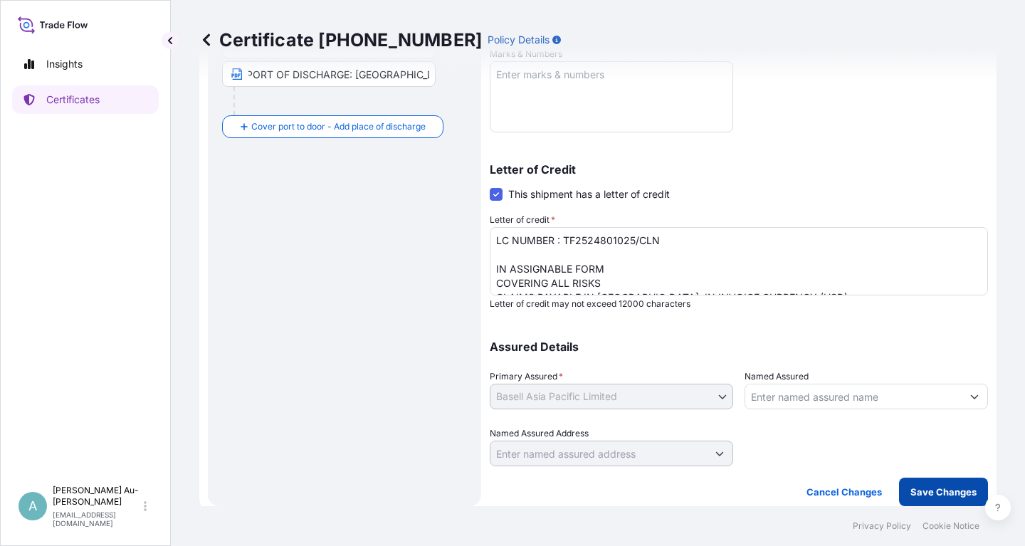
click at [942, 495] on p "Save Changes" at bounding box center [943, 492] width 66 height 14
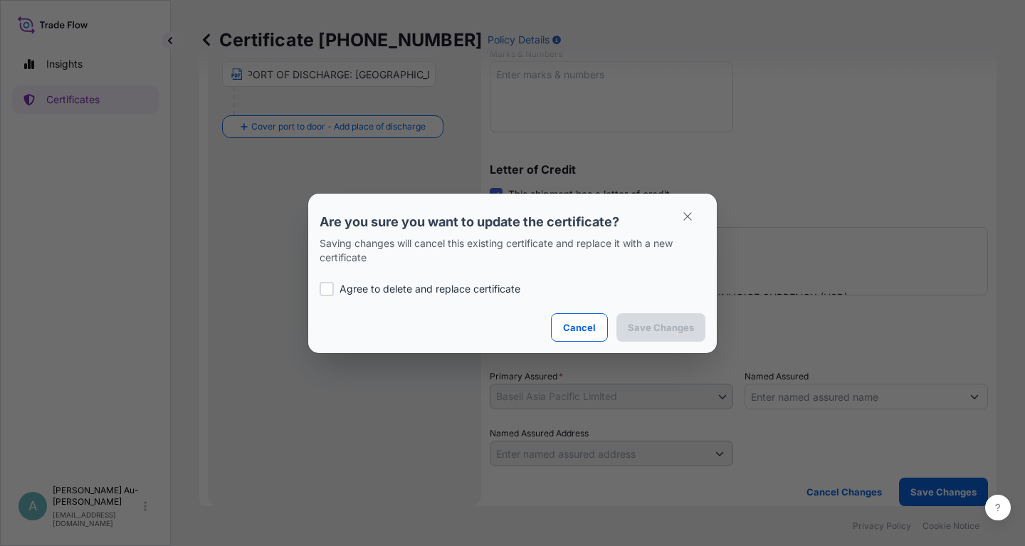
click at [369, 287] on p "Agree to delete and replace certificate" at bounding box center [429, 289] width 181 height 14
checkbox input "true"
click at [657, 324] on p "Save Changes" at bounding box center [661, 327] width 66 height 14
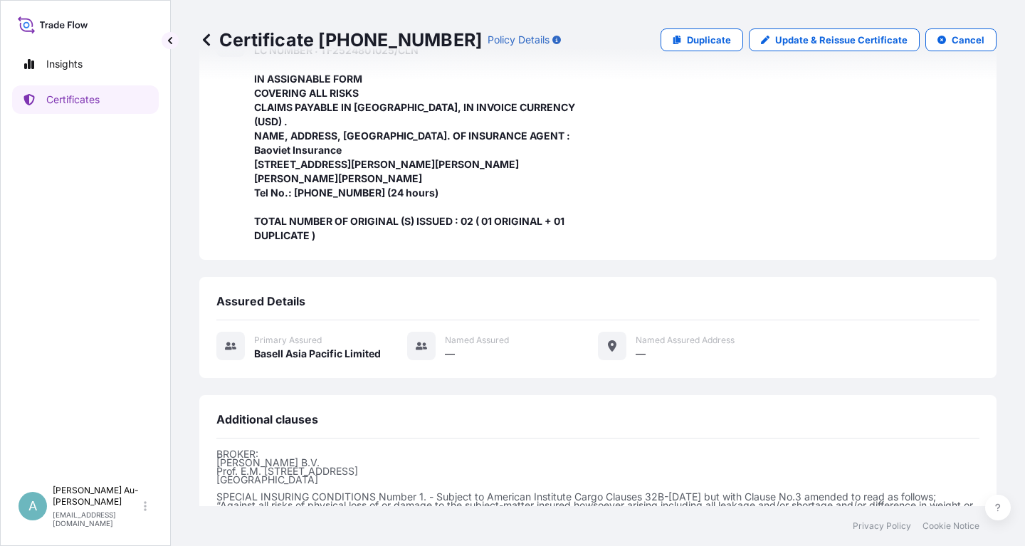
scroll to position [491, 0]
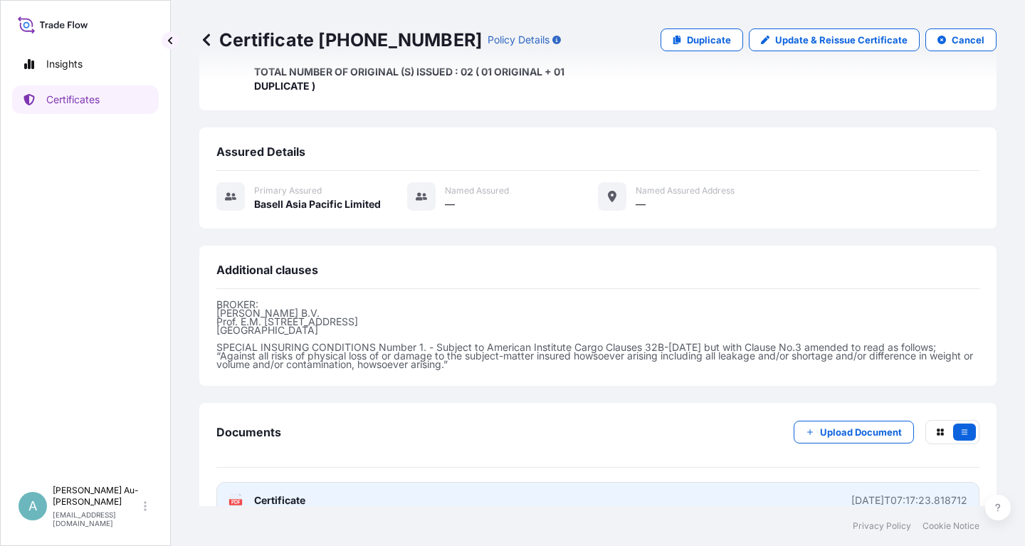
click at [386, 482] on link "PDF Certificate [DATE]T07:17:23.818712" at bounding box center [597, 500] width 763 height 37
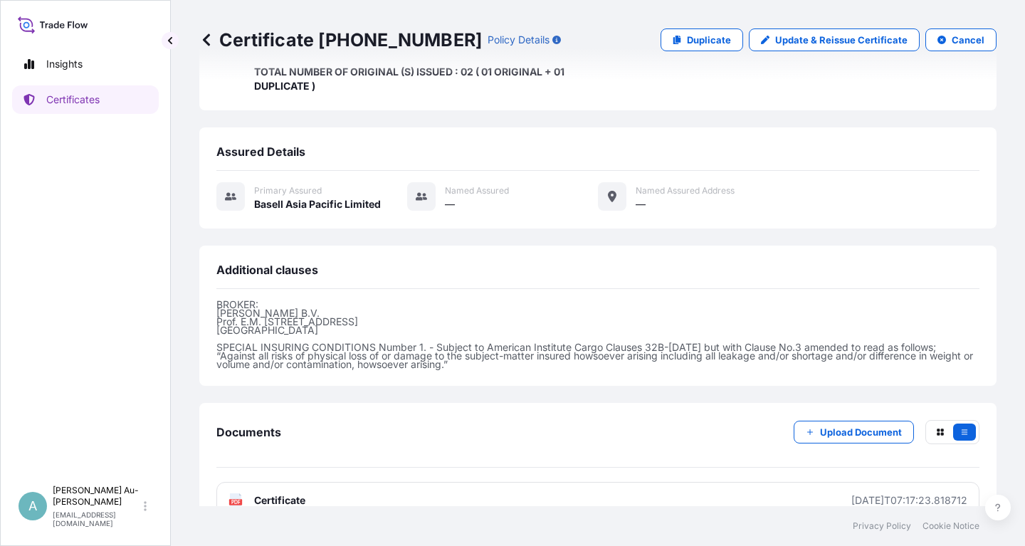
drag, startPoint x: 339, startPoint y: 226, endPoint x: 677, endPoint y: 97, distance: 362.1
click at [339, 245] on div "Additional clauses BROKER: [PERSON_NAME] Prof. E.M. [STREET_ADDRESS] SPECIAL IN…" at bounding box center [597, 315] width 797 height 140
